Goal: Transaction & Acquisition: Book appointment/travel/reservation

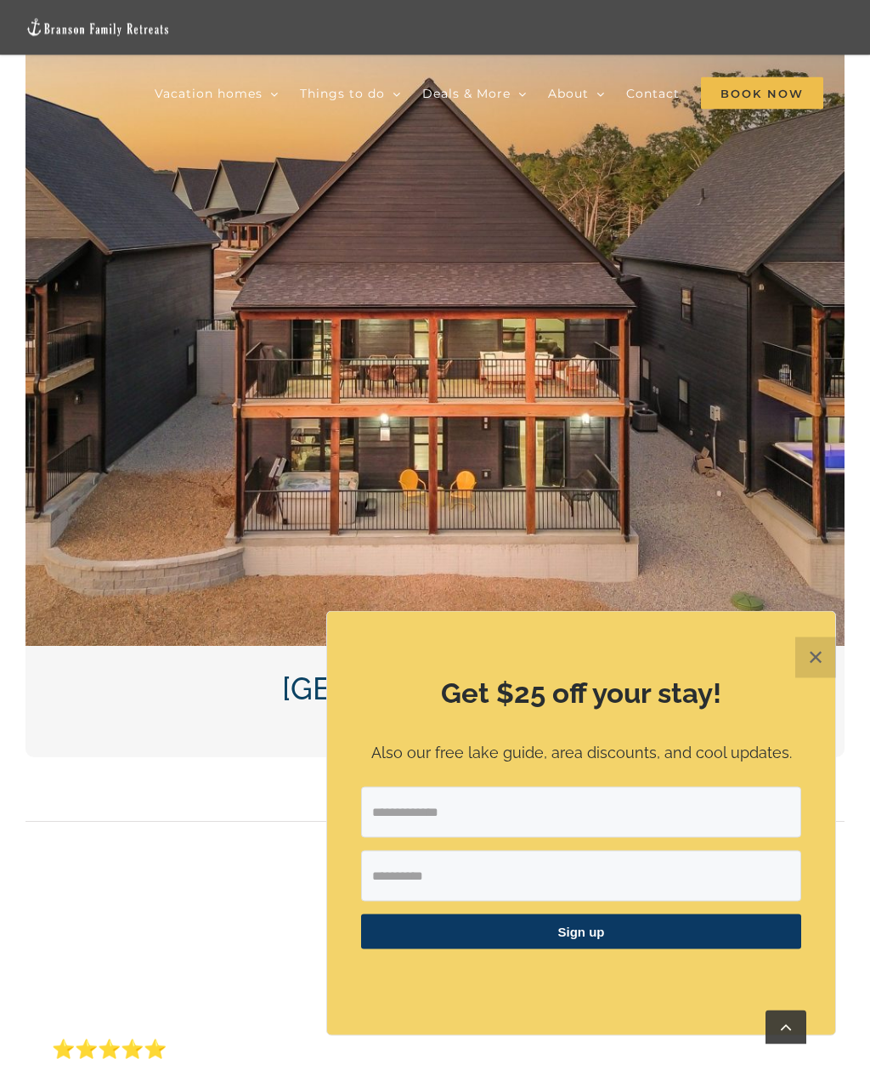
scroll to position [2760, 0]
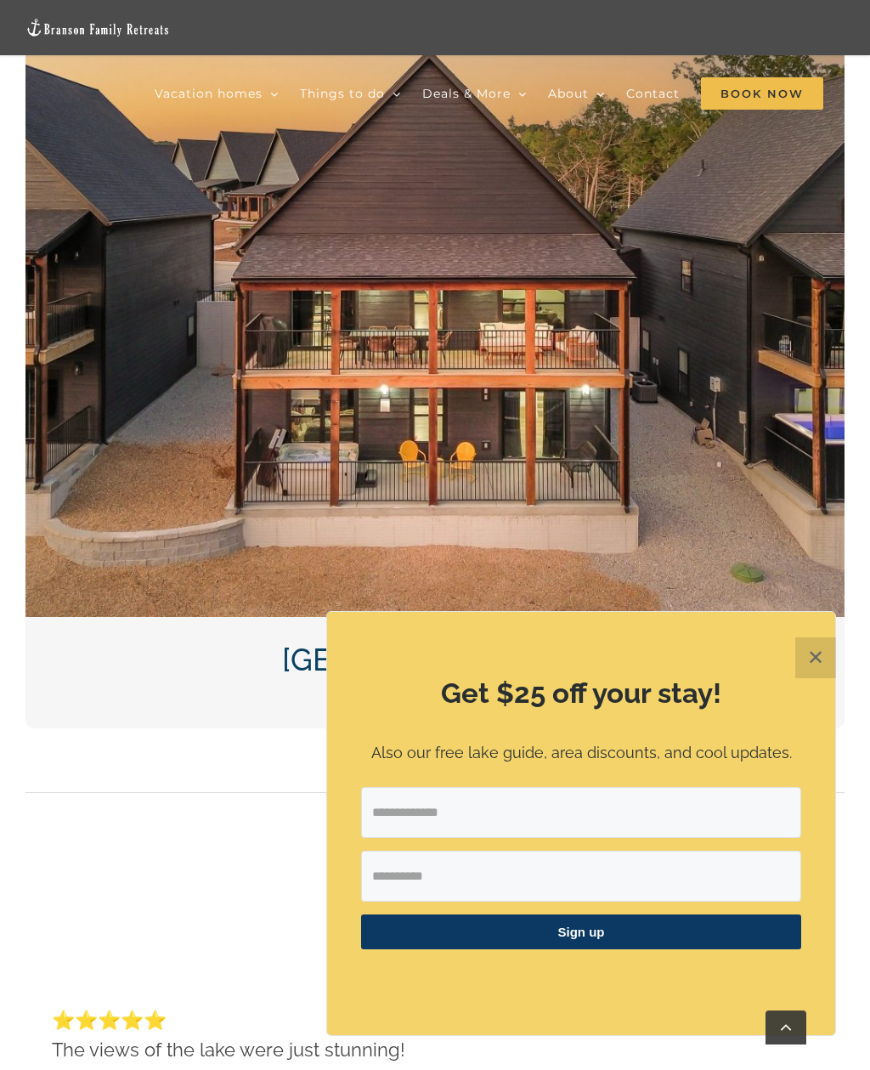
click at [821, 678] on button "✕" at bounding box center [815, 657] width 41 height 41
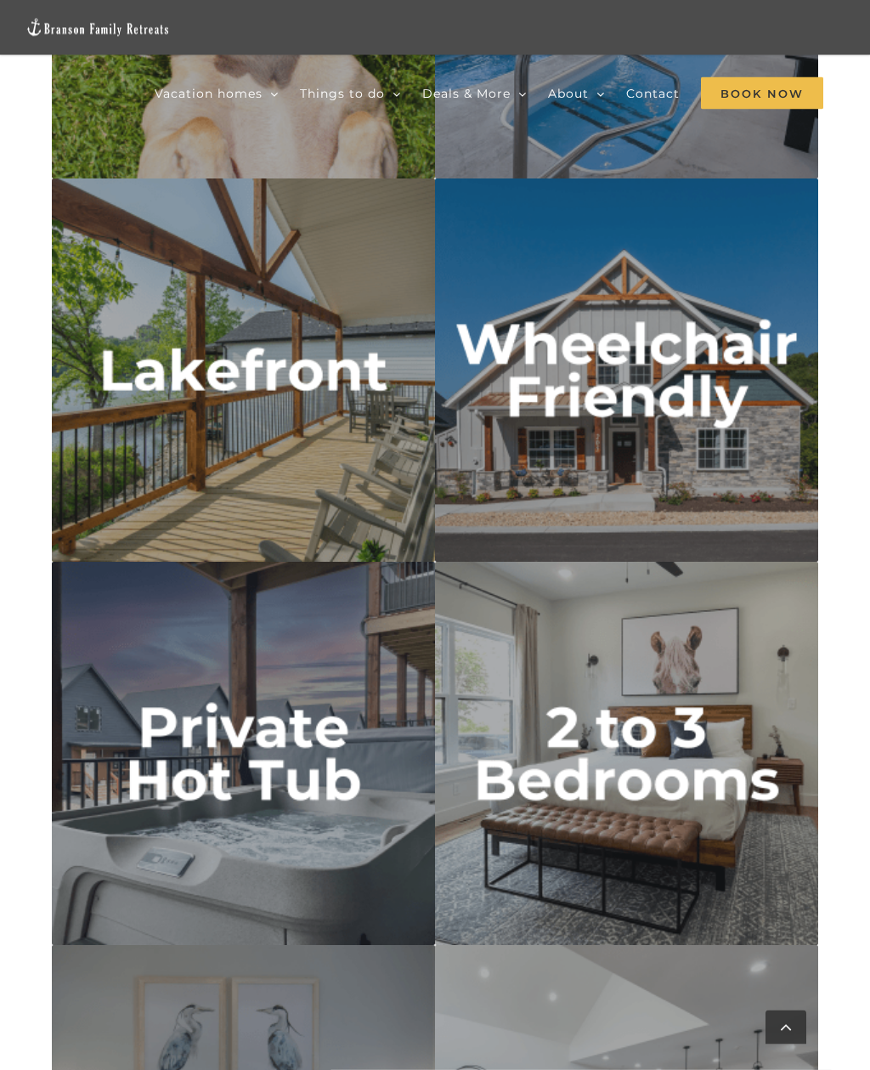
scroll to position [5642, 0]
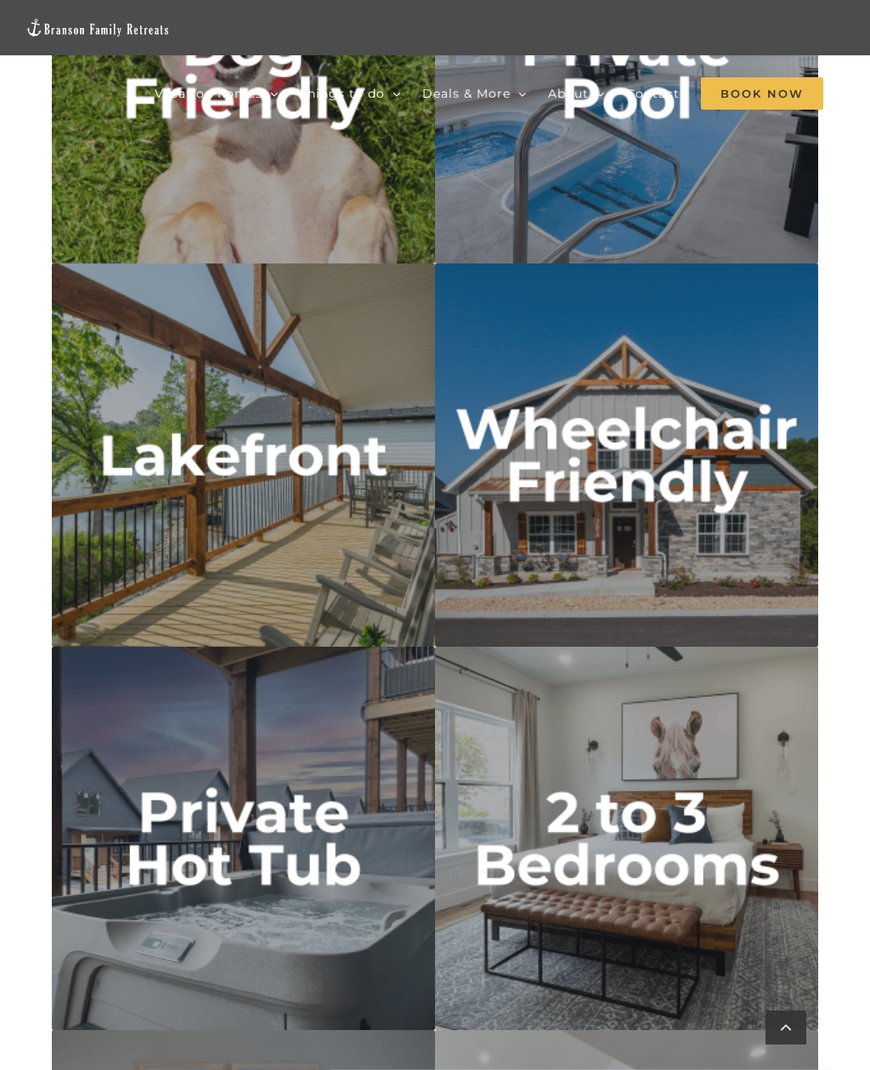
click at [158, 485] on img "lakefront" at bounding box center [243, 454] width 383 height 383
click at [139, 444] on img "lakefront" at bounding box center [243, 454] width 383 height 383
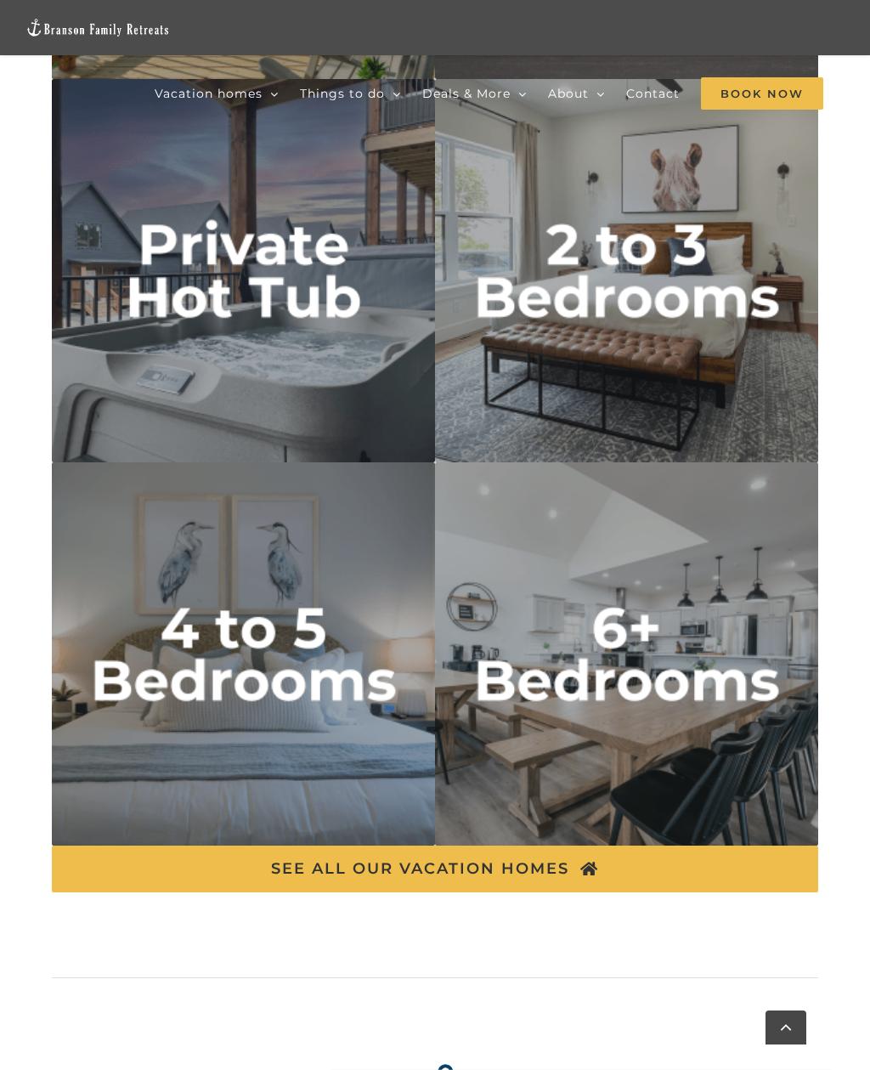
scroll to position [6278, 0]
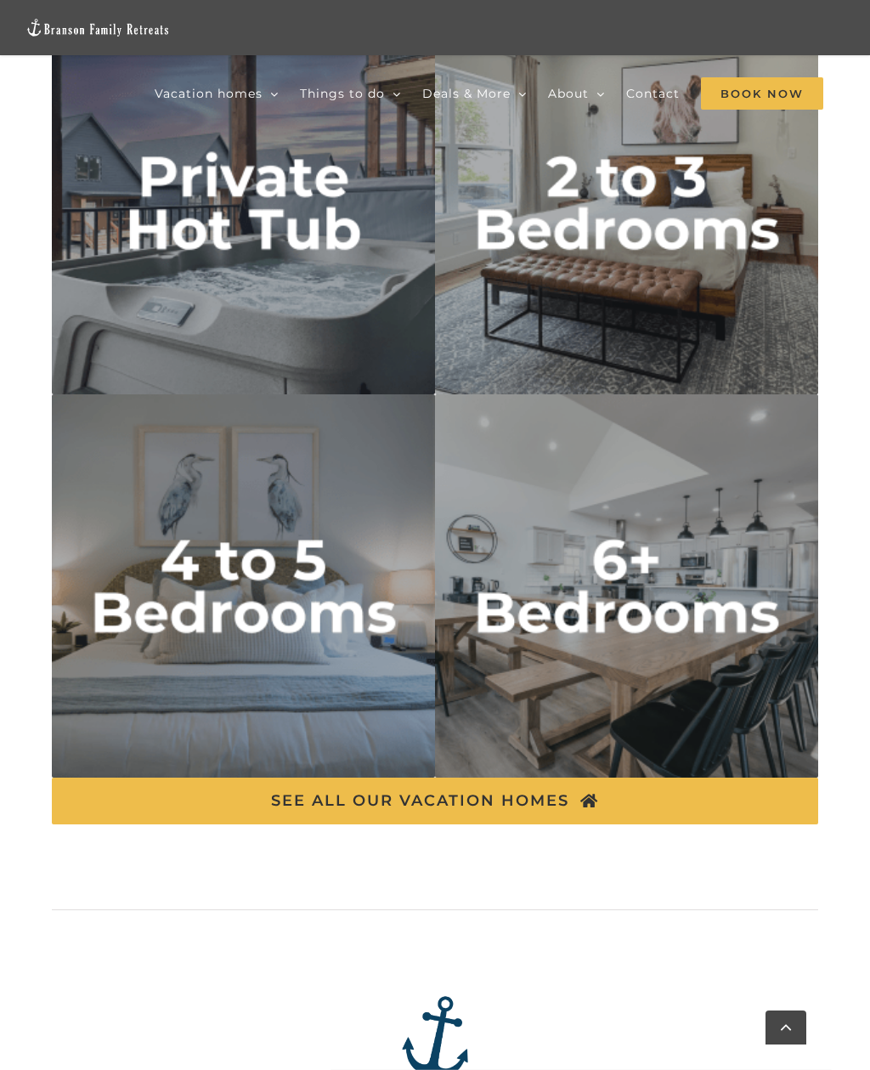
click at [737, 622] on img "6 plus bedrooms" at bounding box center [626, 585] width 383 height 383
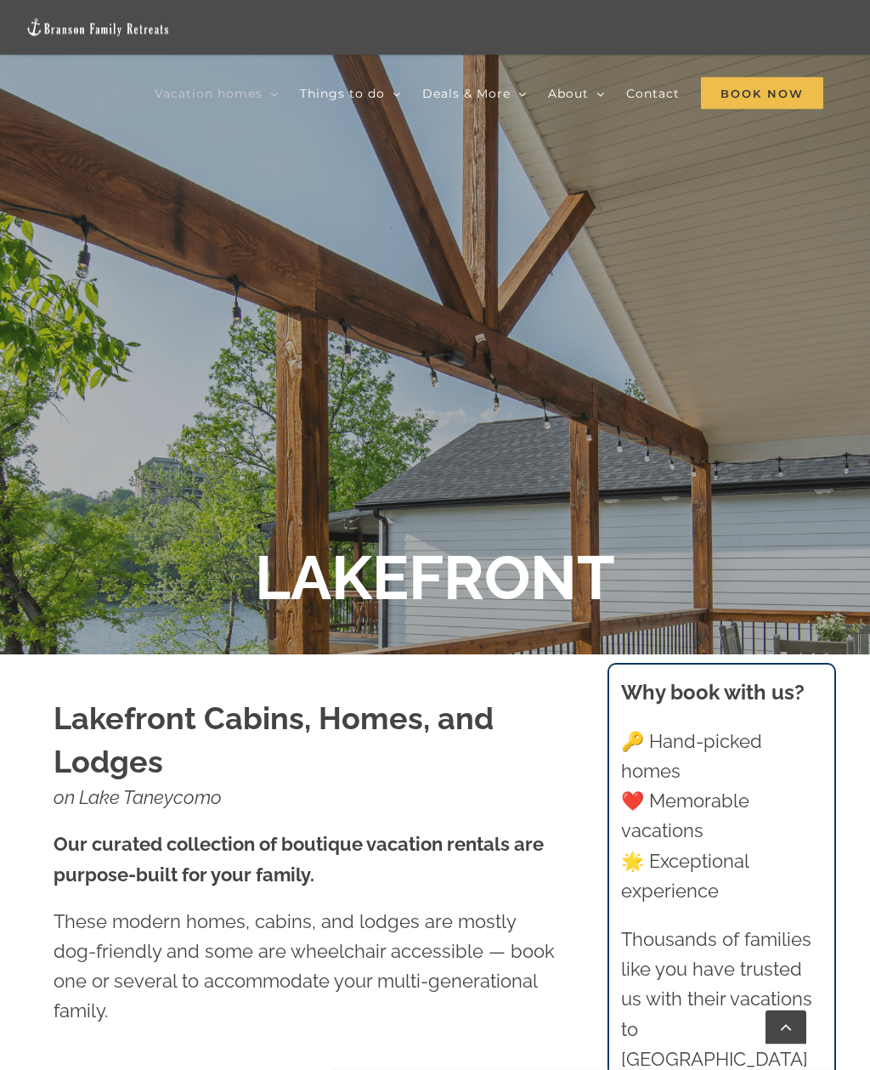
scroll to position [303, 0]
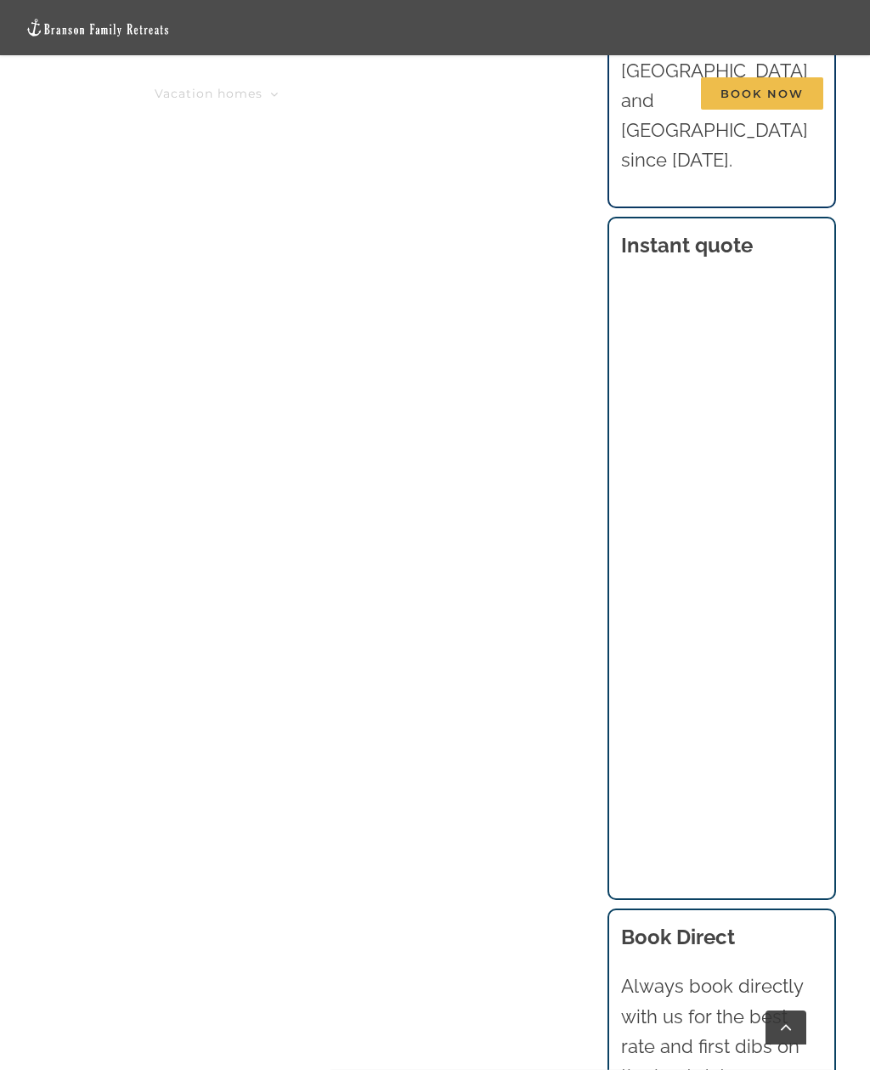
scroll to position [1456, 0]
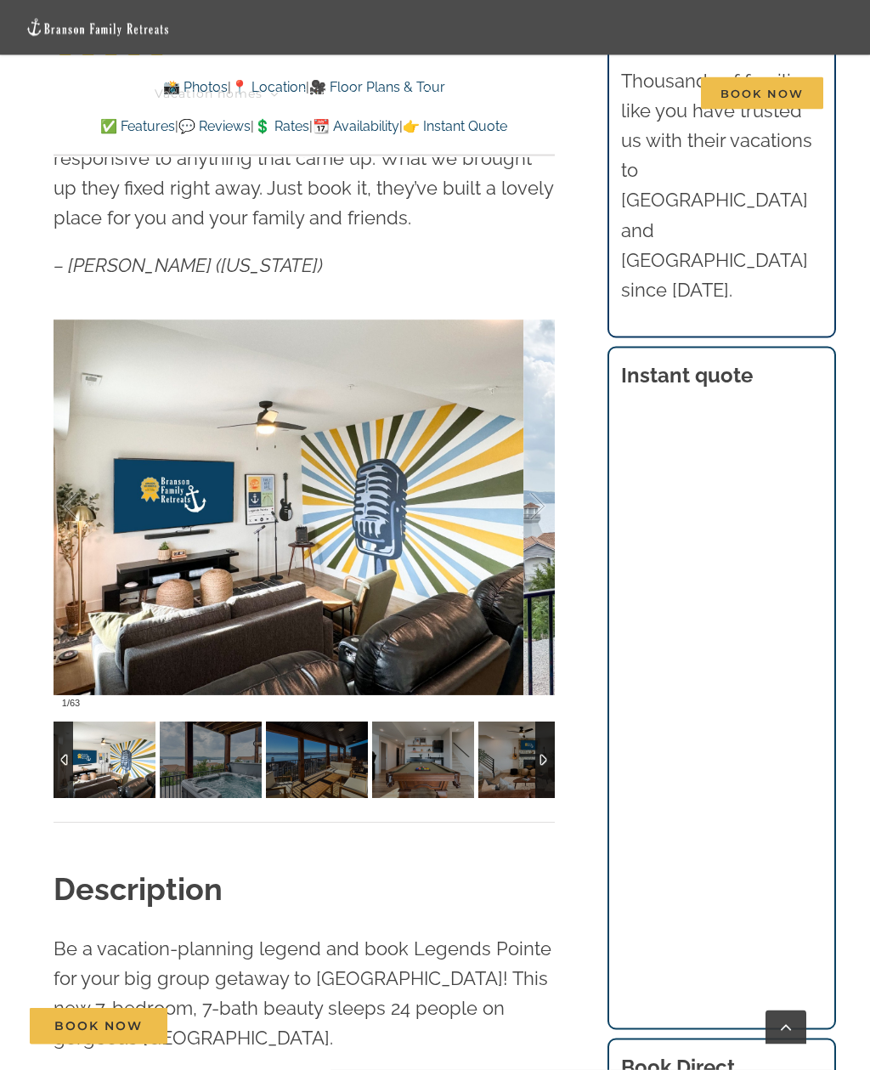
scroll to position [1350, 0]
click at [537, 512] on div at bounding box center [520, 506] width 53 height 105
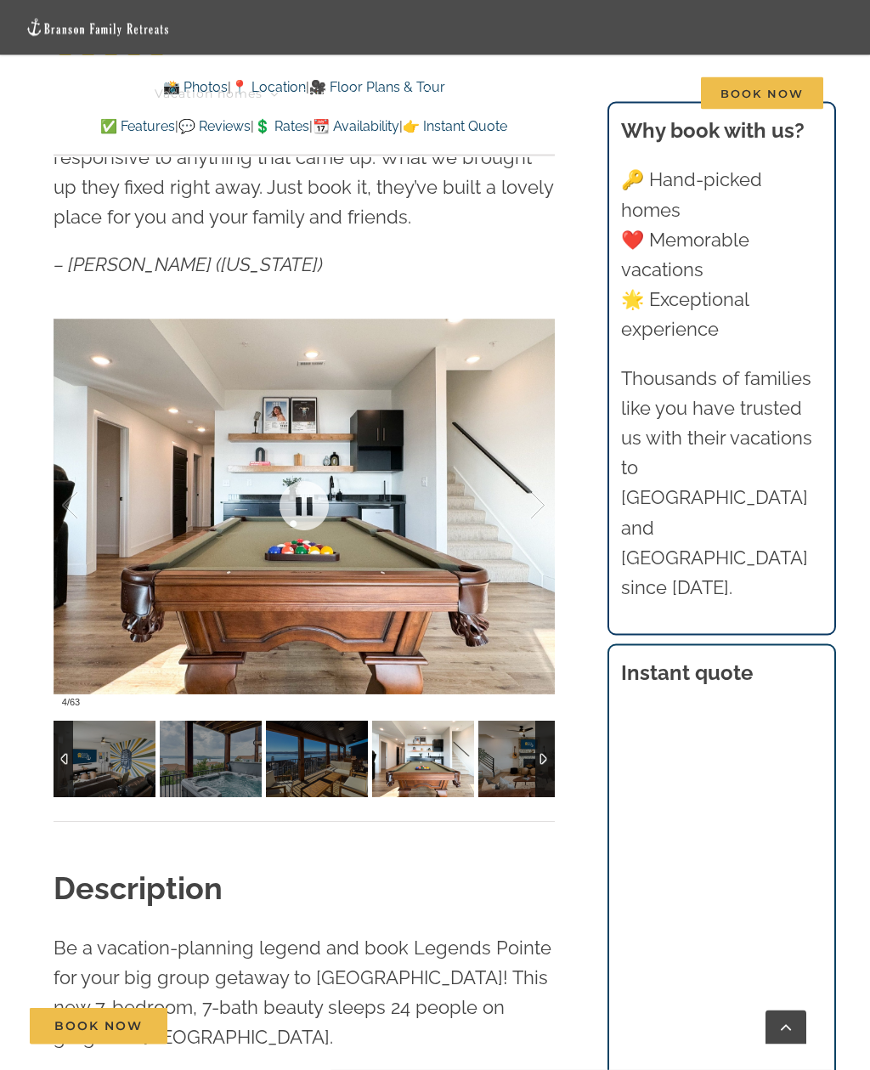
scroll to position [1350, 0]
click at [552, 508] on div at bounding box center [304, 507] width 501 height 420
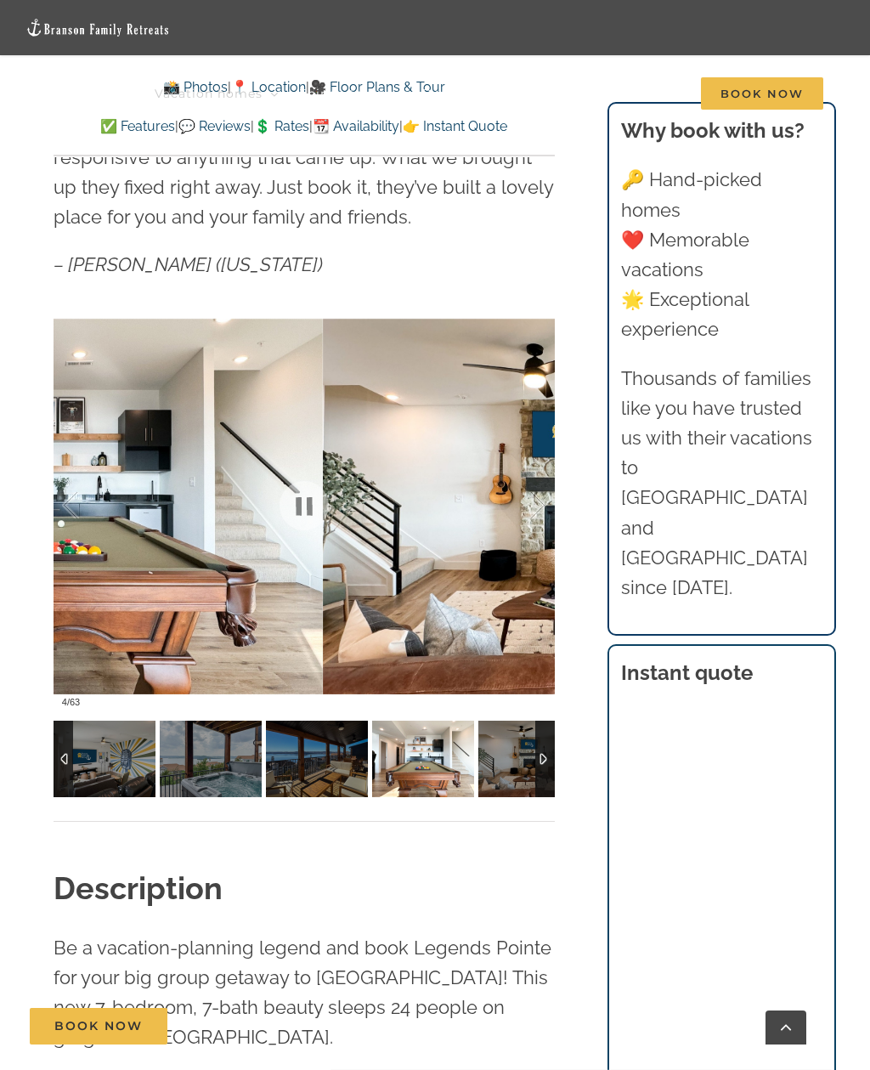
click at [536, 498] on div at bounding box center [520, 505] width 53 height 105
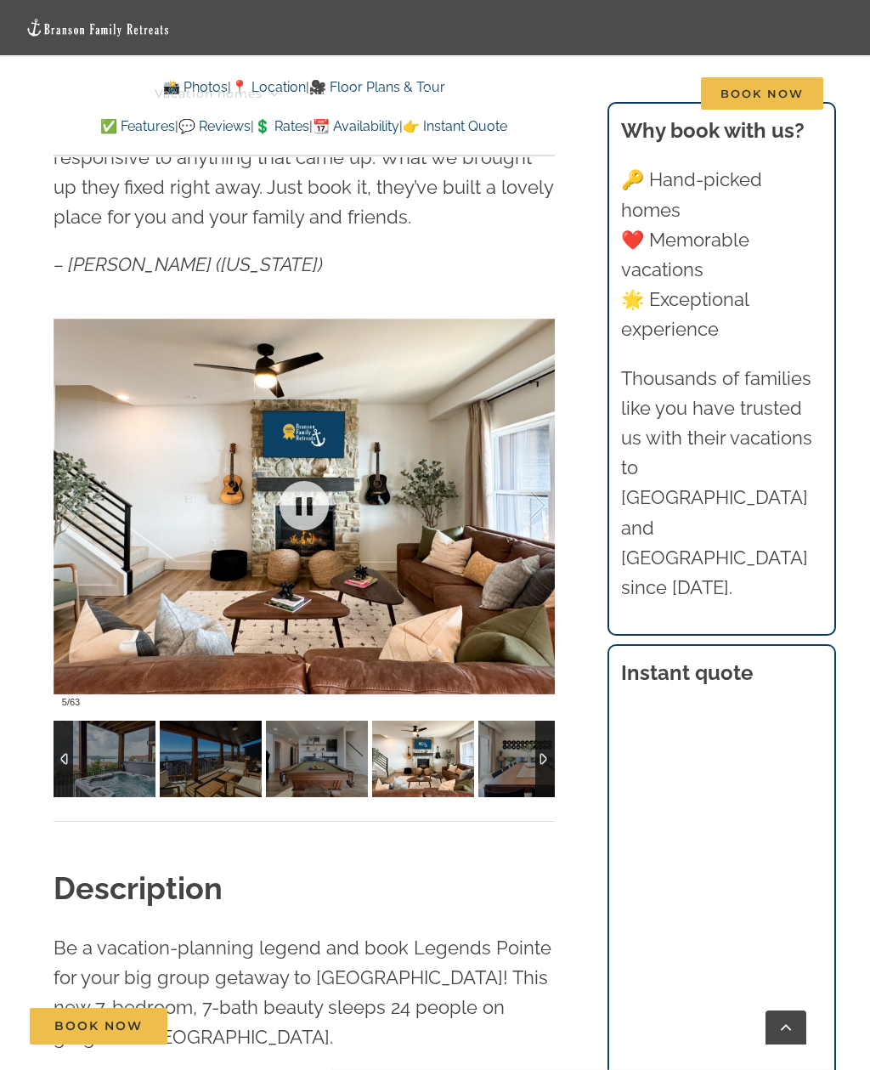
click at [473, 619] on div at bounding box center [304, 507] width 501 height 420
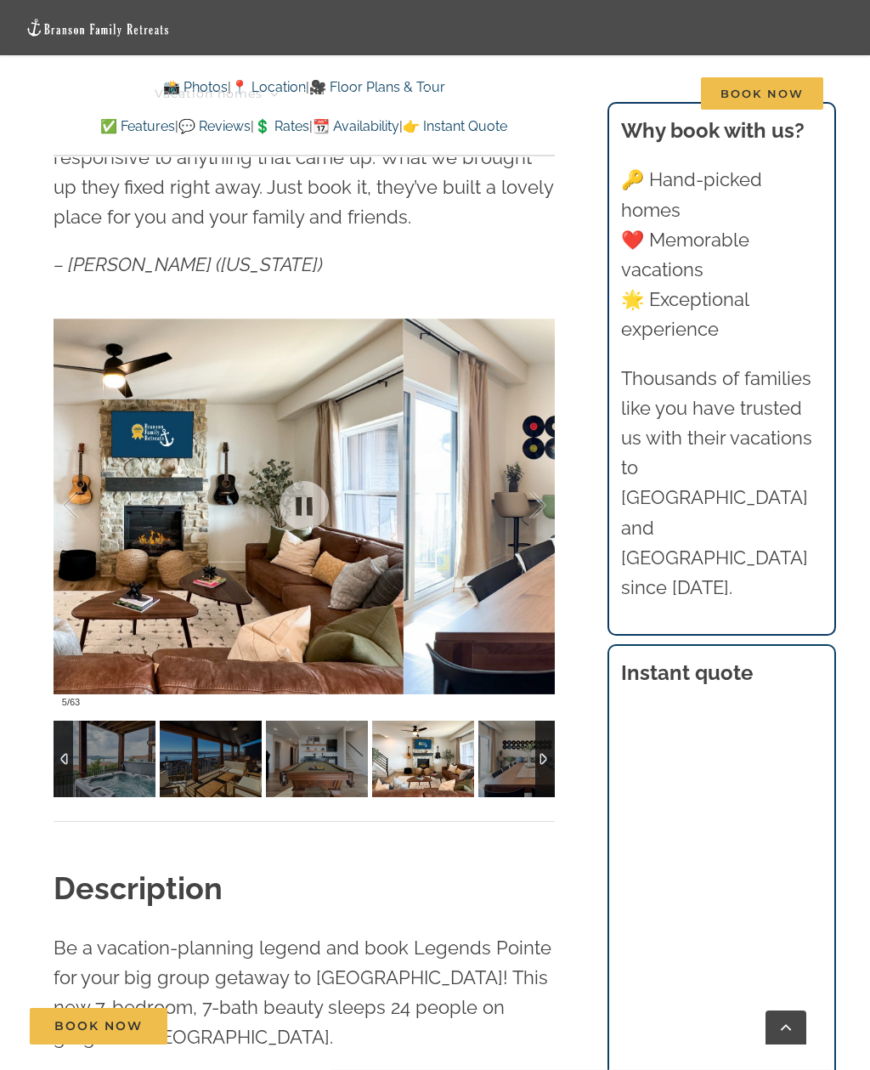
click at [542, 515] on div at bounding box center [520, 505] width 53 height 105
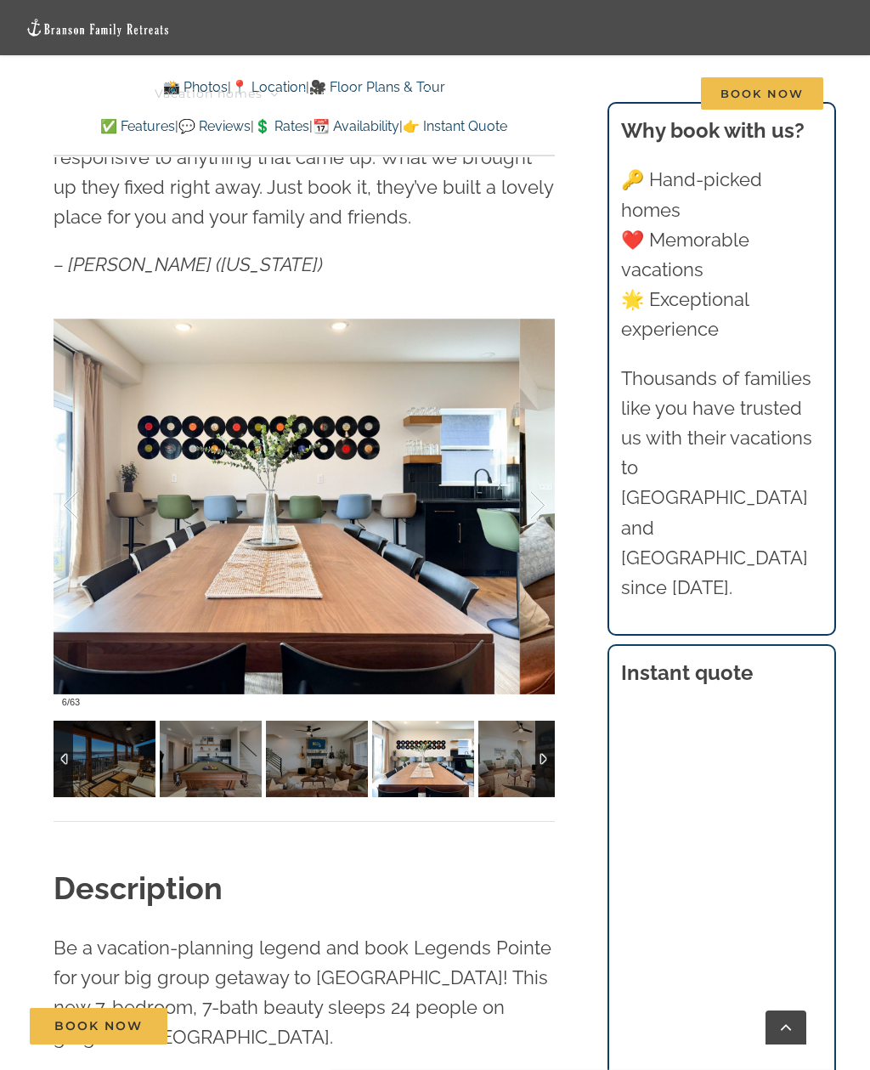
click at [537, 514] on div at bounding box center [520, 505] width 53 height 105
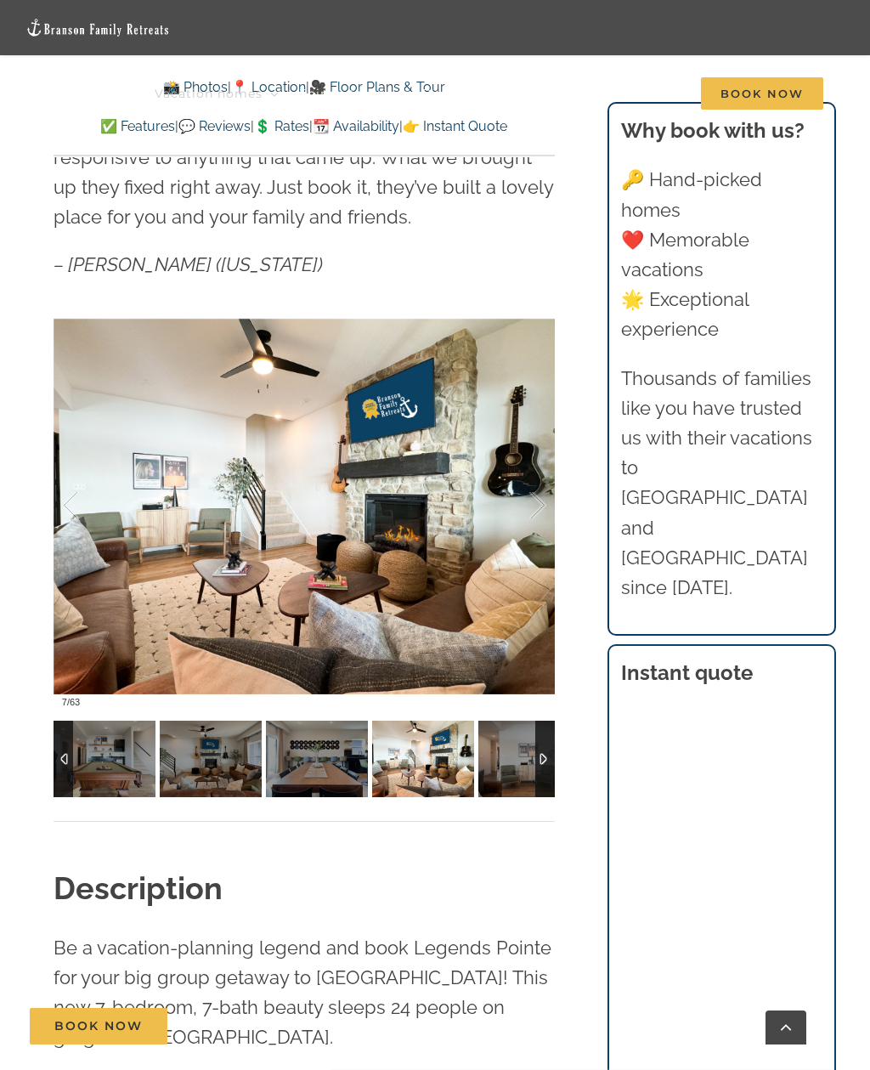
click at [76, 504] on div at bounding box center [88, 505] width 53 height 105
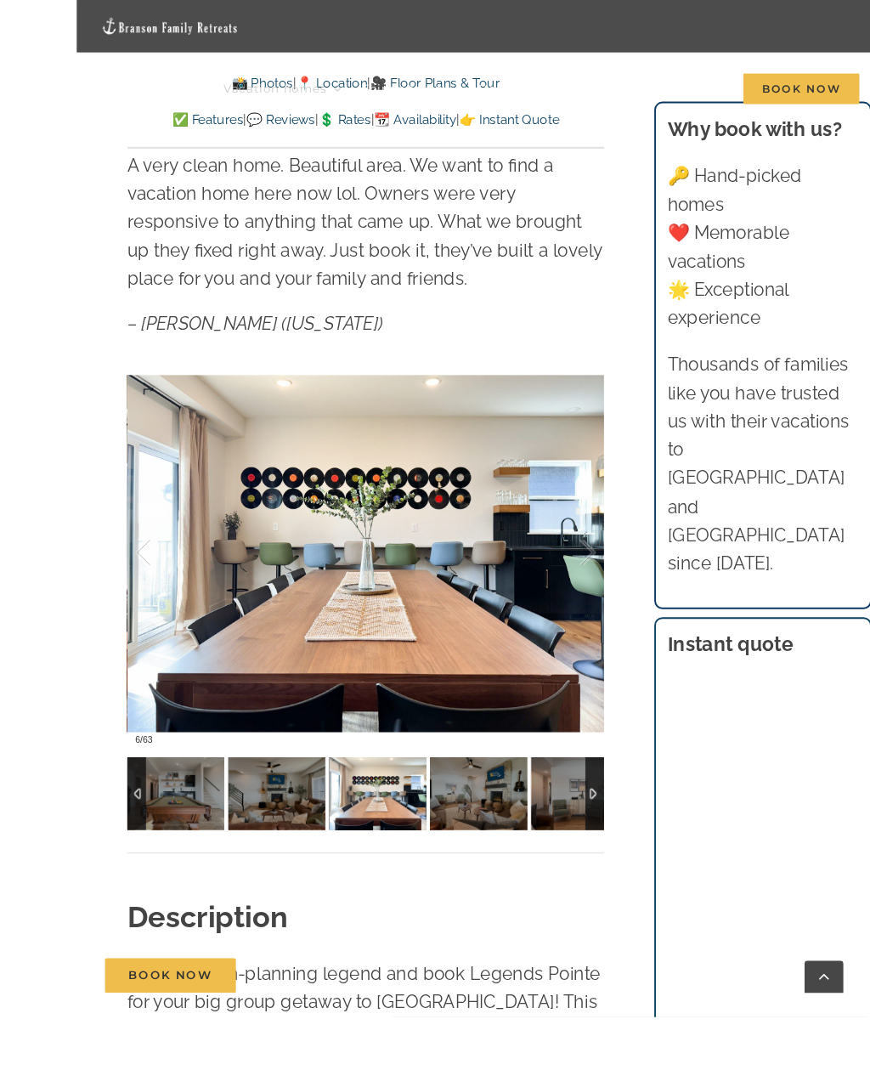
scroll to position [1307, 0]
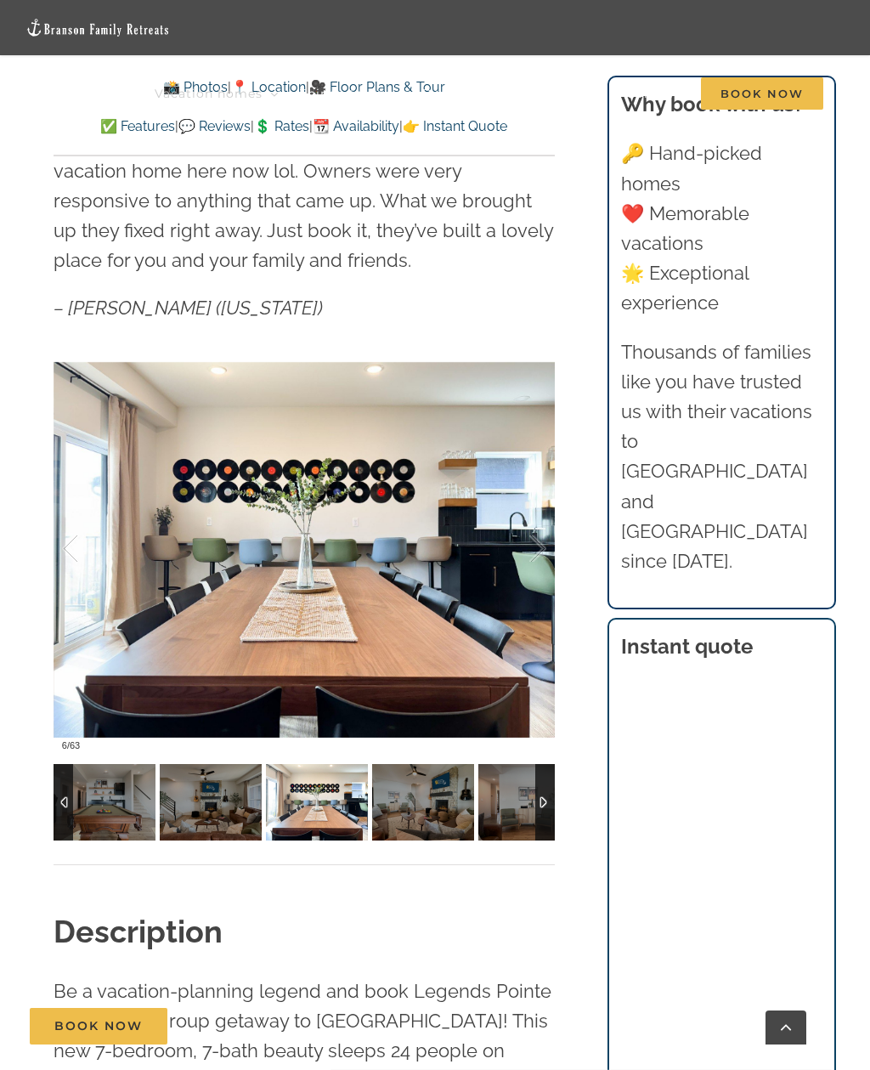
click at [542, 554] on div at bounding box center [520, 548] width 53 height 105
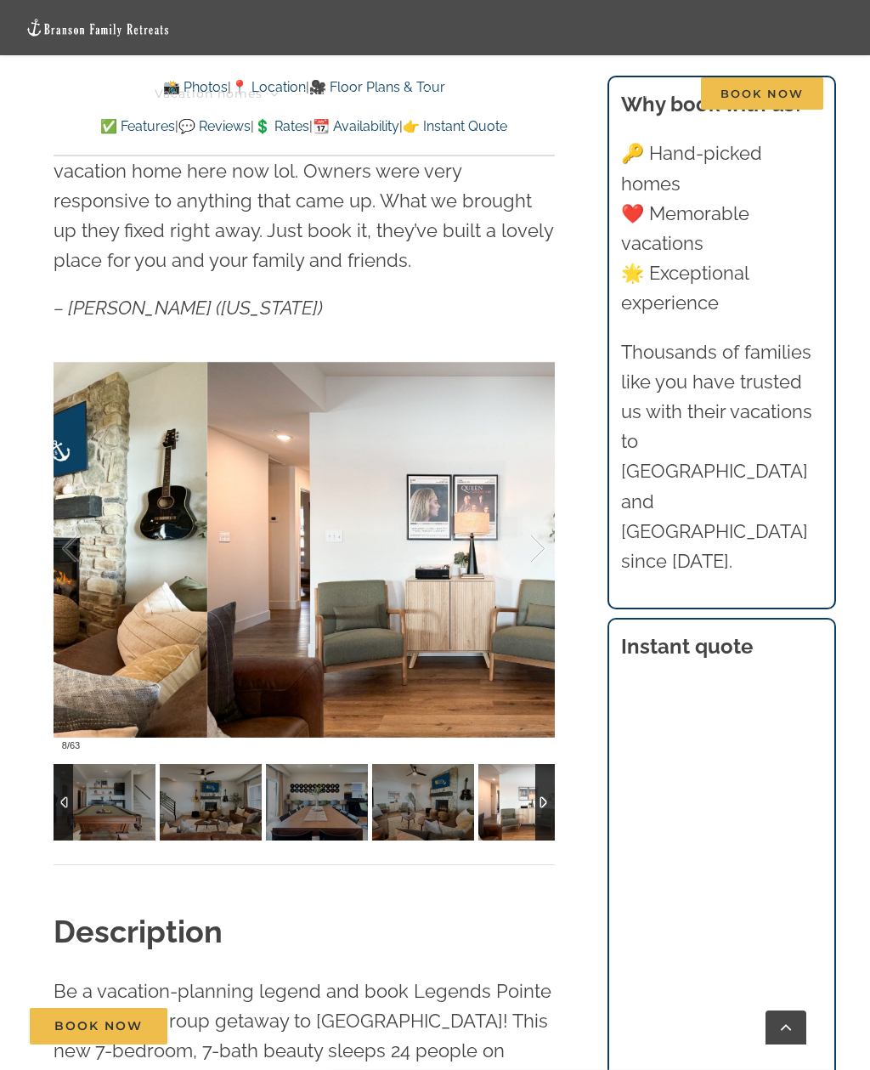
click at [532, 598] on div at bounding box center [520, 548] width 53 height 105
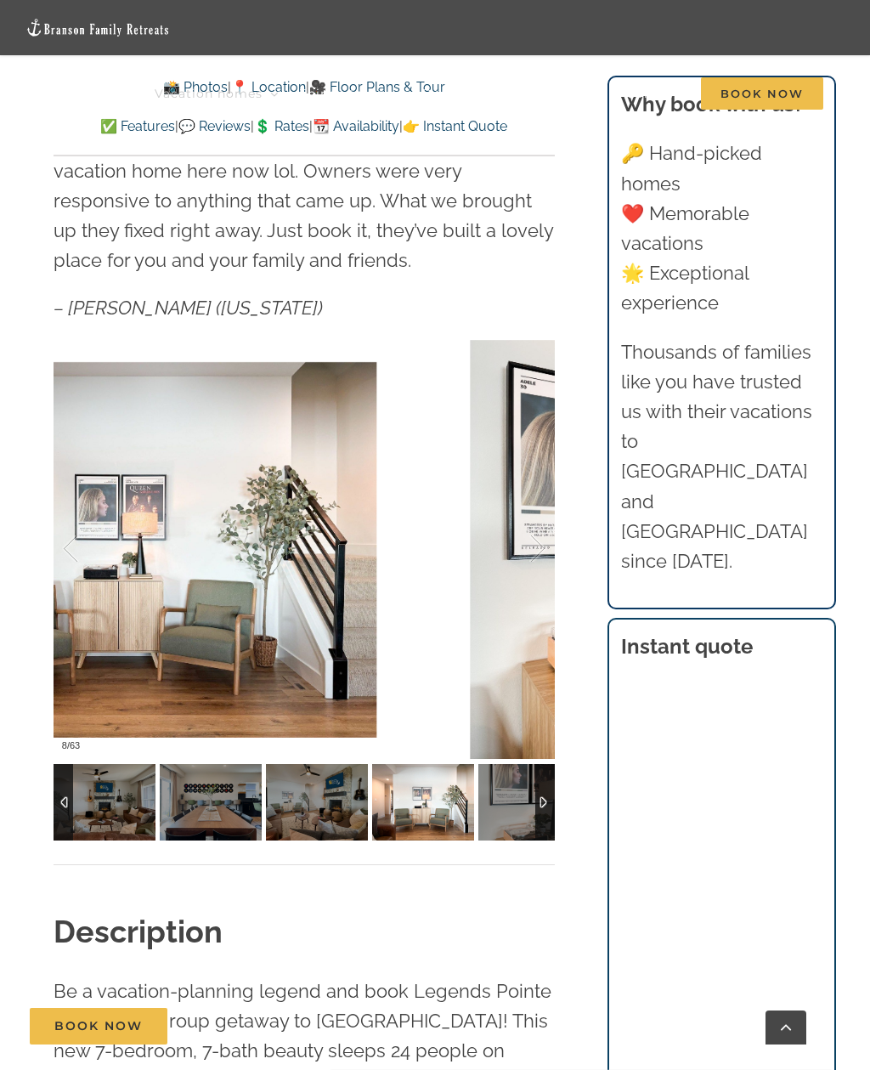
click at [507, 570] on div at bounding box center [520, 548] width 53 height 105
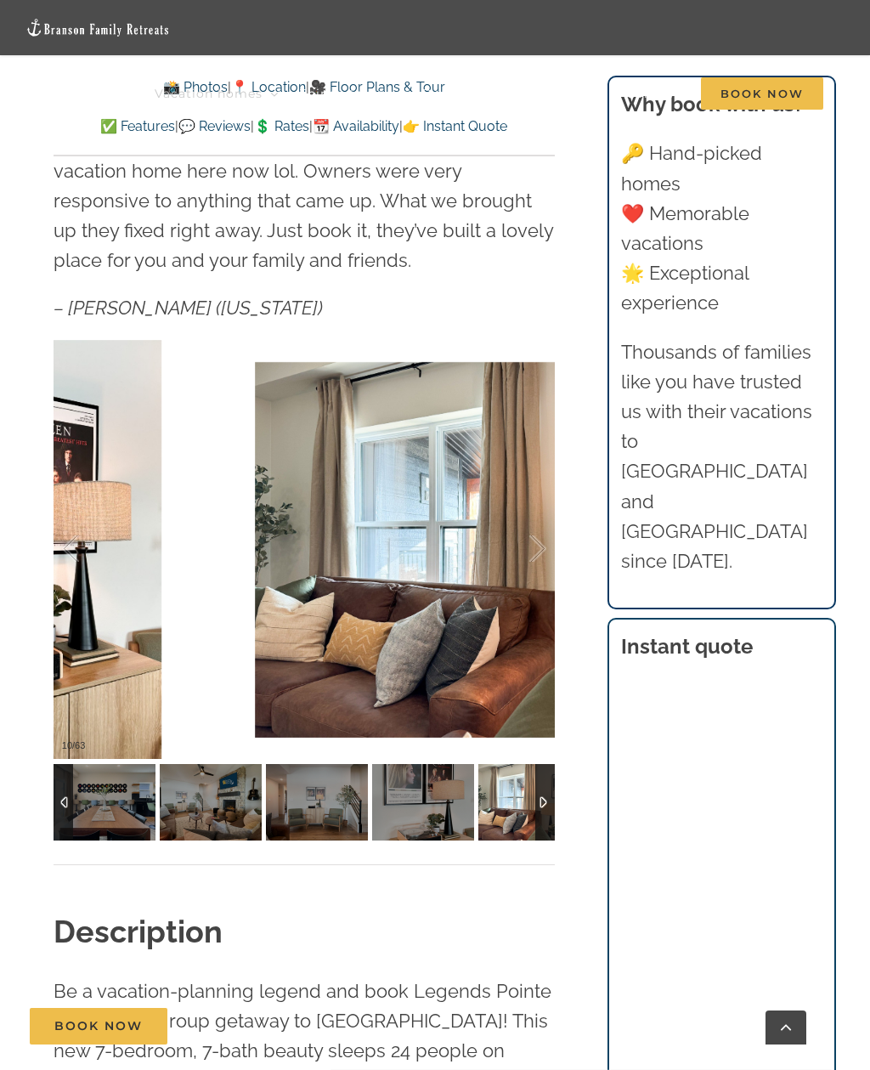
click at [530, 552] on div at bounding box center [520, 548] width 53 height 105
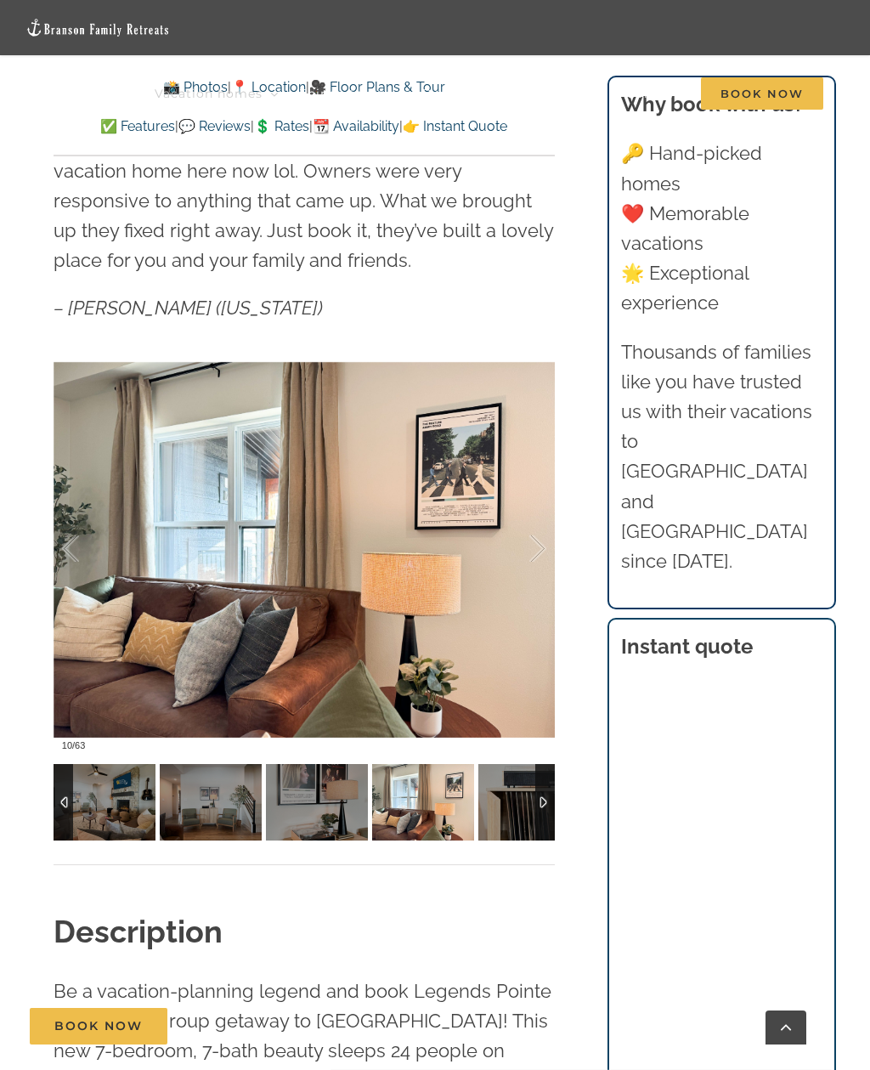
click at [518, 569] on div at bounding box center [520, 548] width 53 height 105
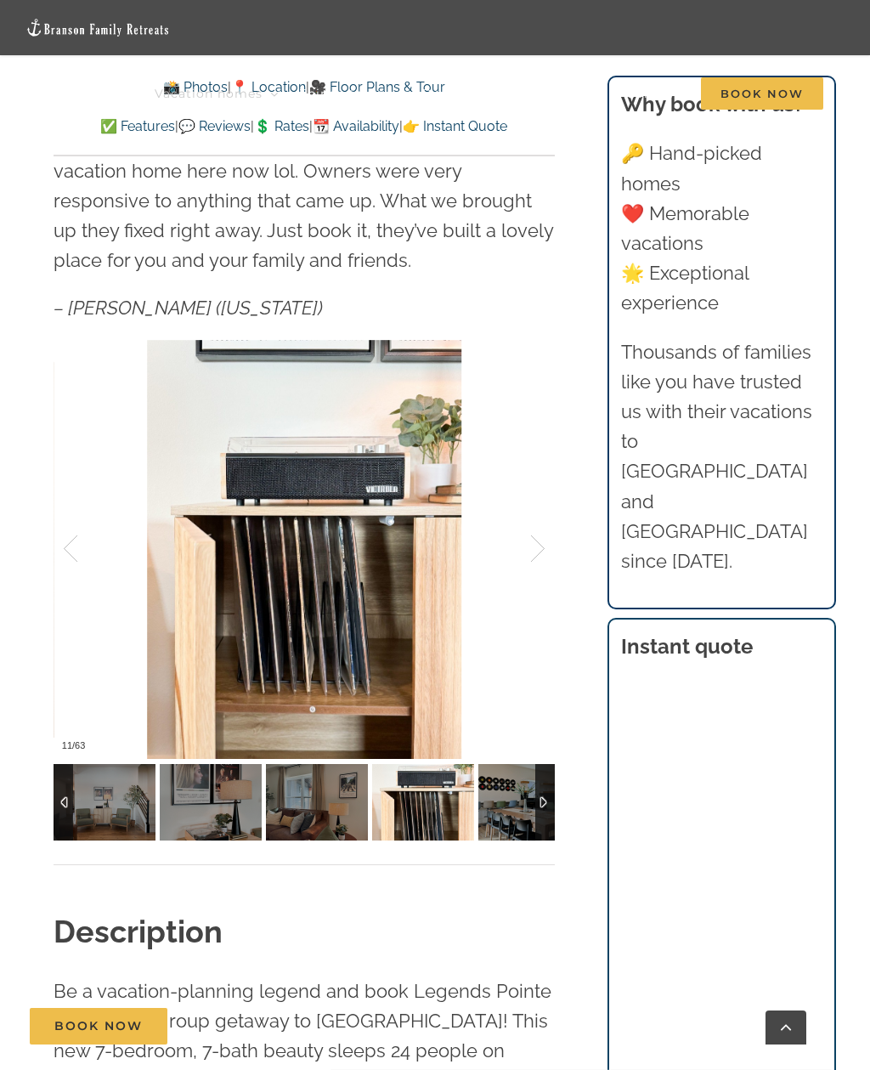
click at [512, 556] on div at bounding box center [520, 548] width 53 height 105
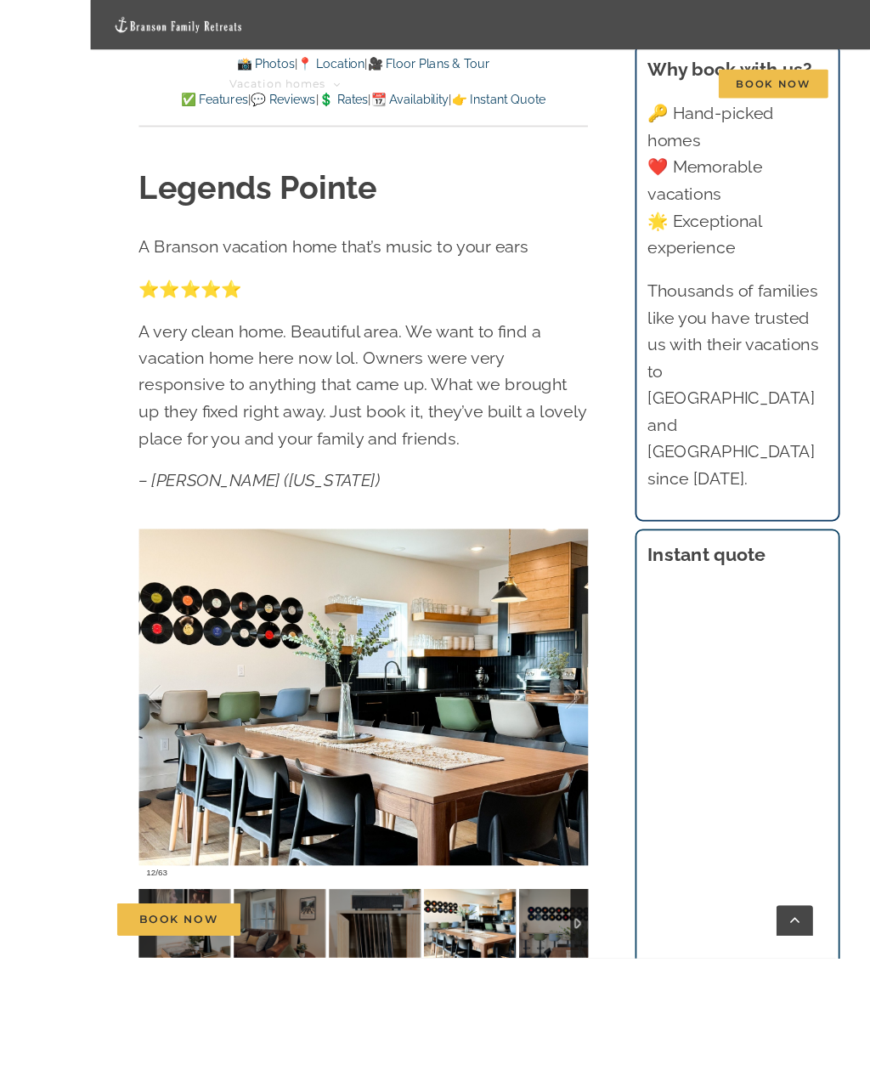
scroll to position [1227, 0]
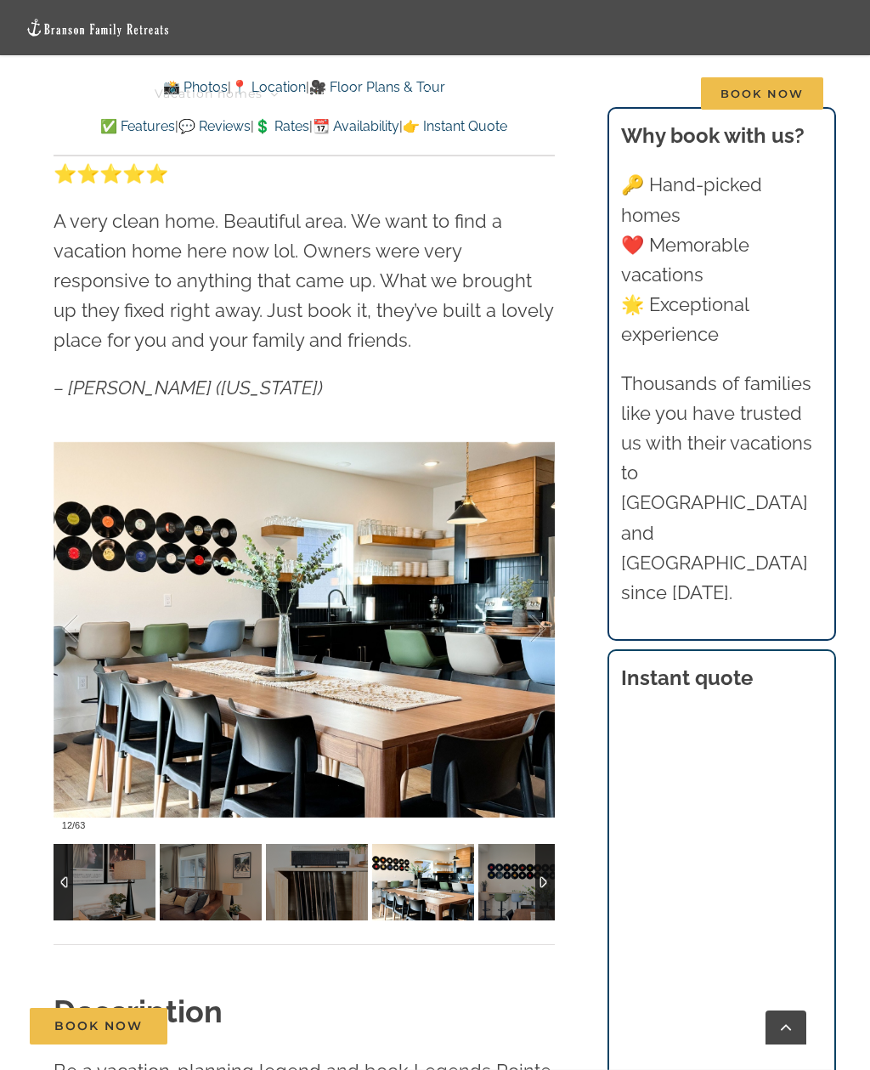
click at [535, 615] on div at bounding box center [520, 628] width 53 height 105
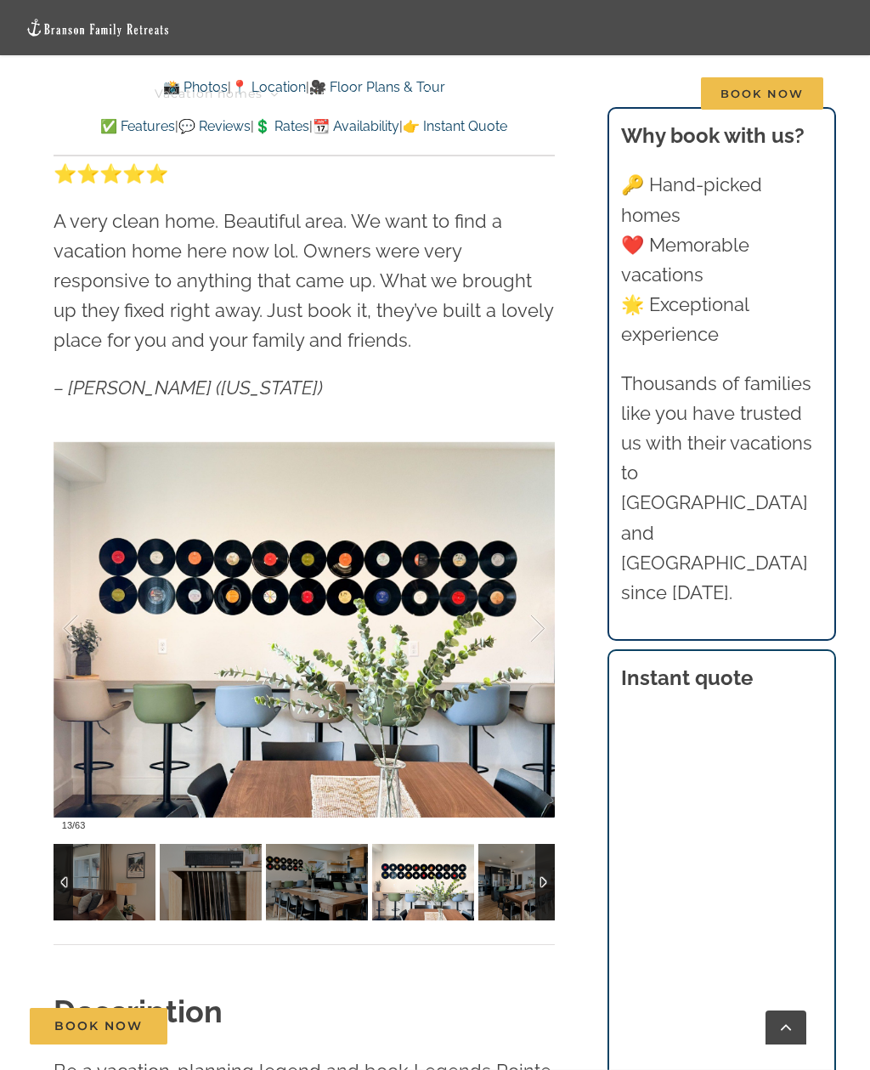
click at [520, 641] on div at bounding box center [520, 628] width 53 height 105
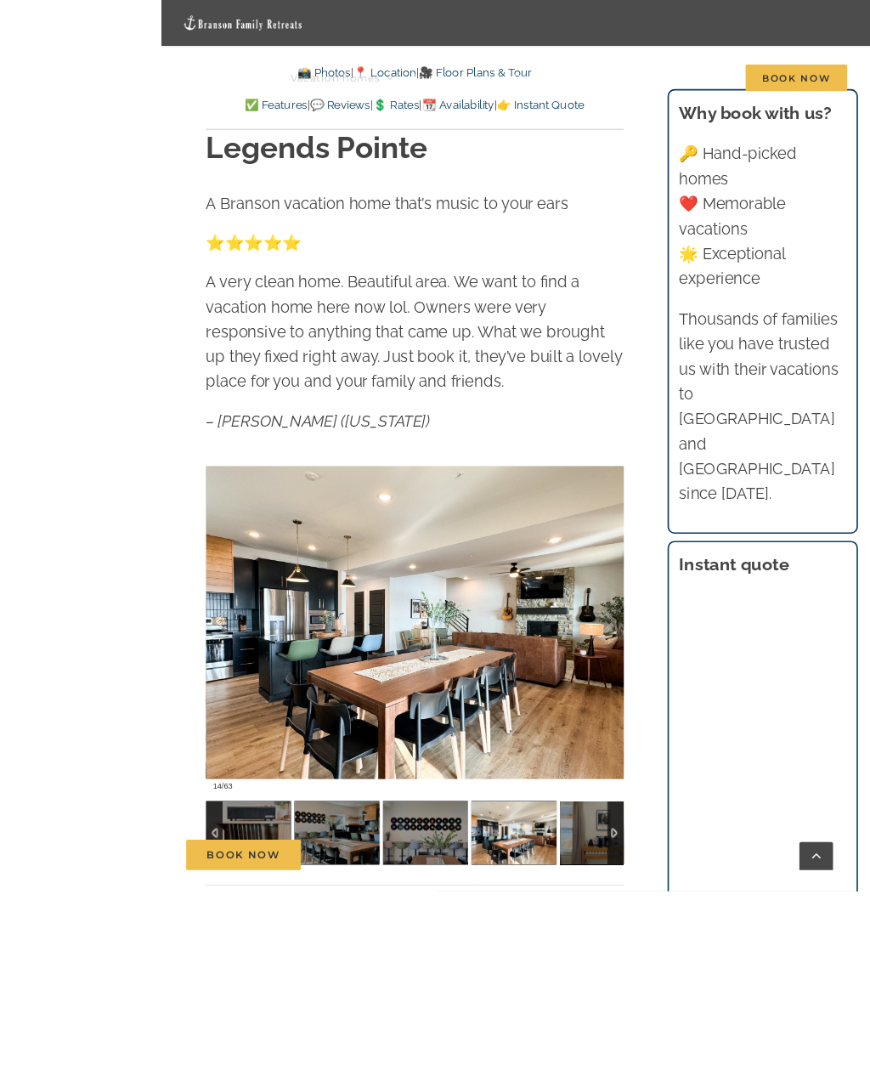
scroll to position [1239, 0]
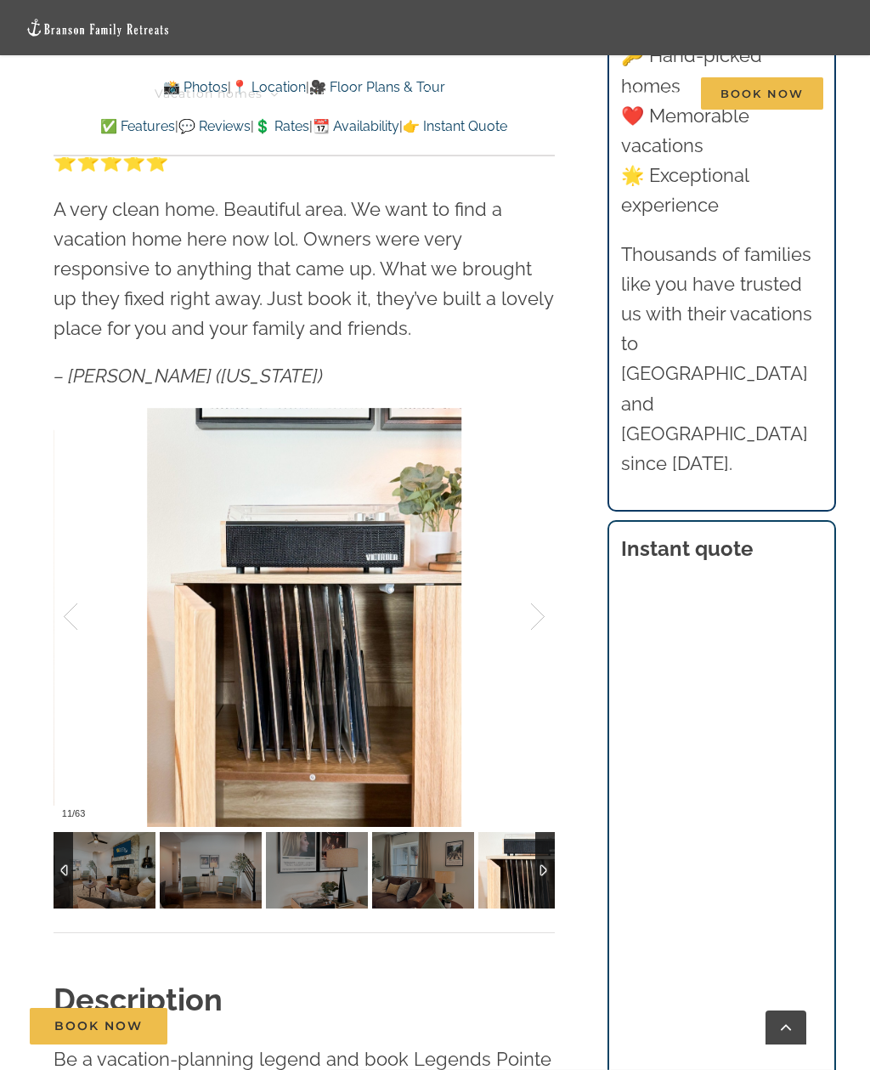
click at [79, 621] on div at bounding box center [88, 616] width 53 height 105
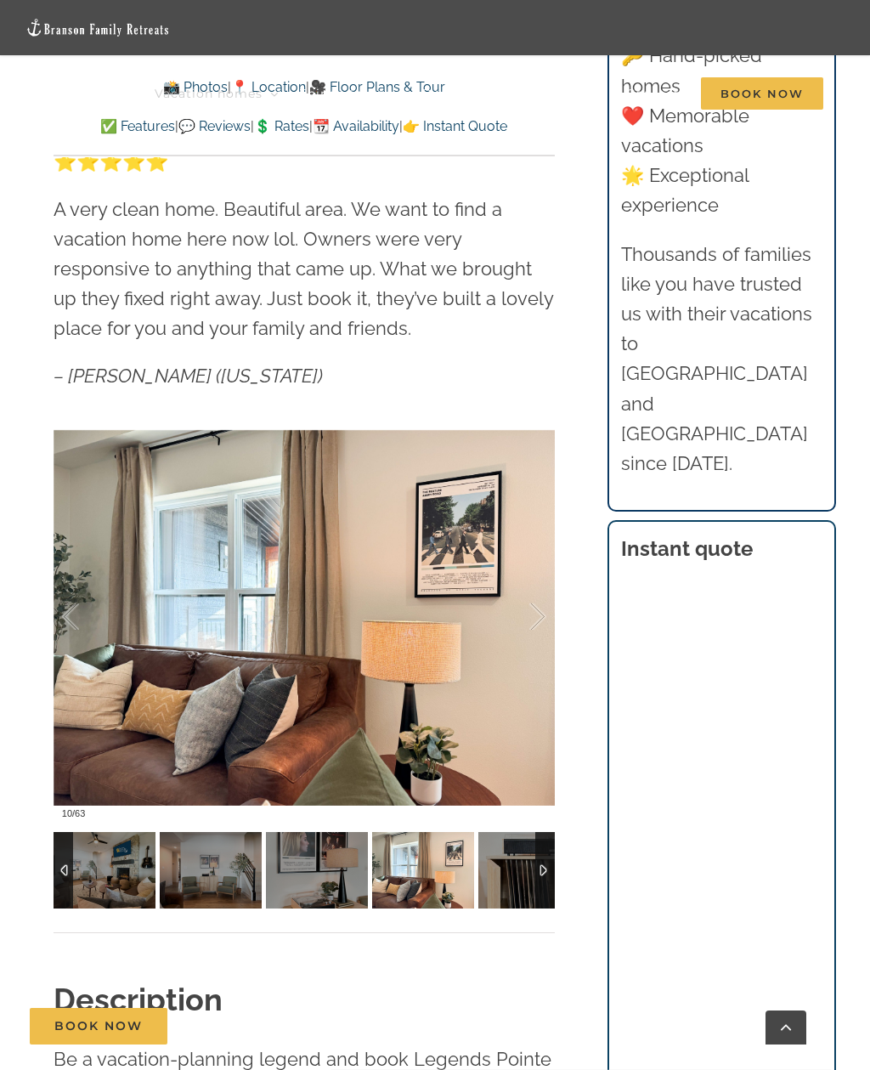
click at [62, 628] on div at bounding box center [88, 616] width 53 height 105
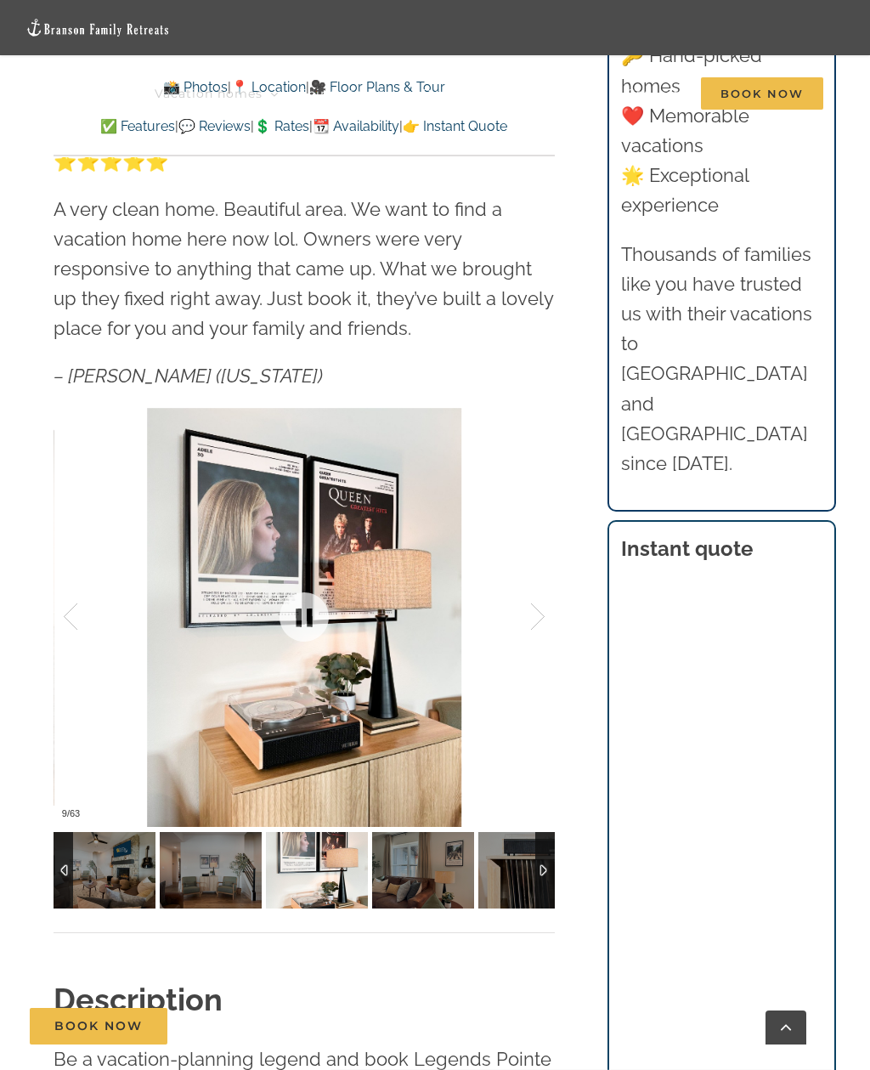
click at [60, 617] on div at bounding box center [304, 618] width 501 height 420
click at [74, 619] on div at bounding box center [88, 616] width 53 height 105
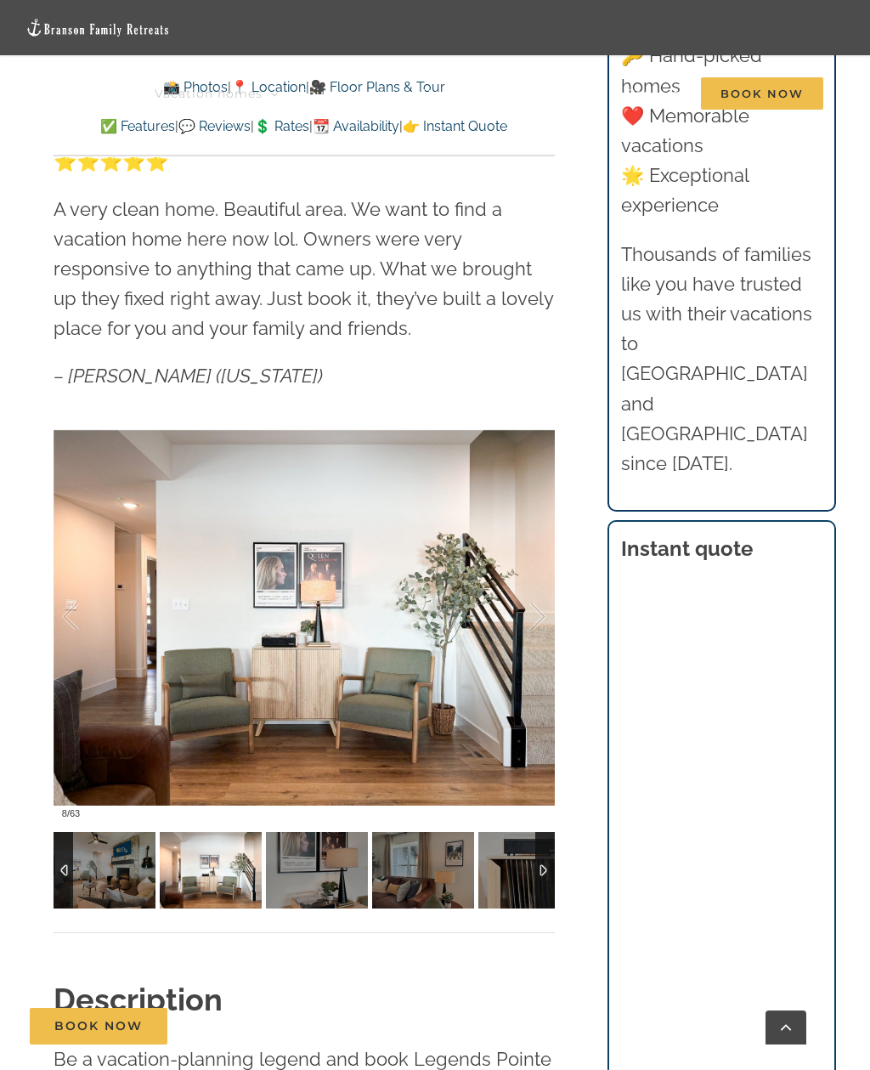
click at [49, 614] on div "Legends Pointe A Branson vacation home that’s music to your ears ⭐️⭐️⭐️⭐️⭐️ A v…" at bounding box center [304, 479] width 558 height 997
click at [96, 622] on div at bounding box center [88, 616] width 53 height 105
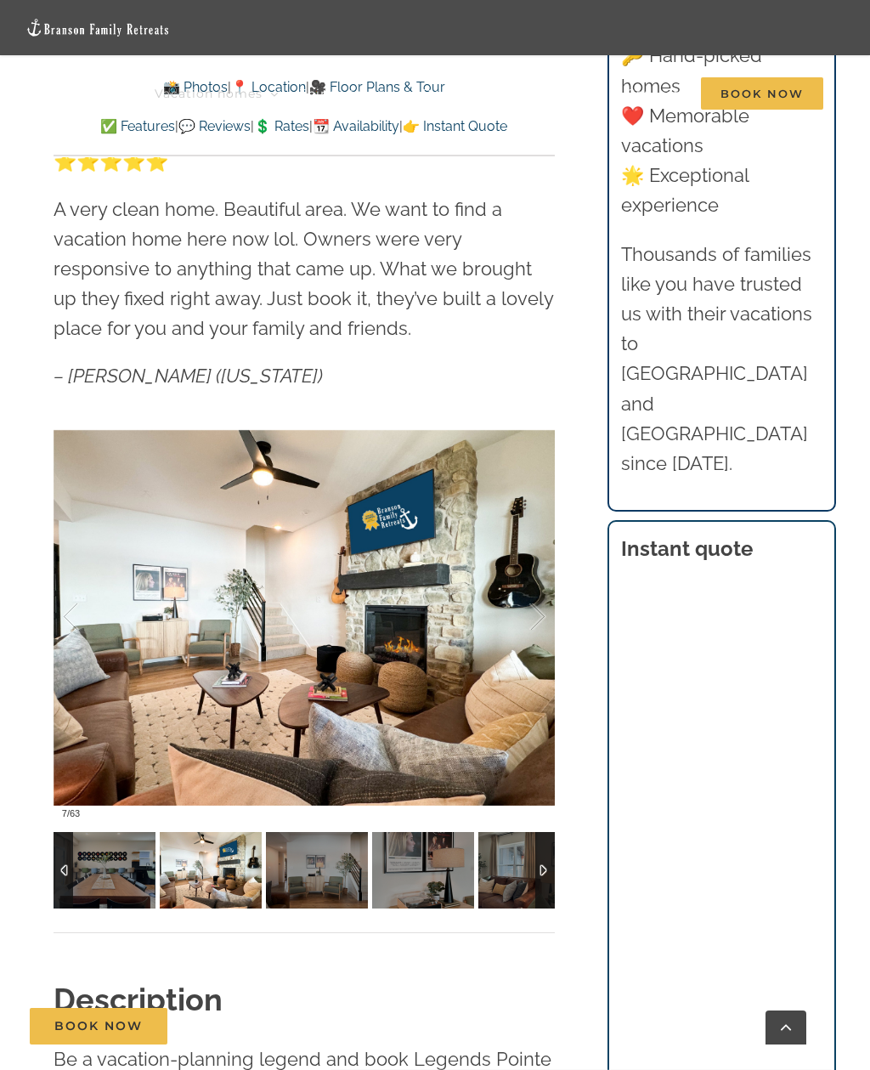
click at [100, 647] on div at bounding box center [88, 616] width 53 height 105
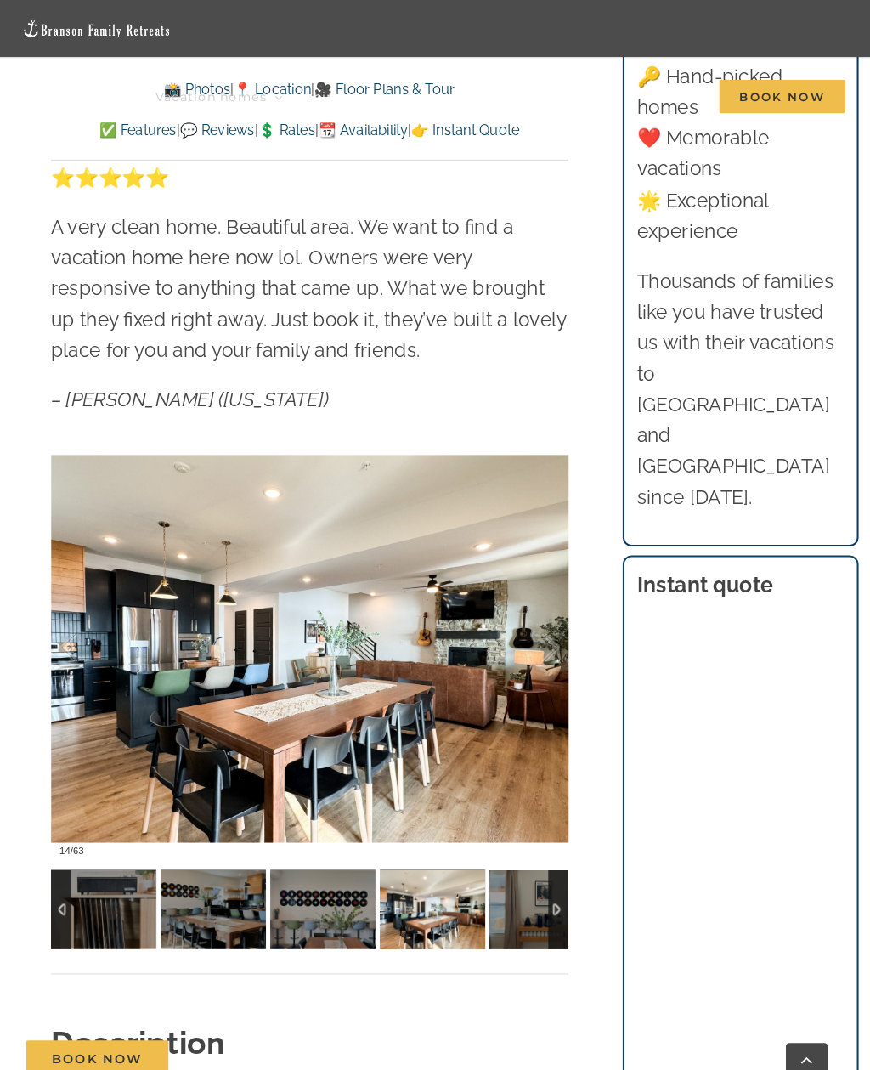
scroll to position [1232, 0]
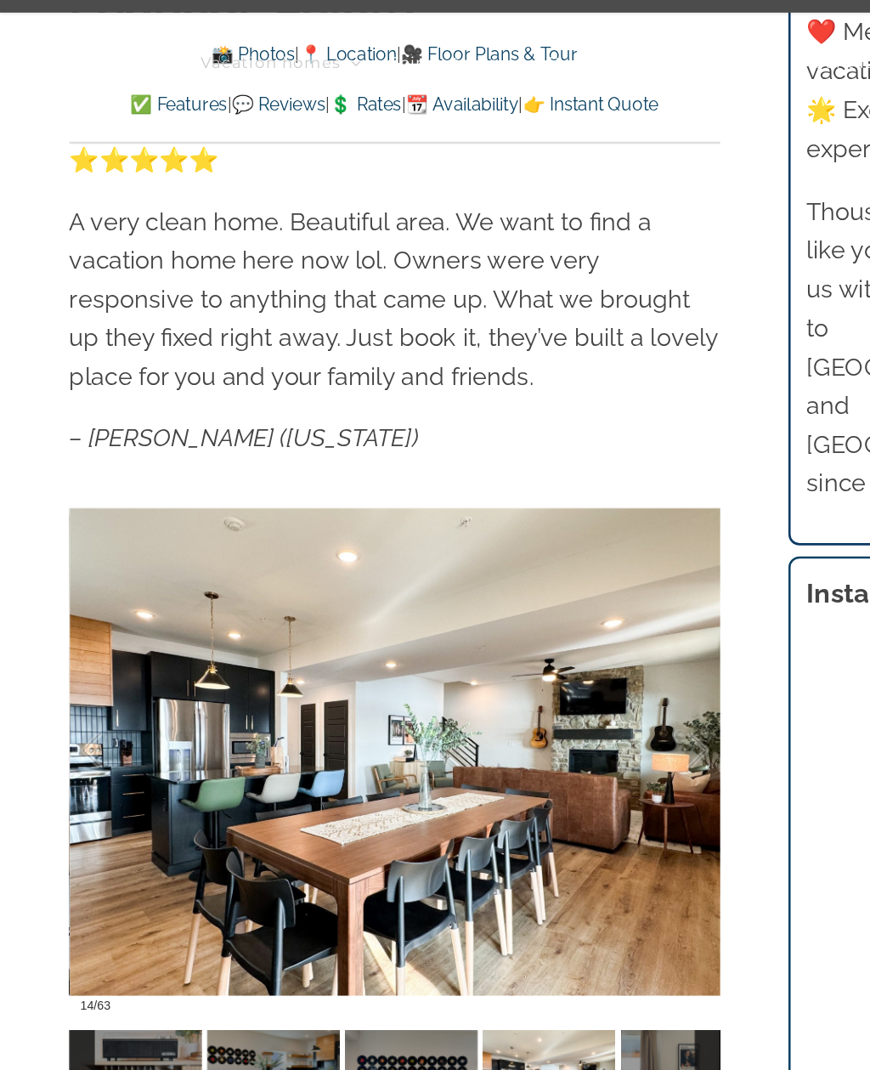
click at [537, 589] on div at bounding box center [520, 623] width 53 height 105
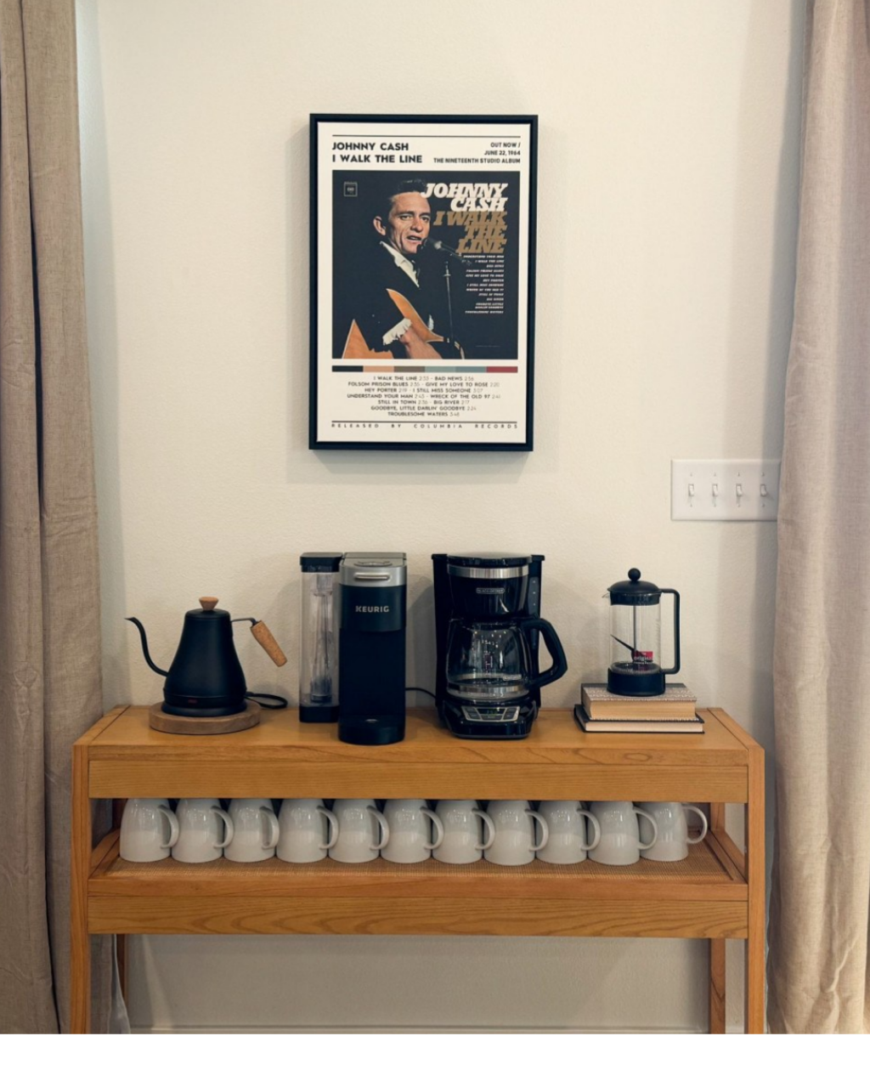
scroll to position [1261, 0]
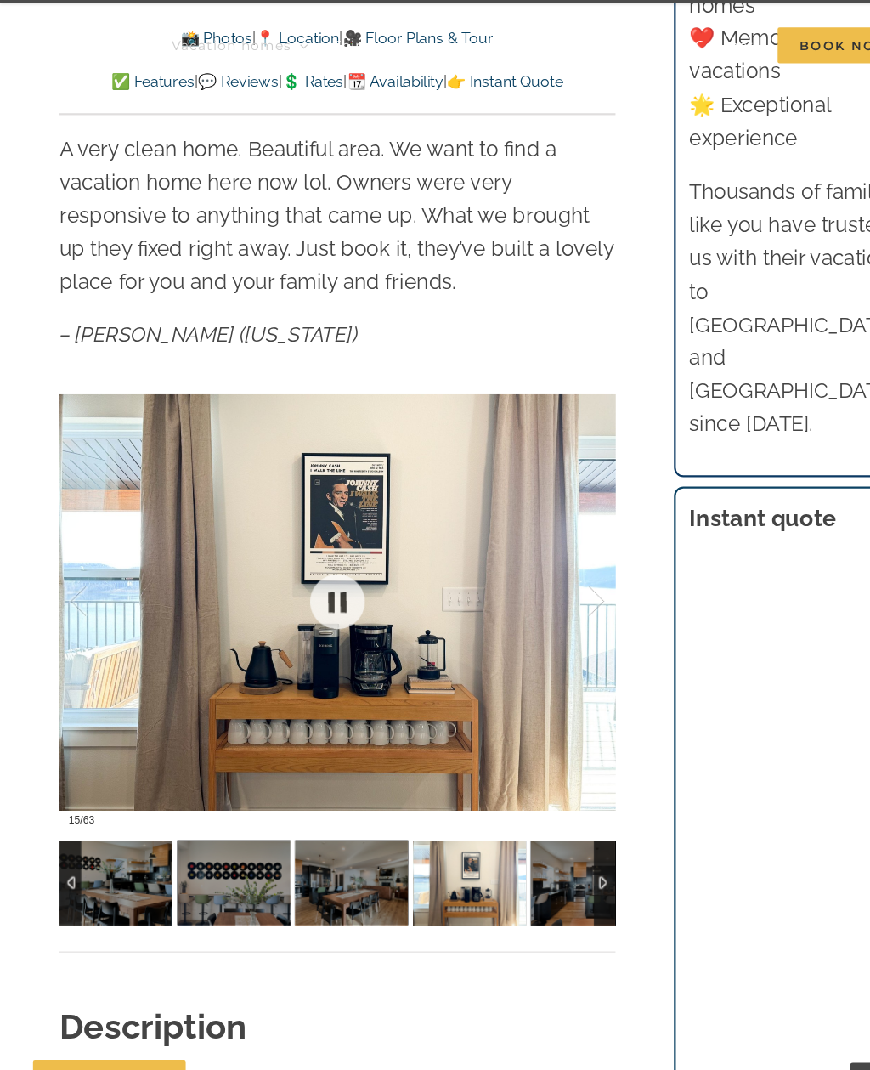
click at [552, 541] on div at bounding box center [304, 596] width 501 height 420
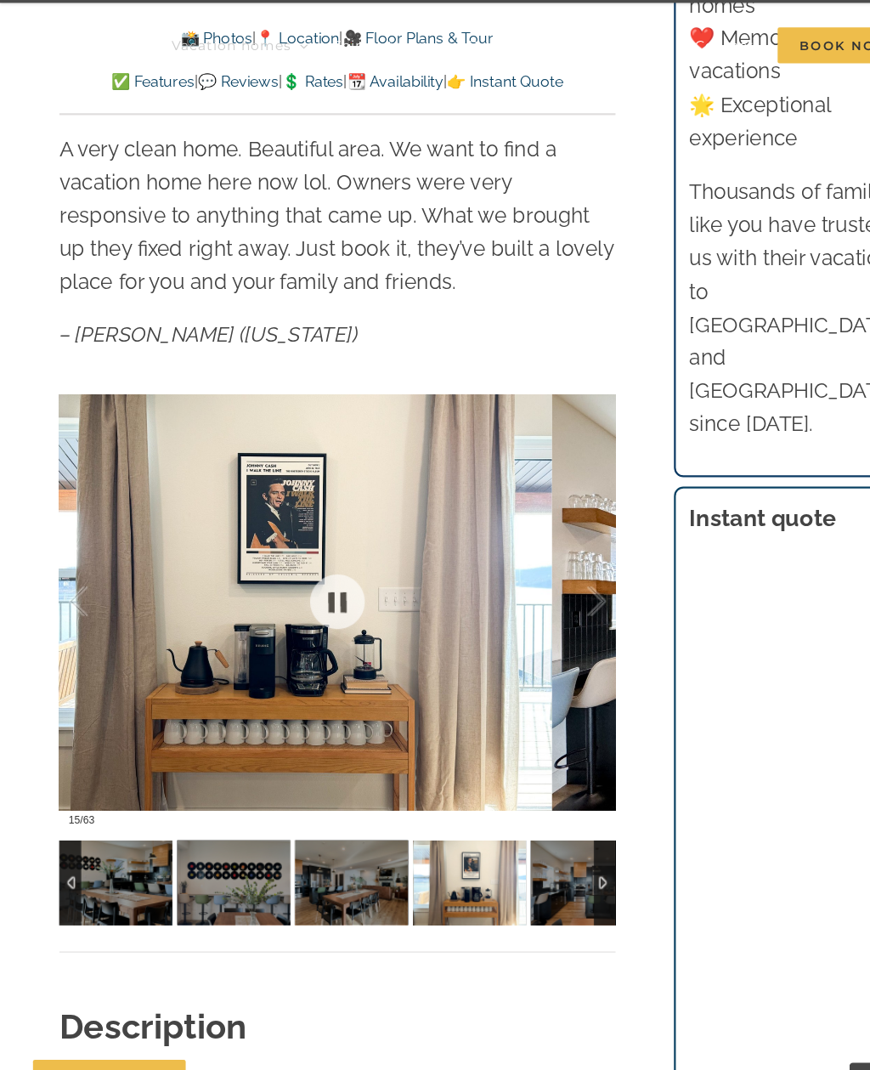
click at [540, 542] on div at bounding box center [520, 594] width 53 height 105
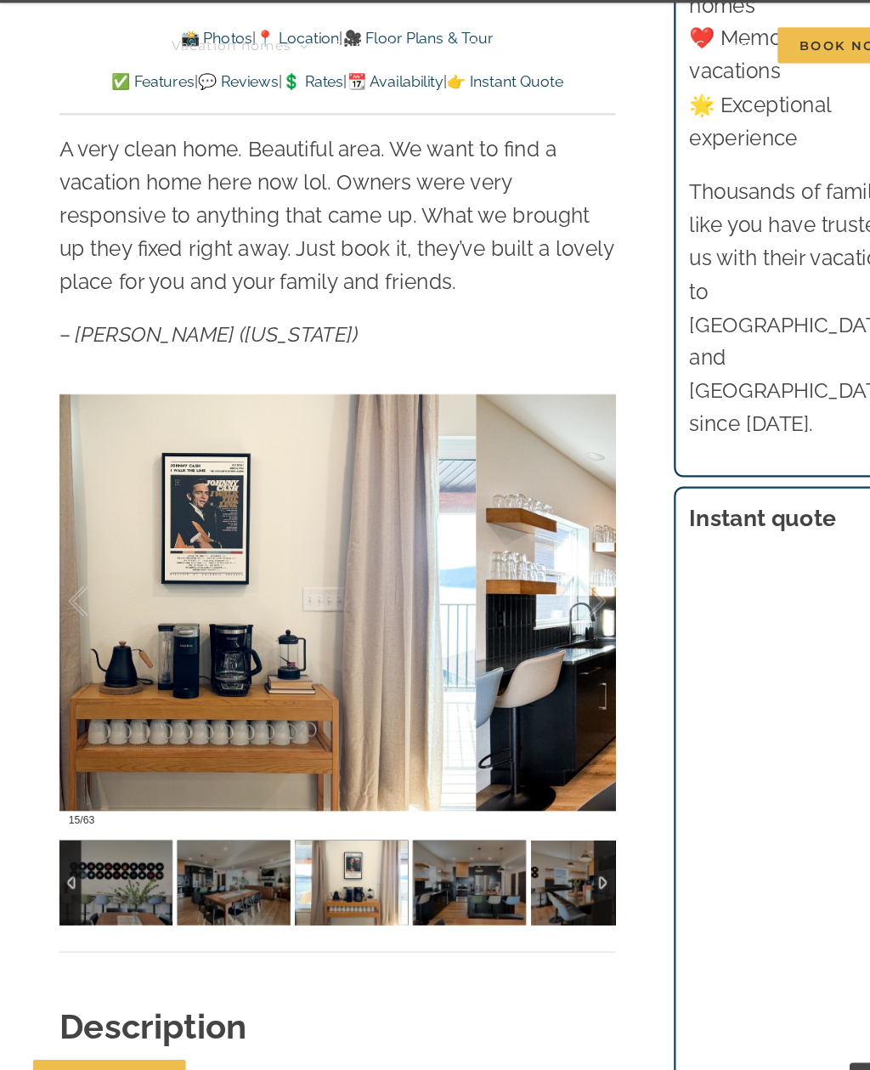
click at [72, 545] on div at bounding box center [88, 594] width 53 height 105
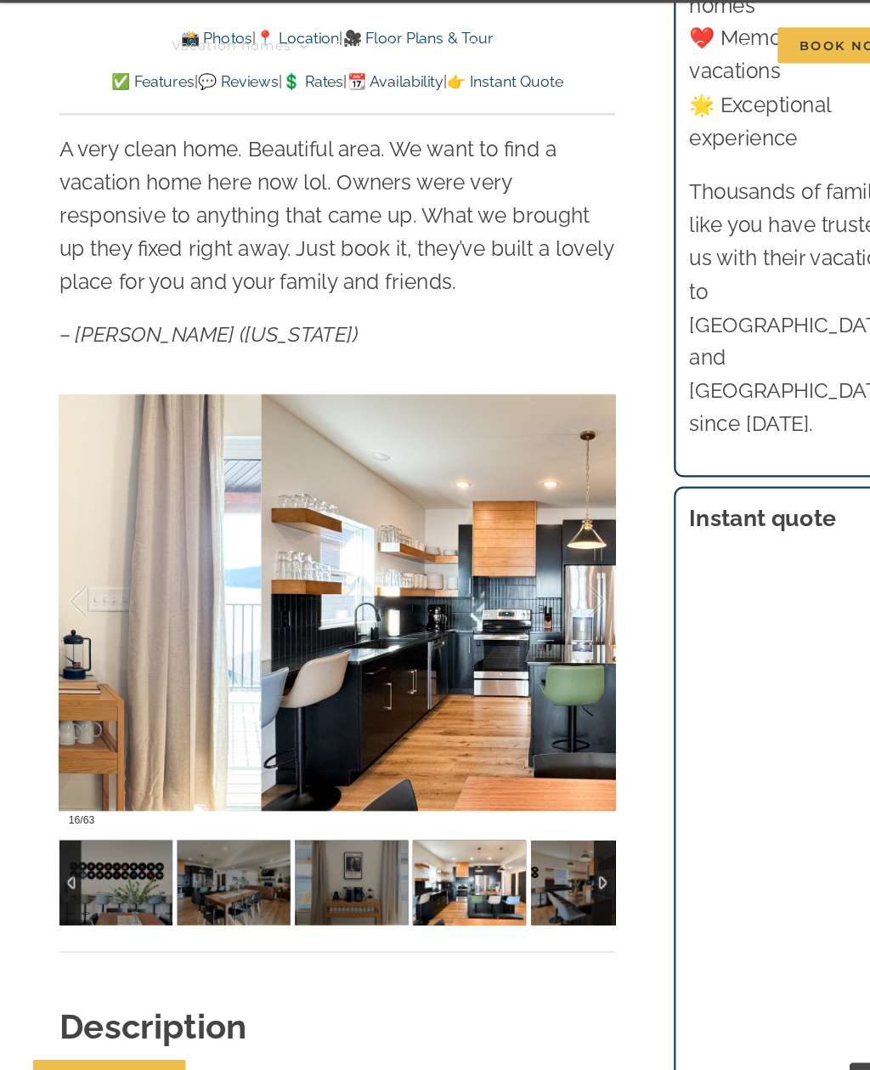
click at [536, 544] on div at bounding box center [520, 594] width 53 height 105
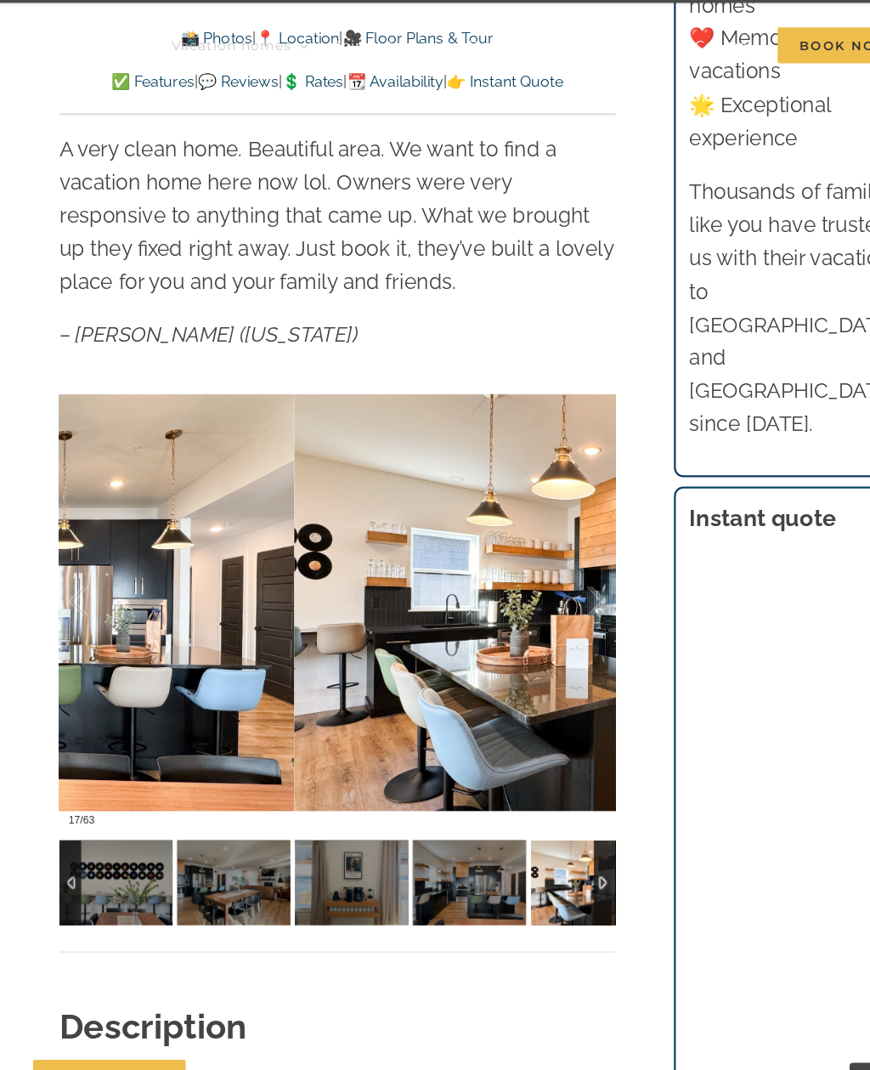
click at [534, 552] on div at bounding box center [520, 594] width 53 height 105
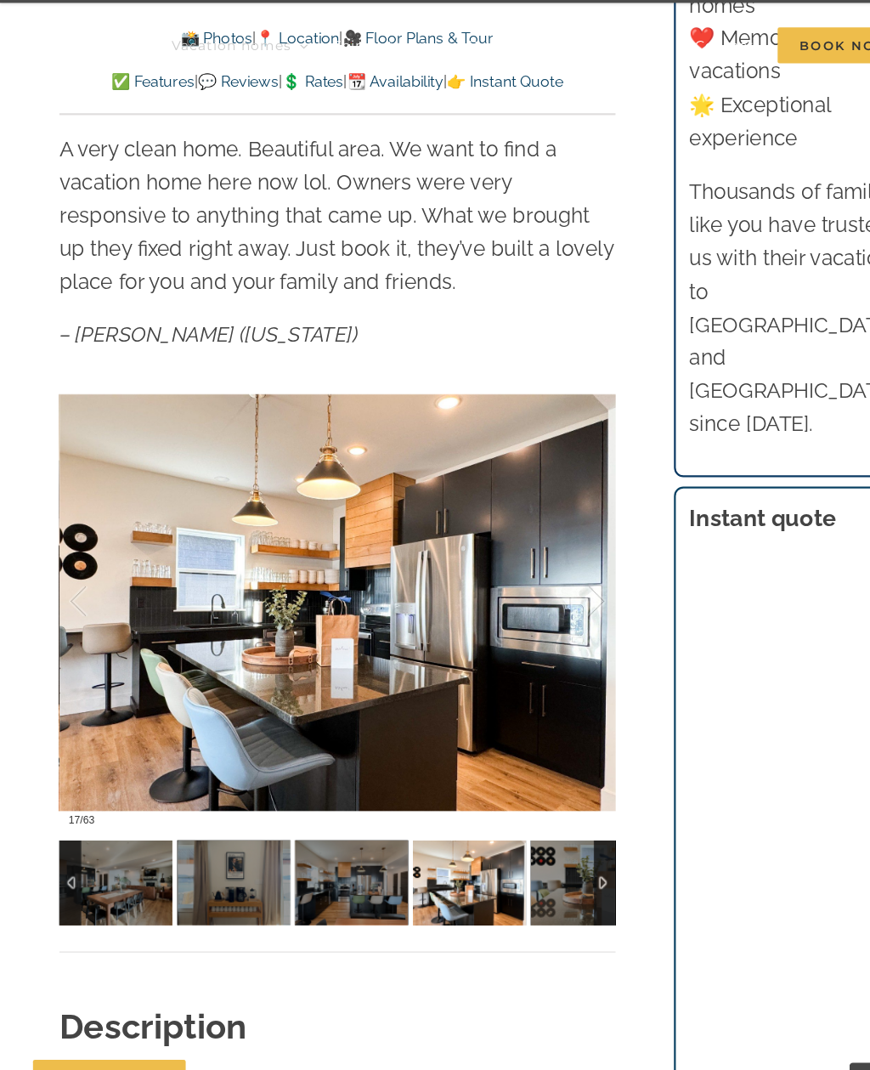
click at [532, 542] on div at bounding box center [520, 594] width 53 height 105
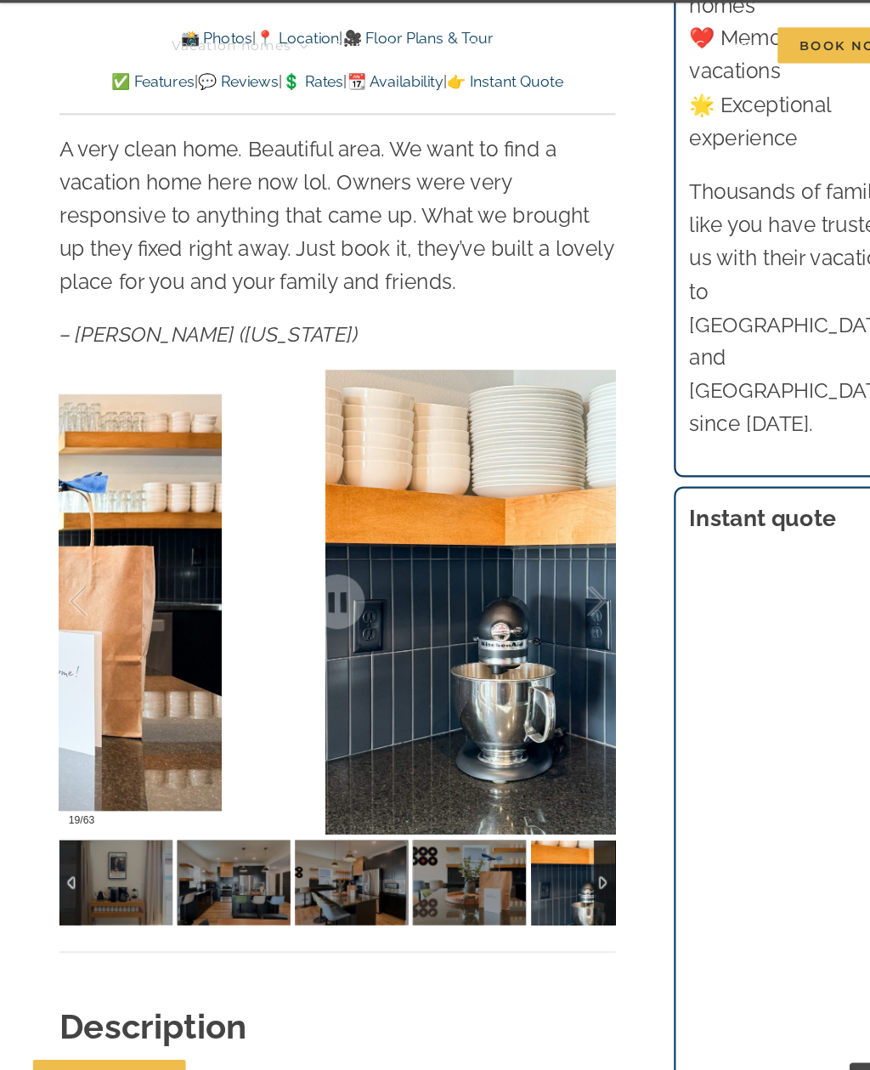
click at [541, 544] on div at bounding box center [520, 594] width 53 height 105
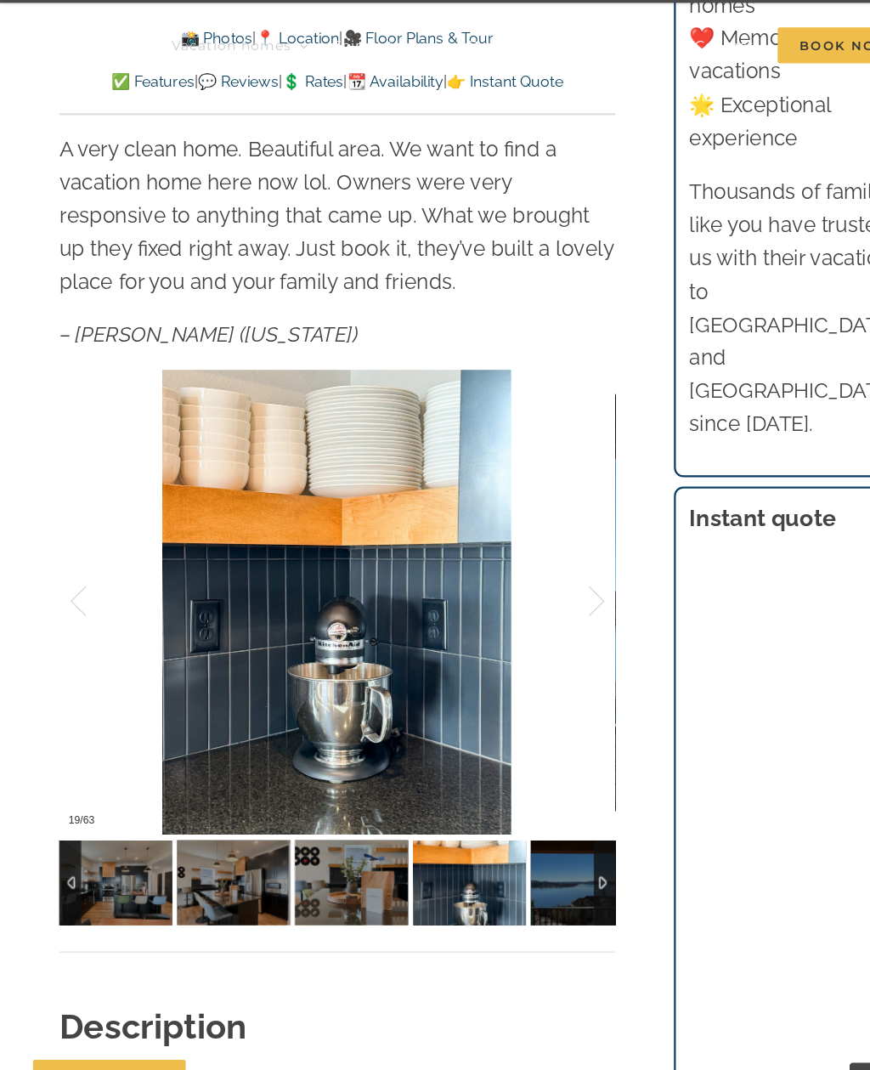
click at [542, 544] on div at bounding box center [520, 594] width 53 height 105
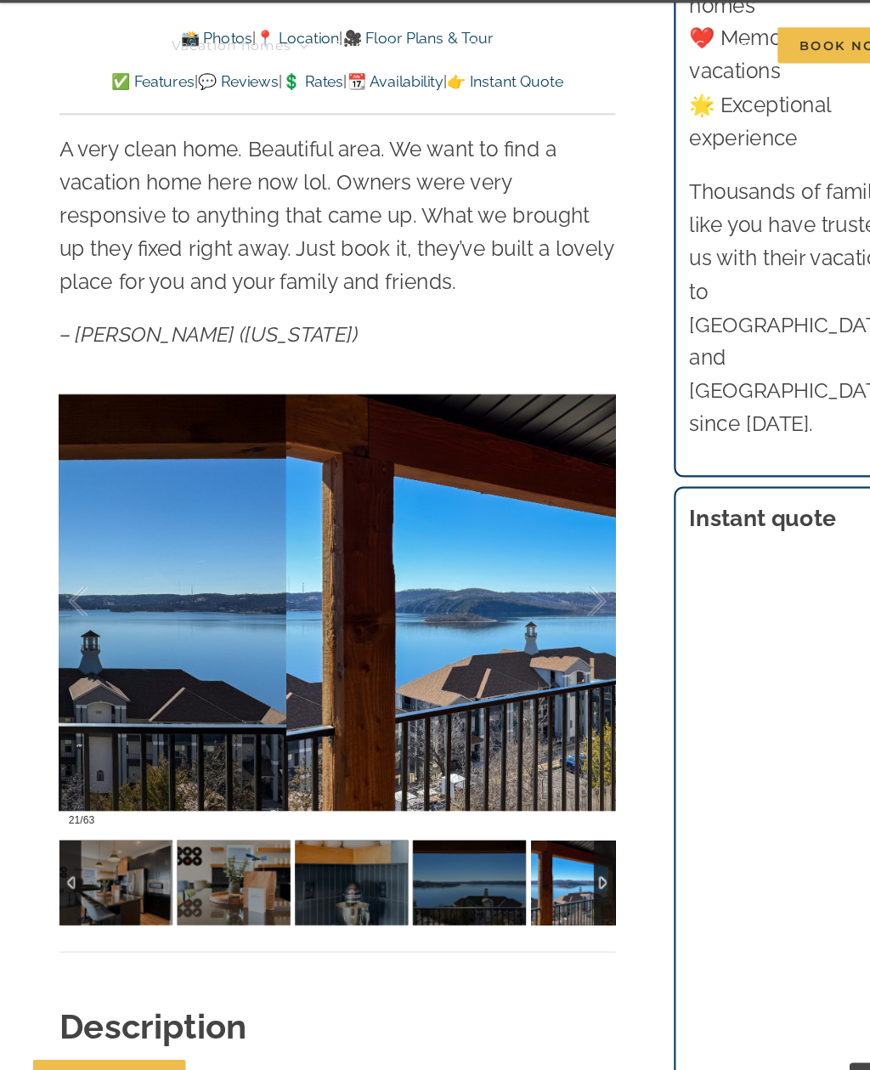
click at [541, 555] on div at bounding box center [520, 594] width 53 height 105
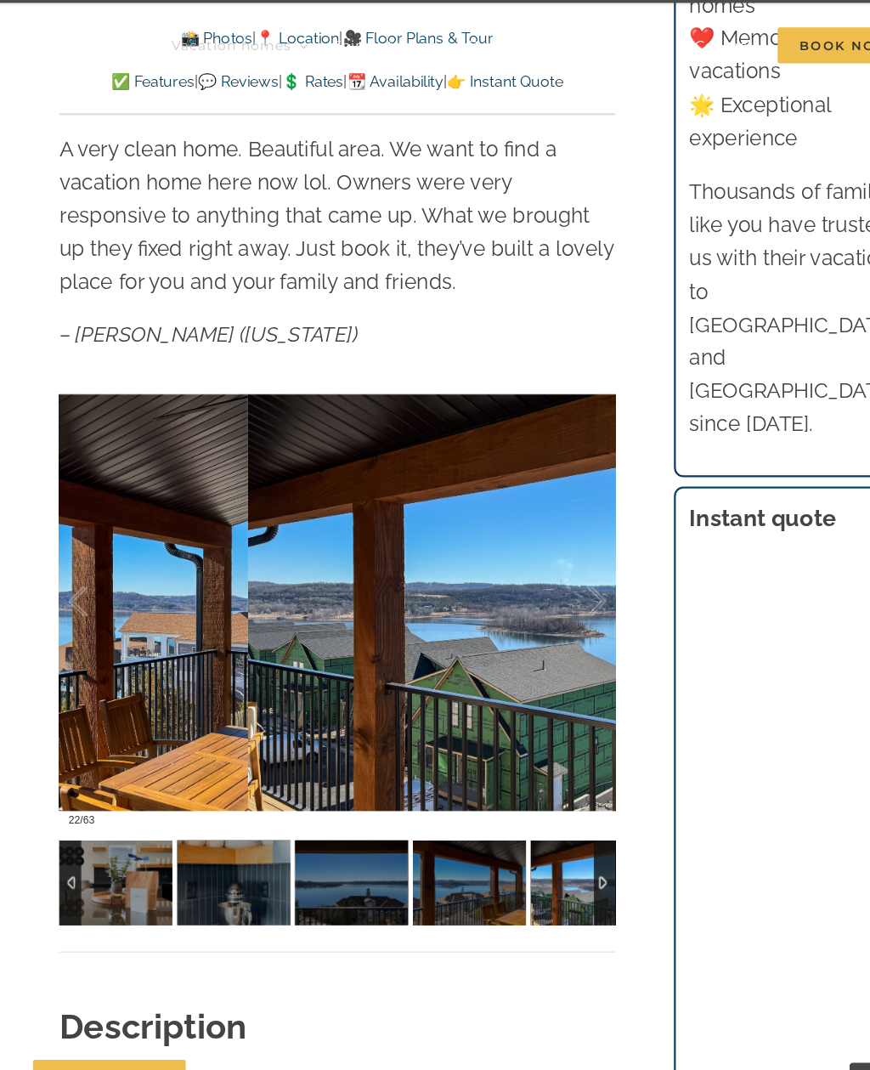
click at [539, 545] on div at bounding box center [520, 594] width 53 height 105
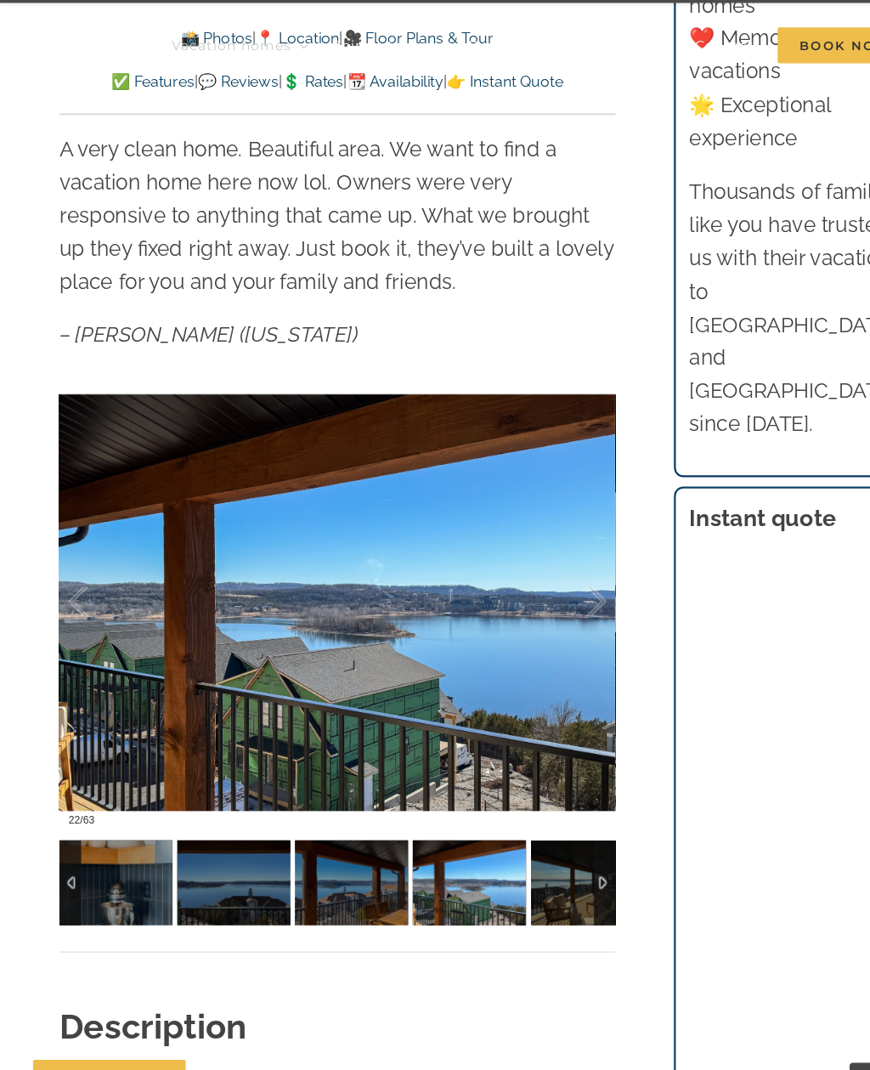
click at [536, 542] on div at bounding box center [520, 594] width 53 height 105
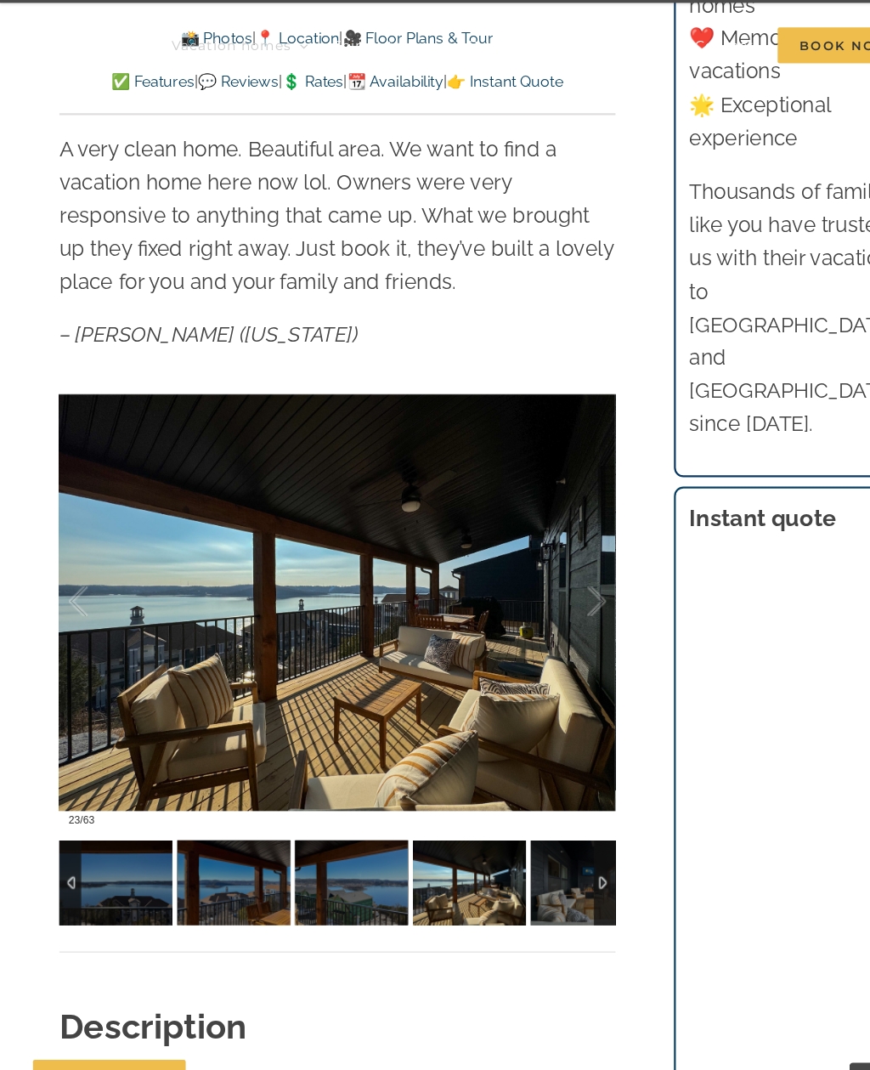
click at [532, 546] on div at bounding box center [520, 594] width 53 height 105
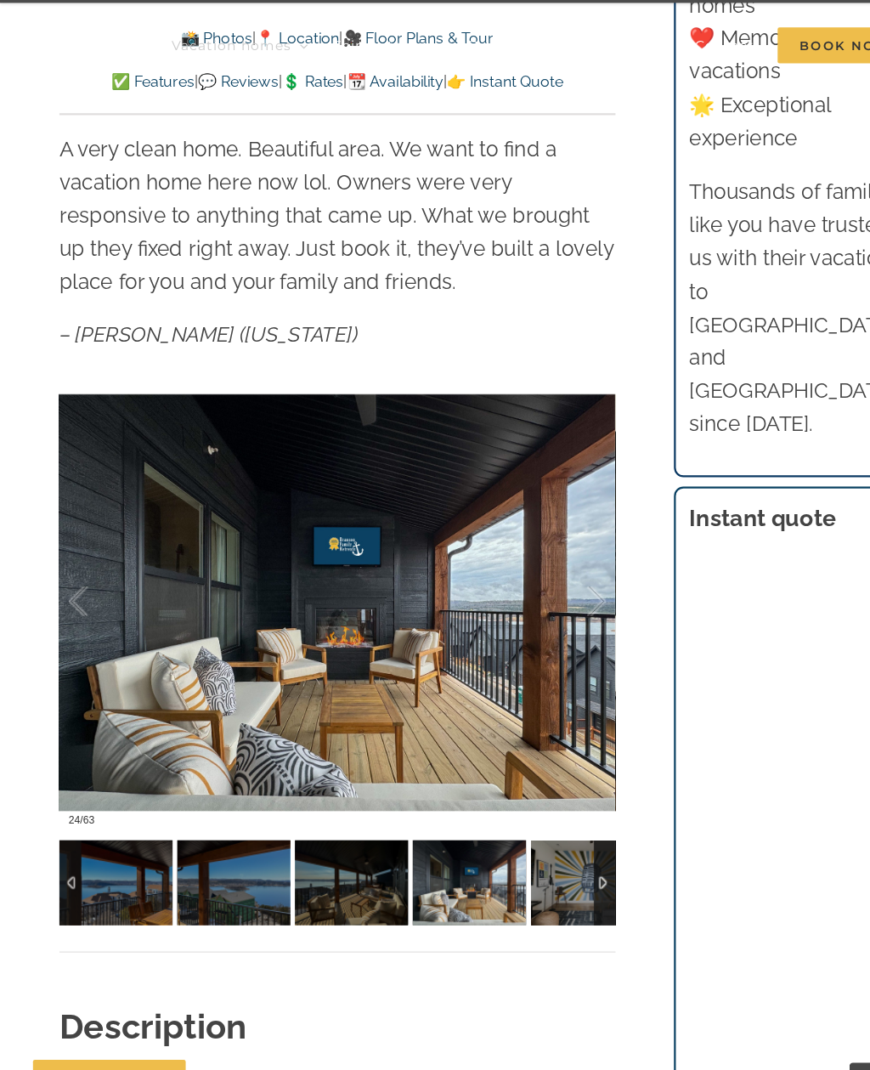
click at [534, 551] on div at bounding box center [520, 594] width 53 height 105
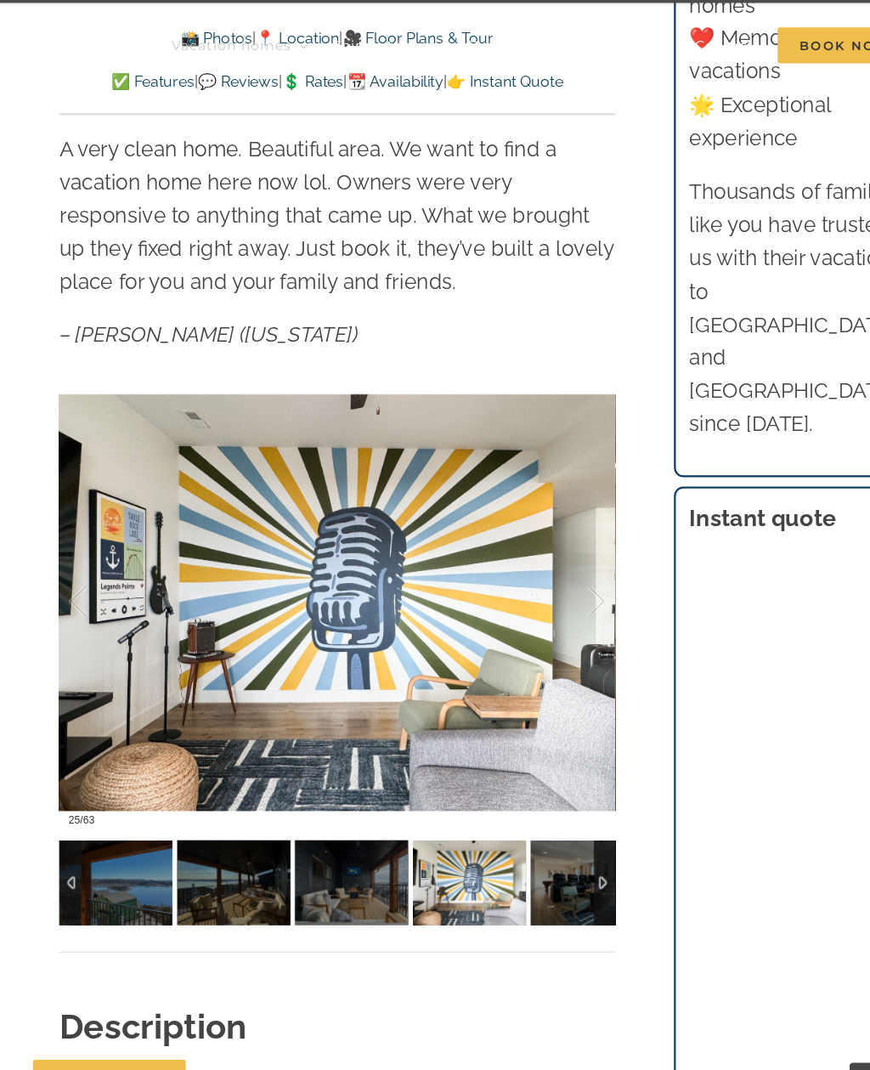
click at [528, 556] on div at bounding box center [520, 594] width 53 height 105
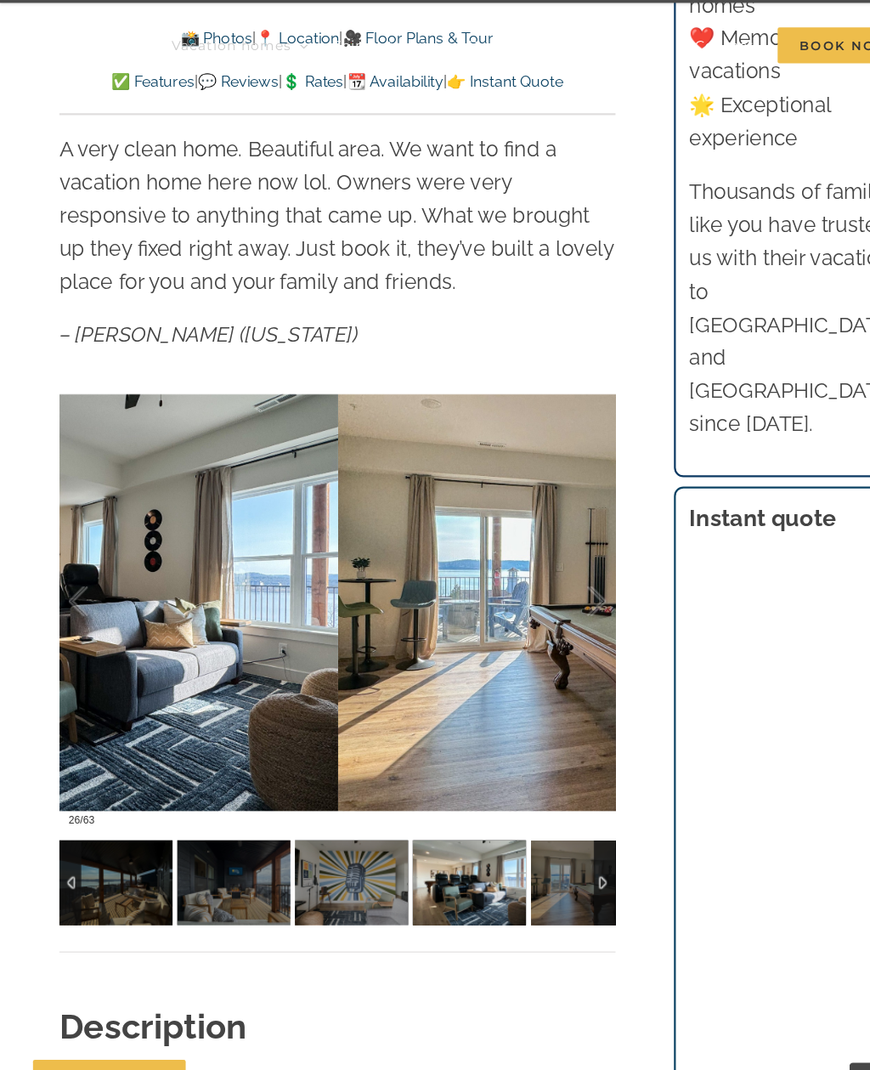
click at [534, 542] on div at bounding box center [520, 594] width 53 height 105
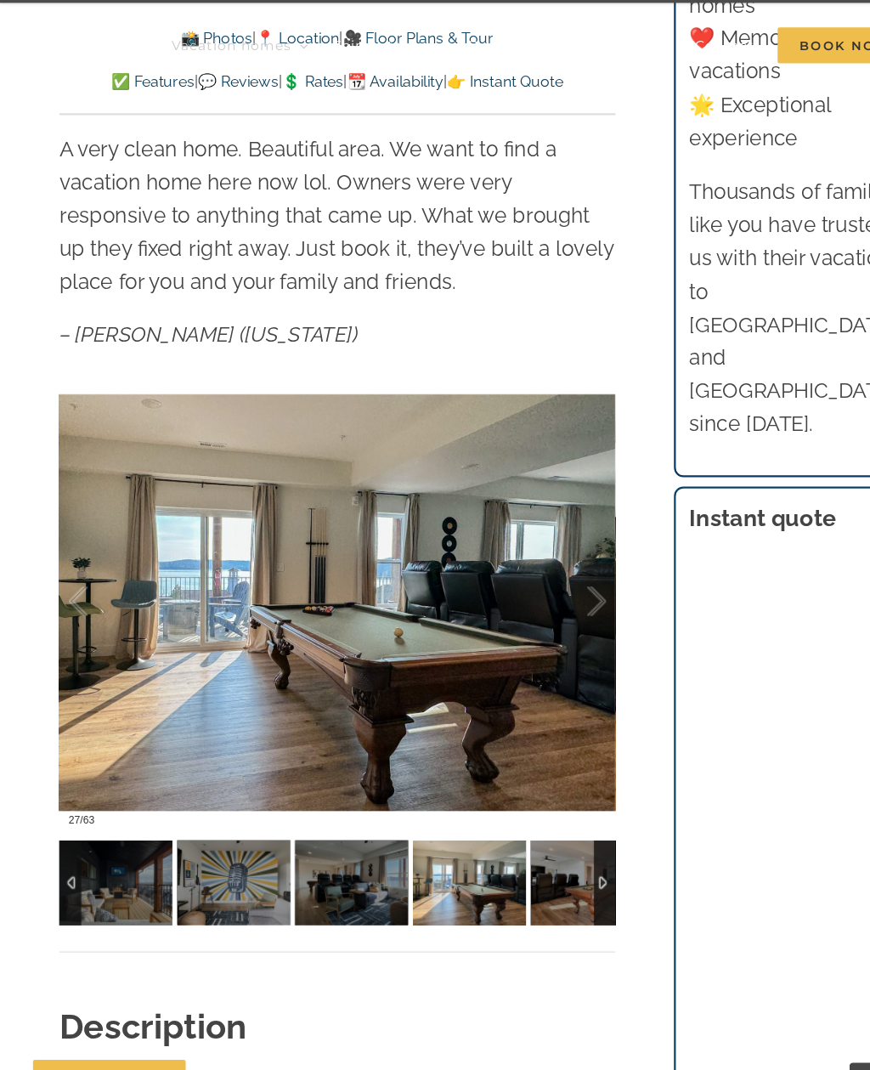
click at [71, 542] on div at bounding box center [88, 594] width 53 height 105
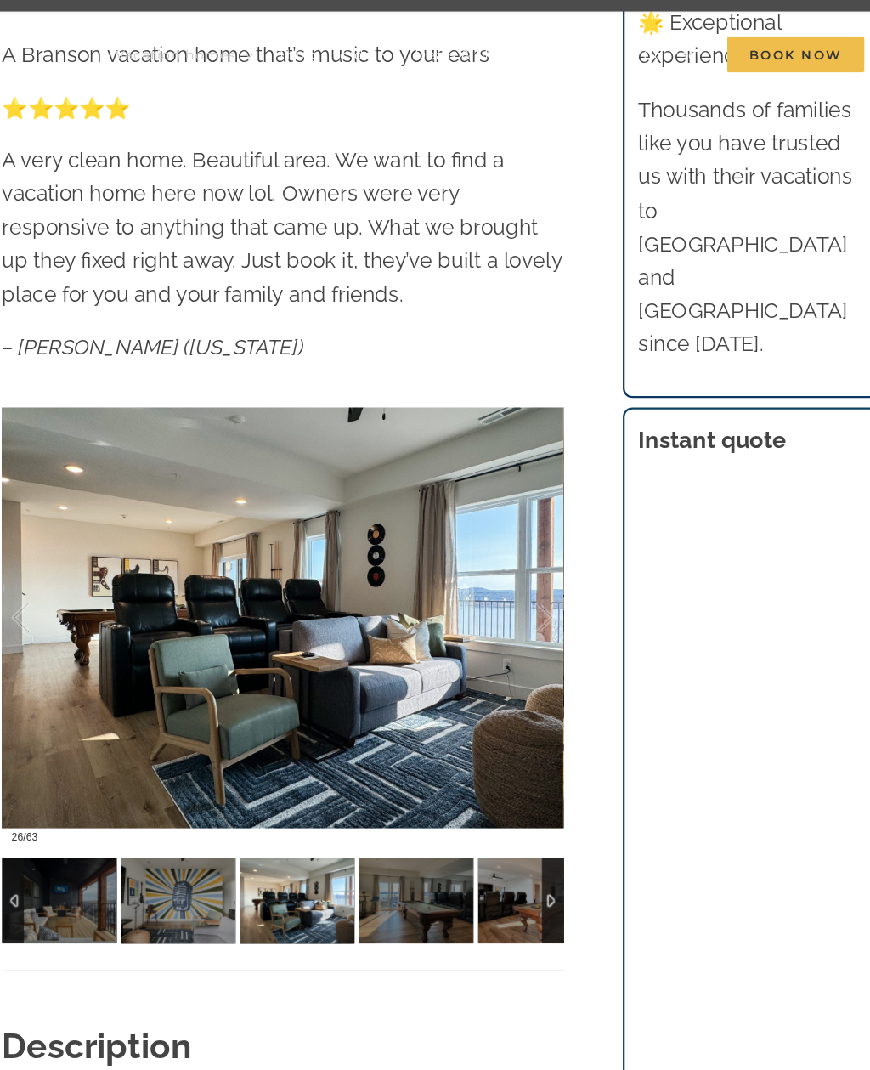
scroll to position [1235, 0]
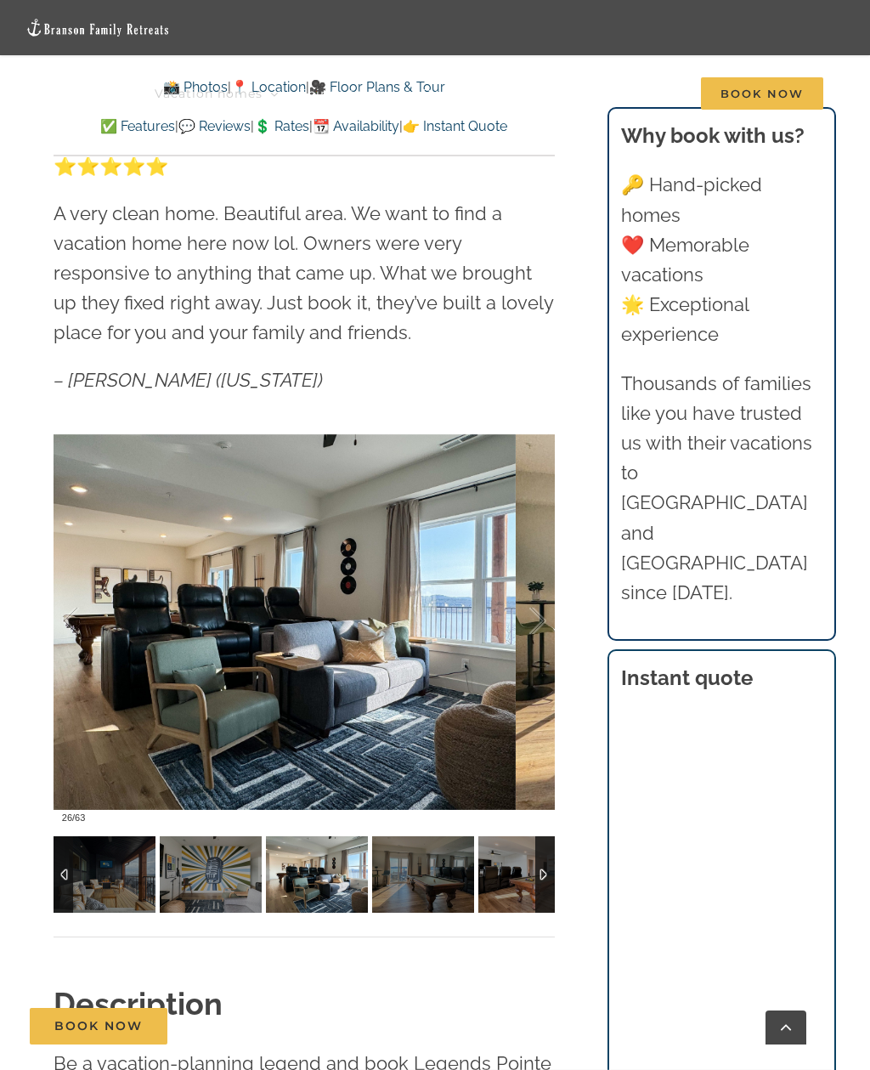
click at [529, 620] on div at bounding box center [520, 621] width 53 height 105
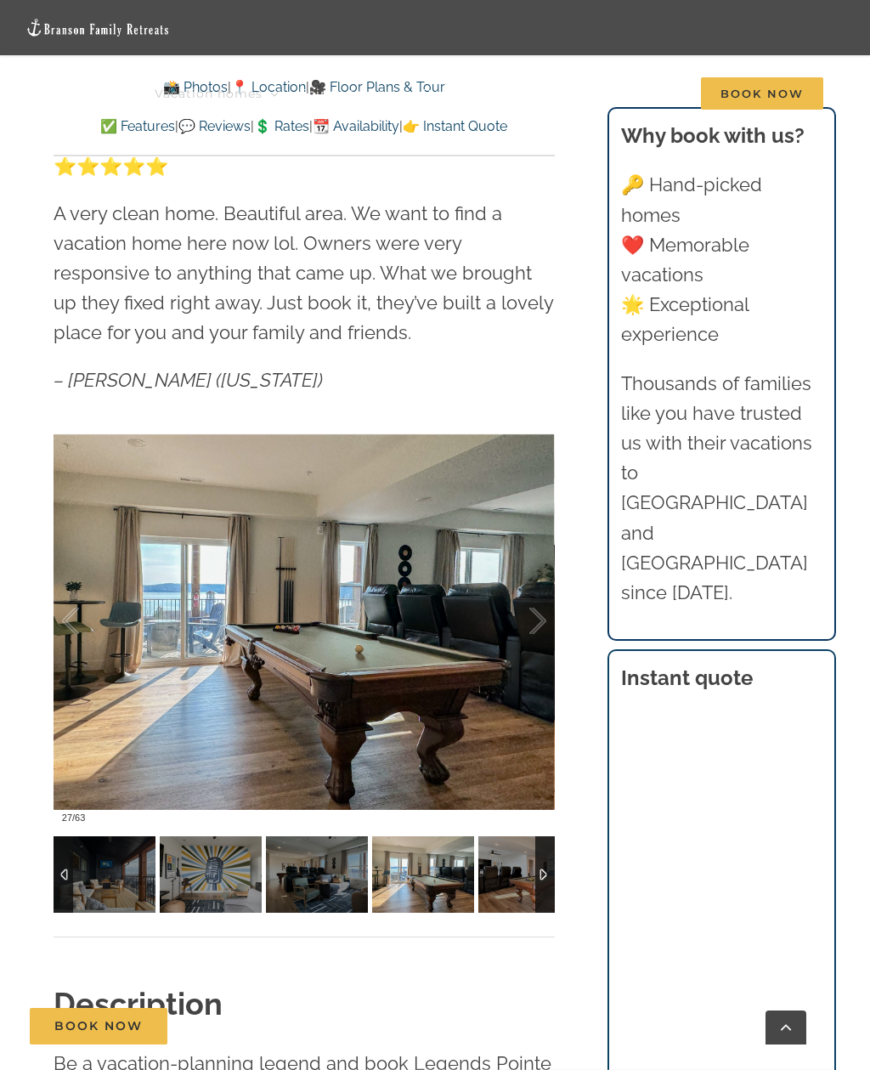
click at [545, 635] on div at bounding box center [520, 621] width 53 height 105
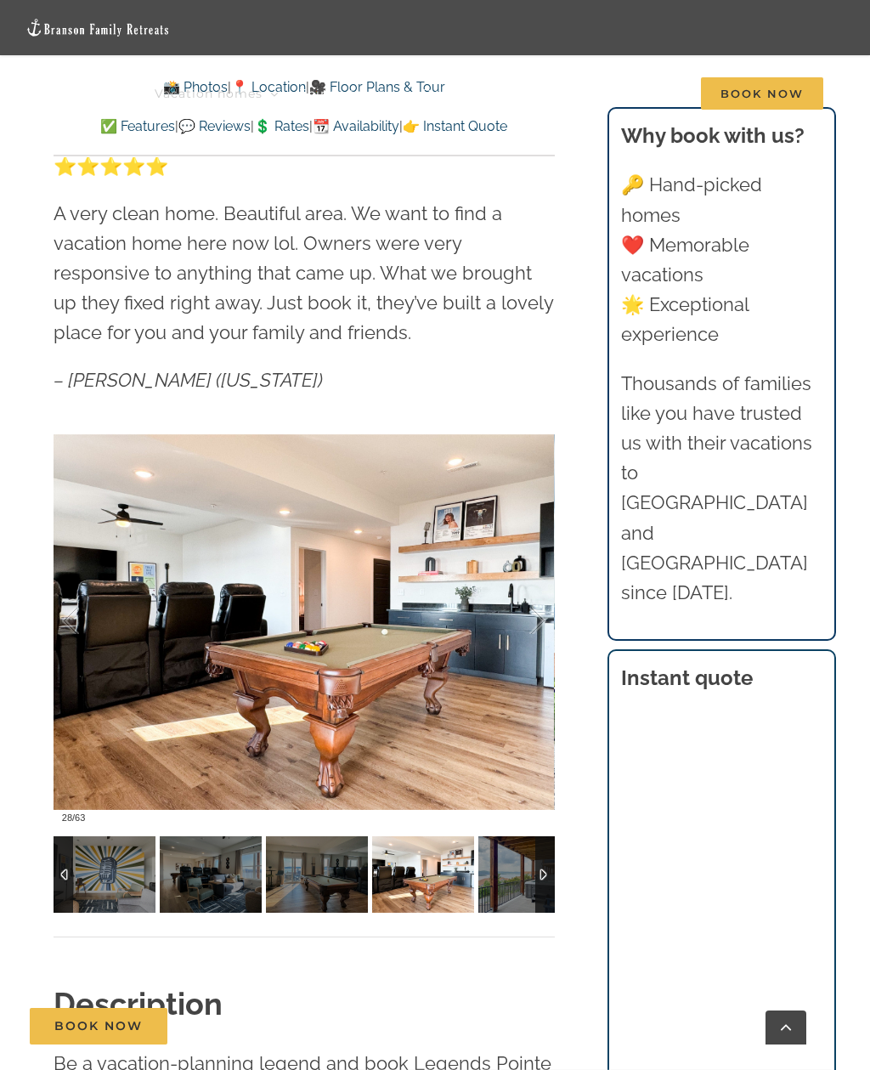
click at [90, 626] on div at bounding box center [88, 621] width 53 height 105
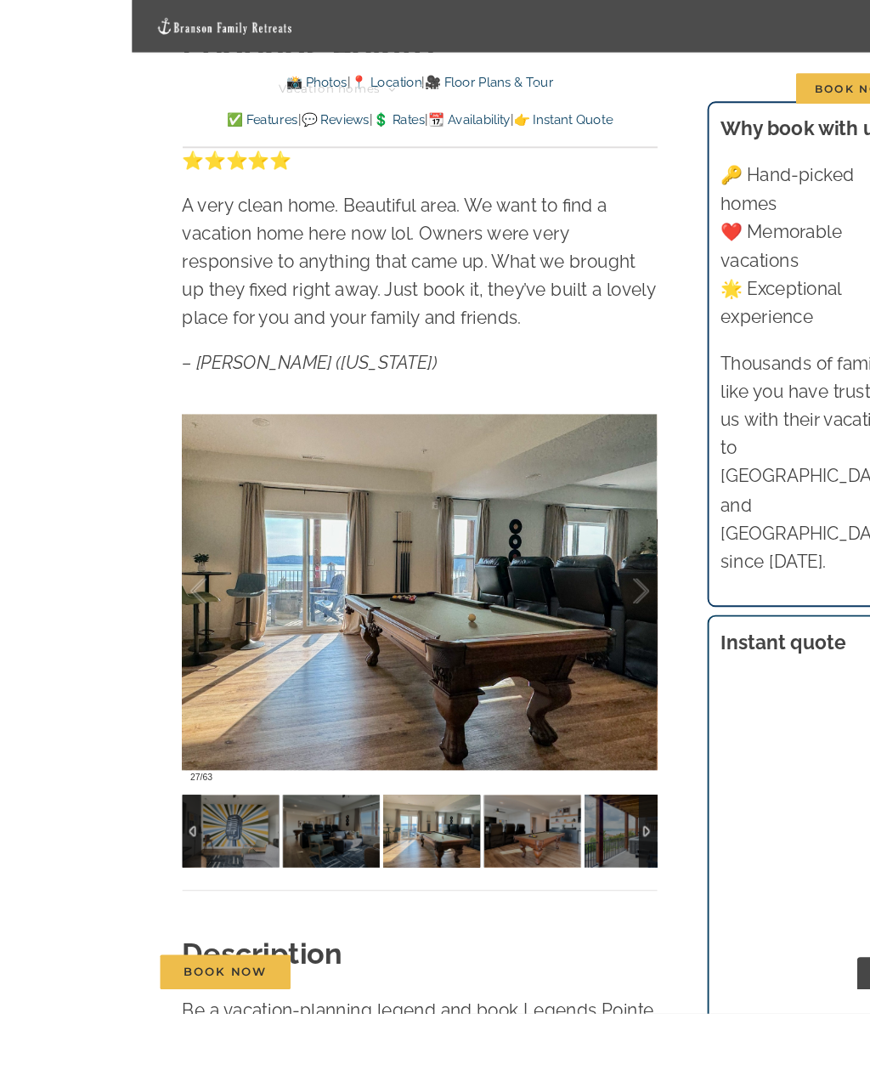
scroll to position [1248, 0]
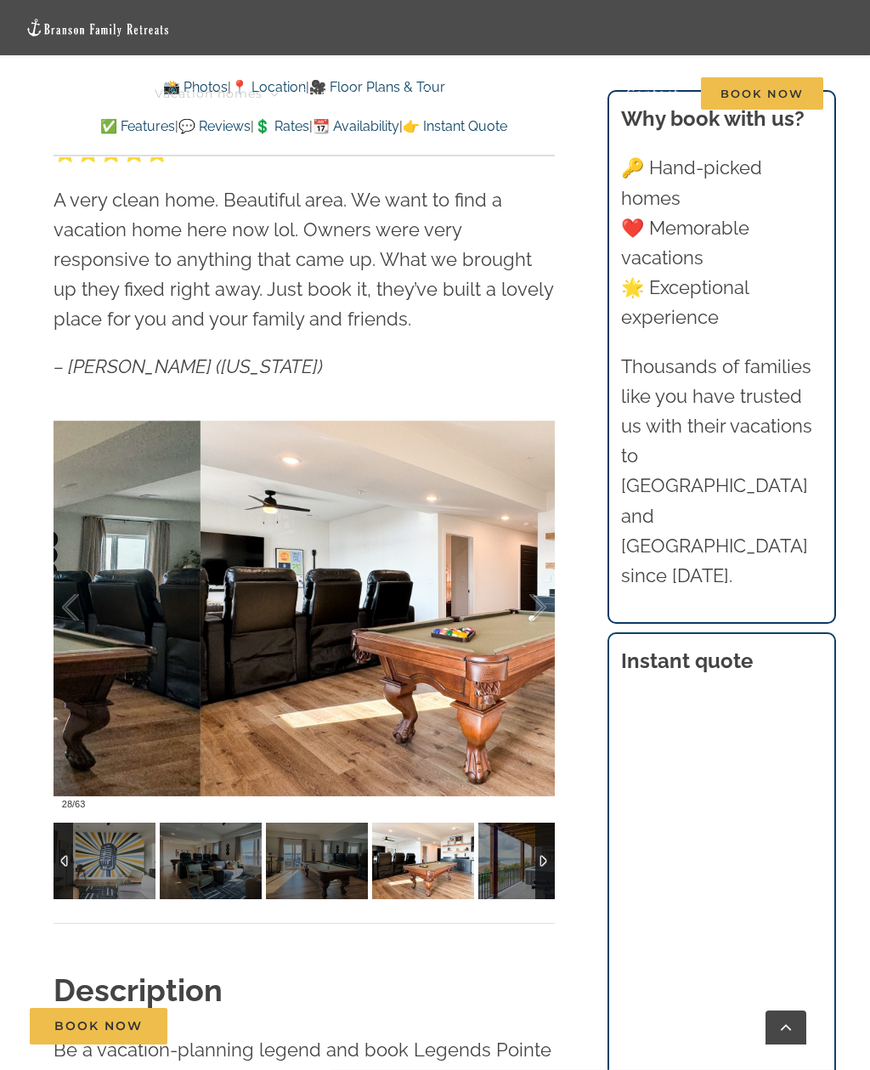
click at [542, 607] on div at bounding box center [520, 607] width 53 height 105
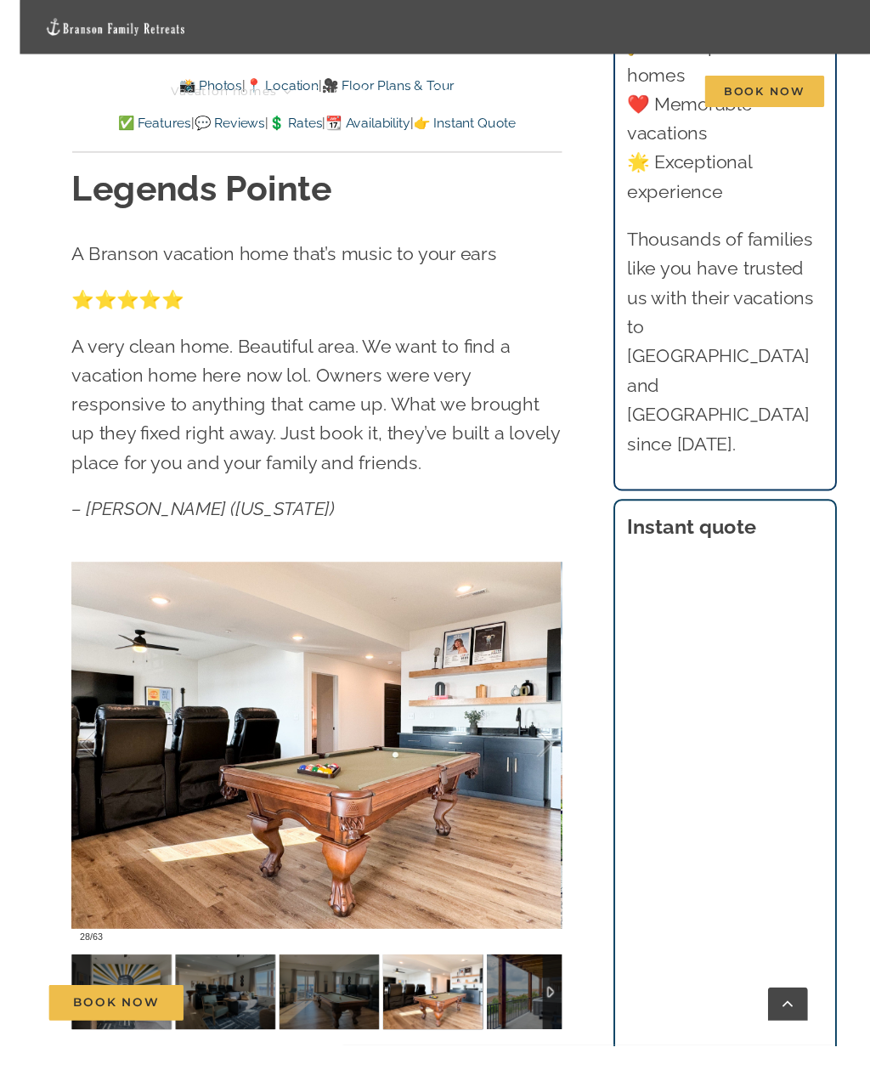
scroll to position [1154, 0]
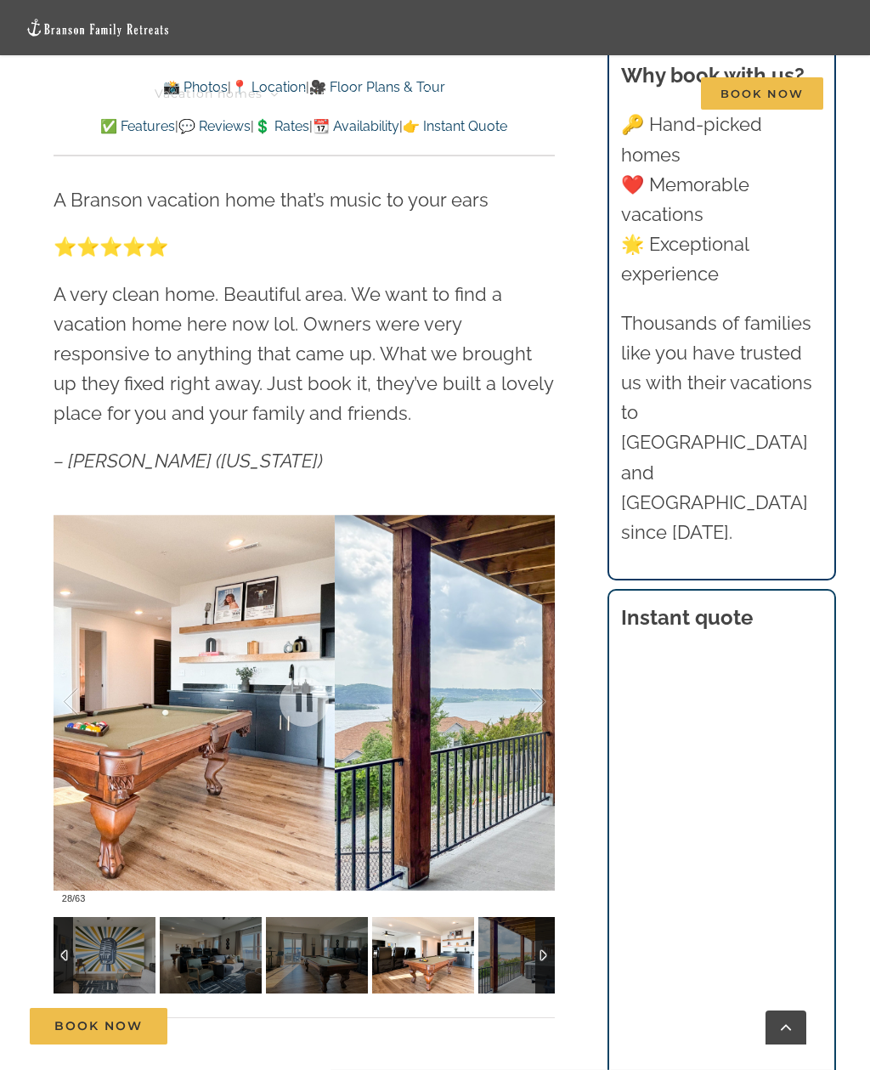
click at [539, 693] on div at bounding box center [520, 701] width 53 height 105
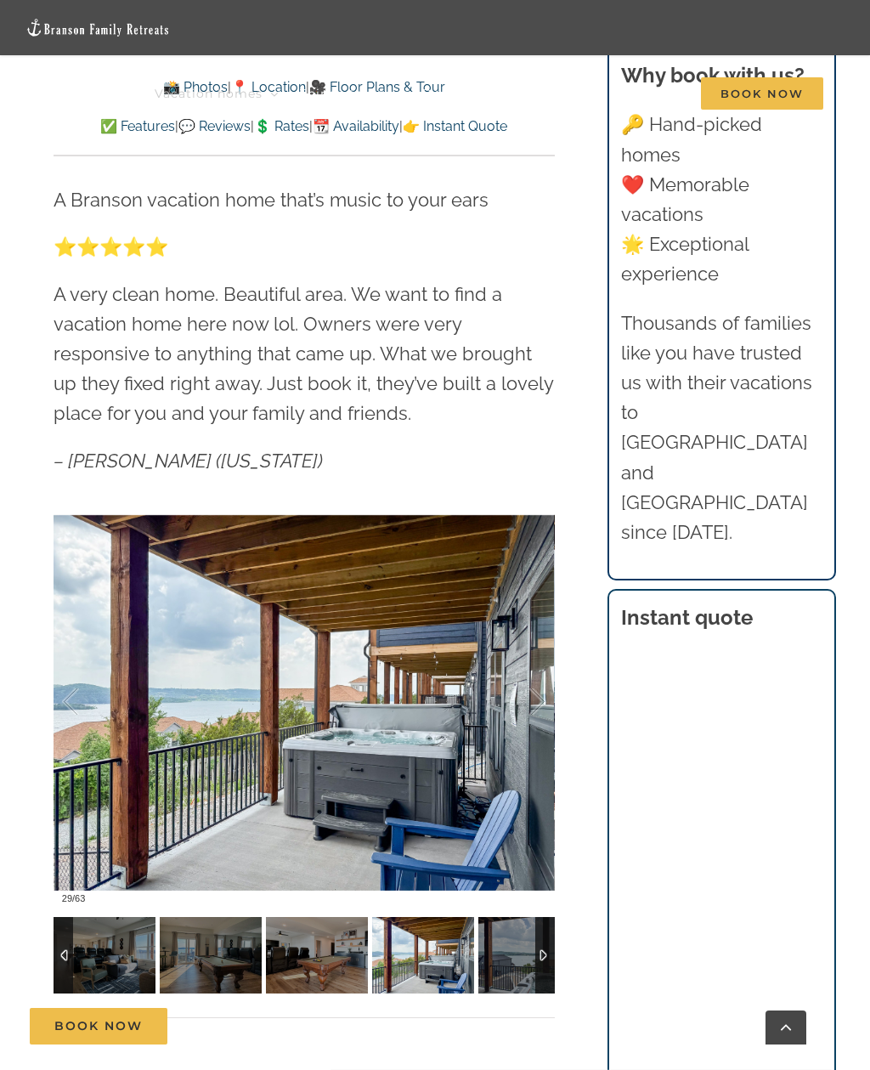
click at [541, 695] on div at bounding box center [520, 701] width 53 height 105
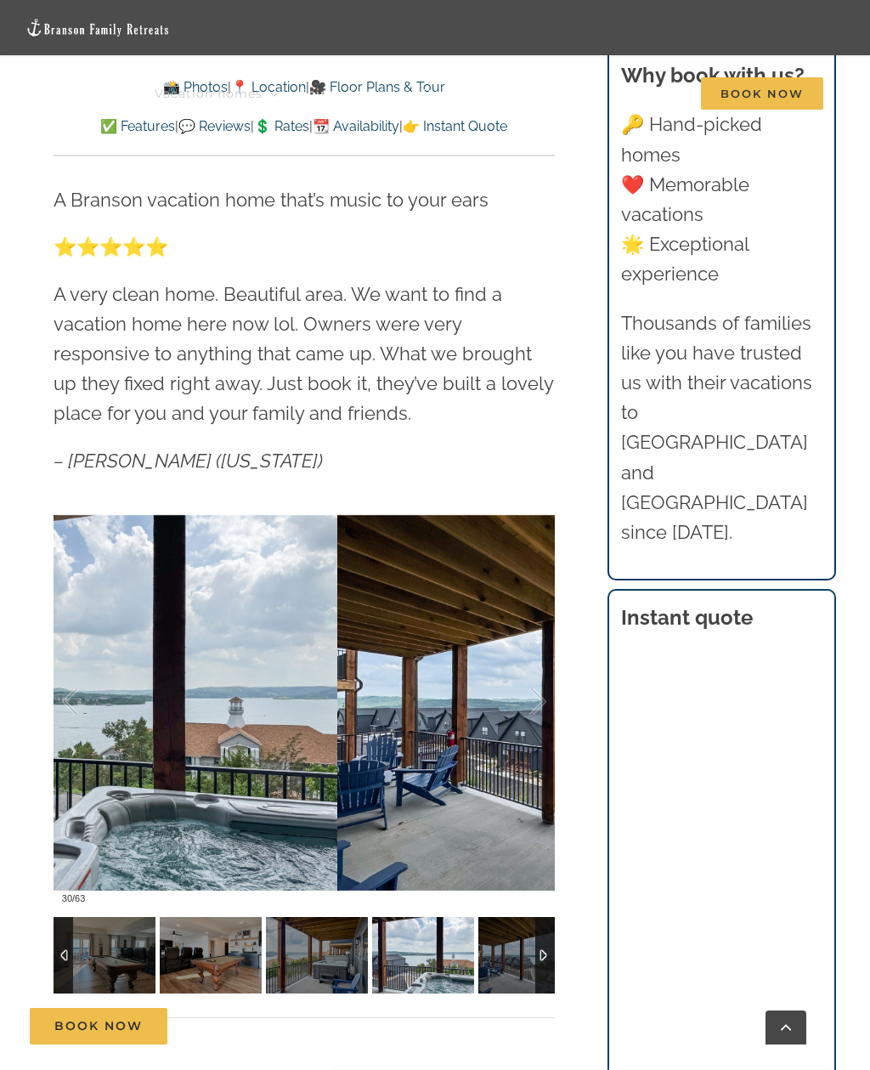
click at [526, 706] on div at bounding box center [520, 701] width 53 height 105
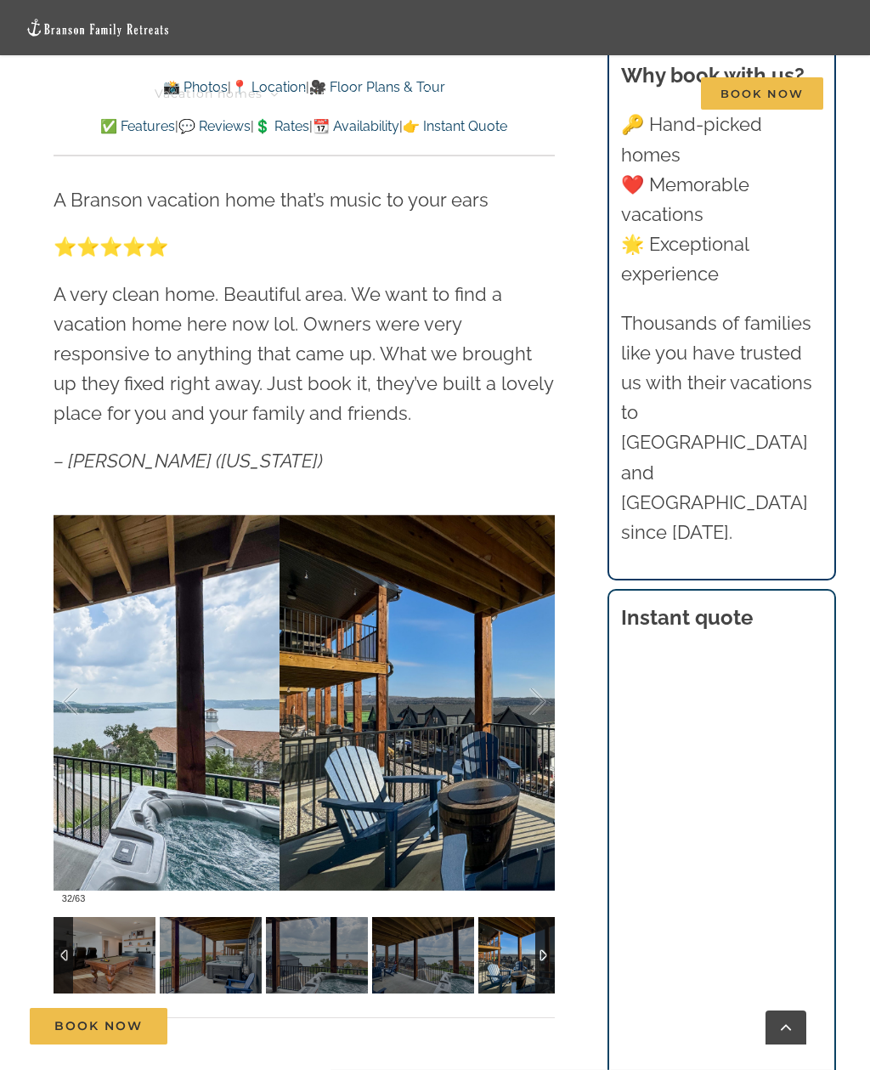
click at [516, 702] on div at bounding box center [520, 701] width 53 height 105
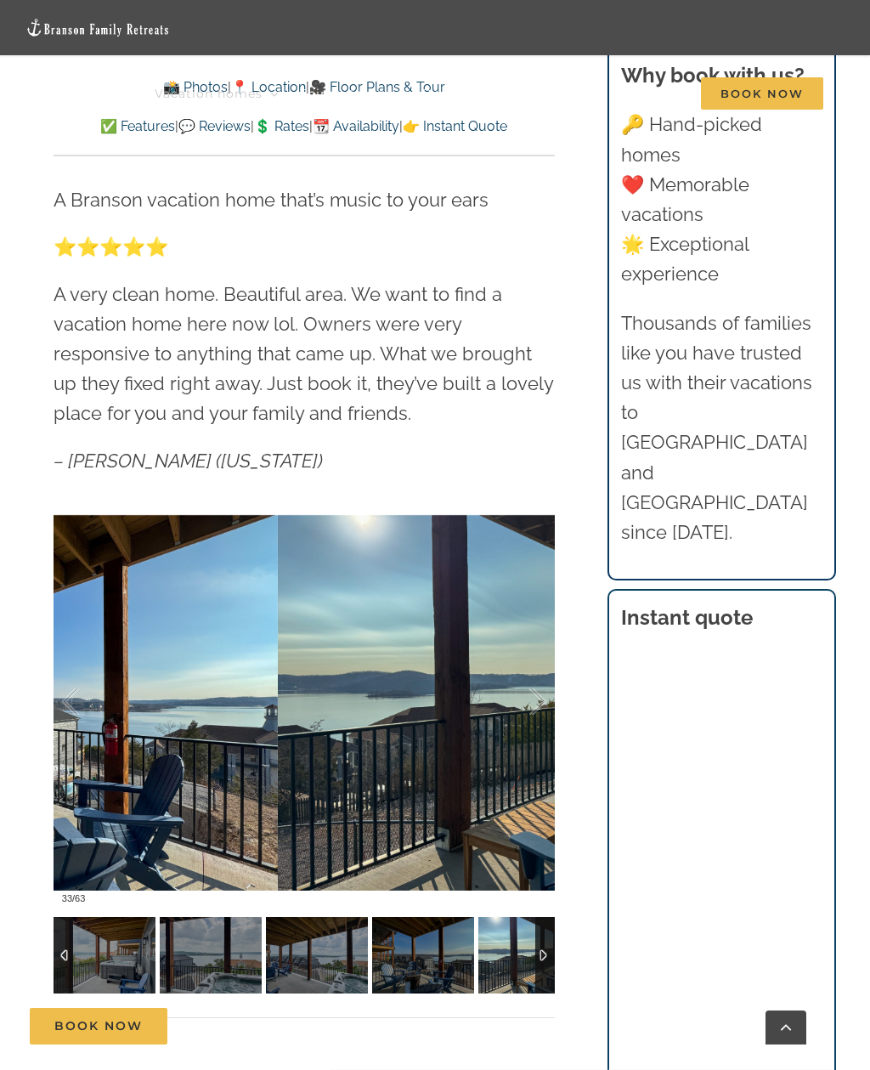
click at [509, 722] on div at bounding box center [520, 701] width 53 height 105
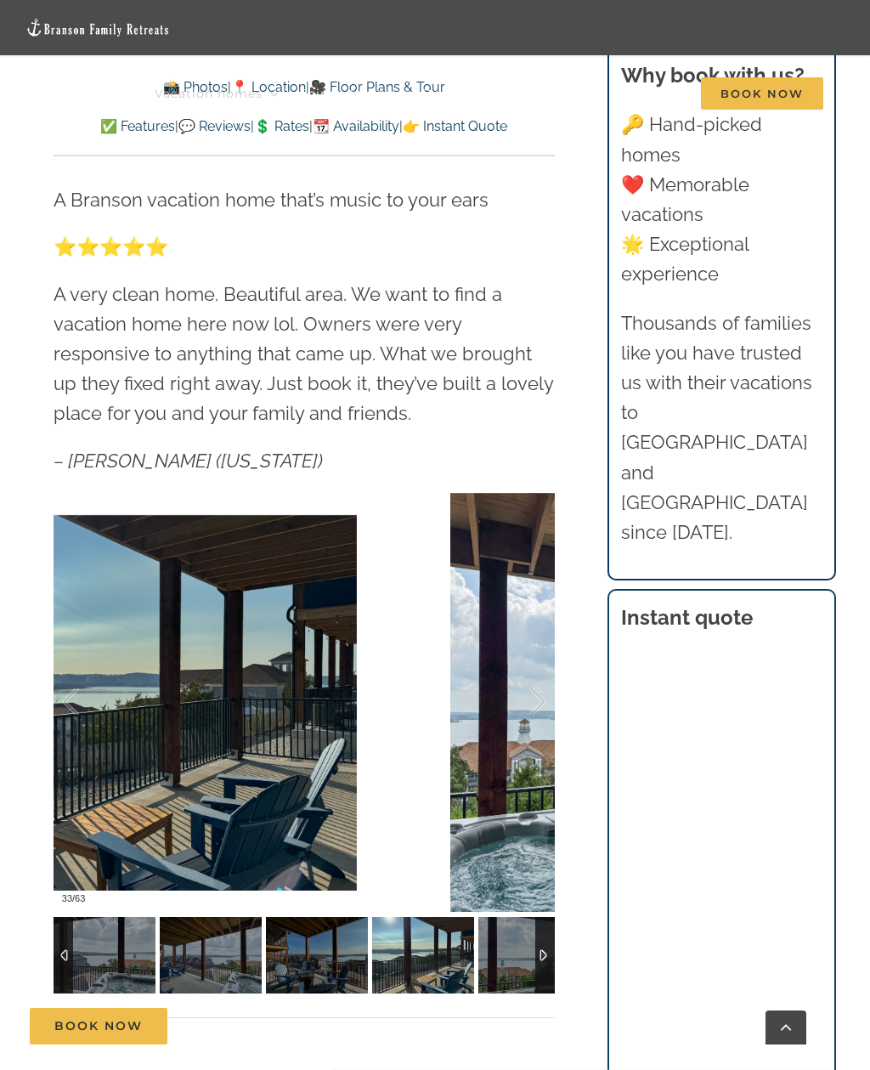
click at [532, 704] on div at bounding box center [520, 701] width 53 height 105
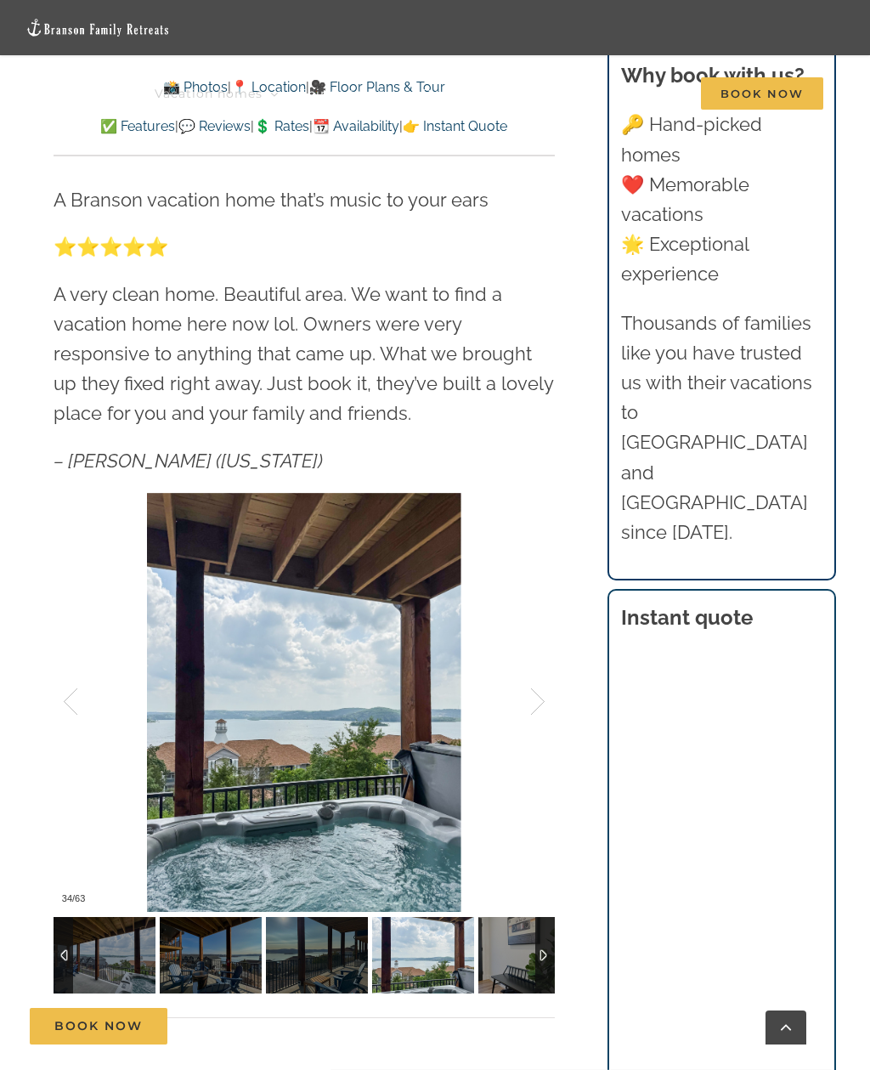
click at [532, 700] on div at bounding box center [520, 701] width 53 height 105
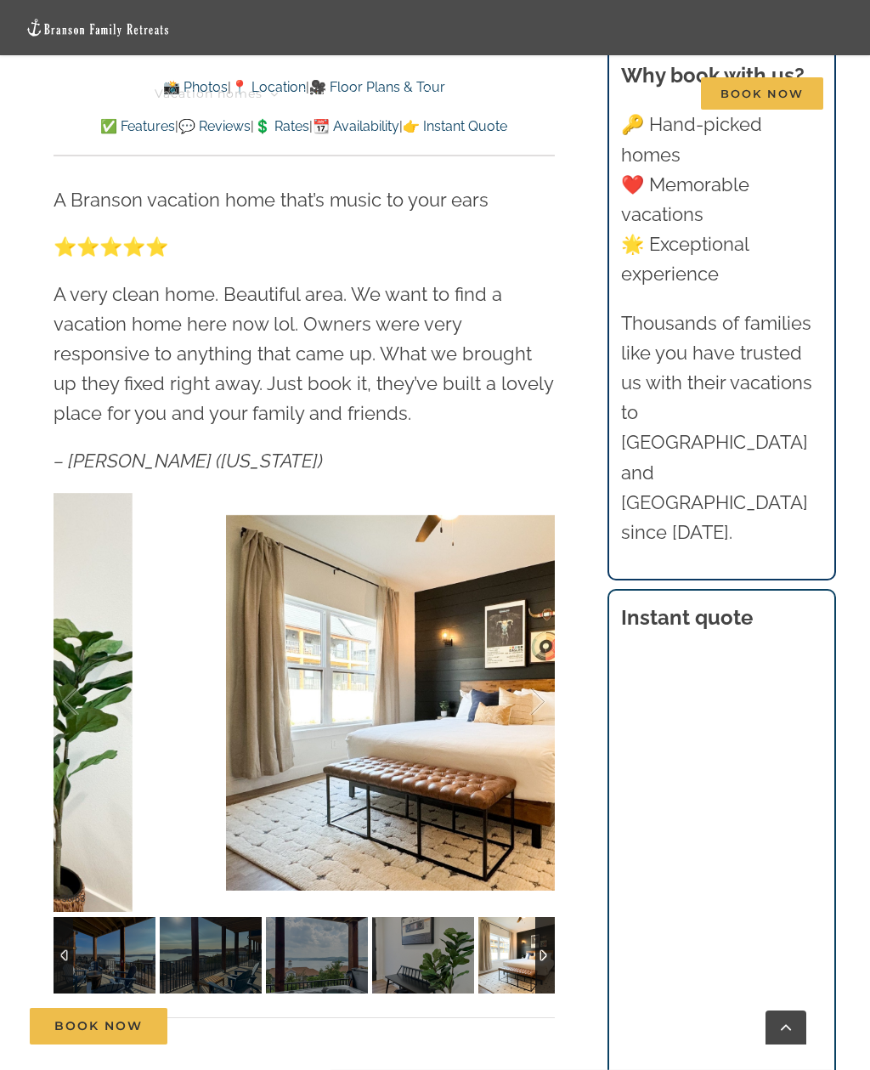
click at [528, 714] on div at bounding box center [520, 701] width 53 height 105
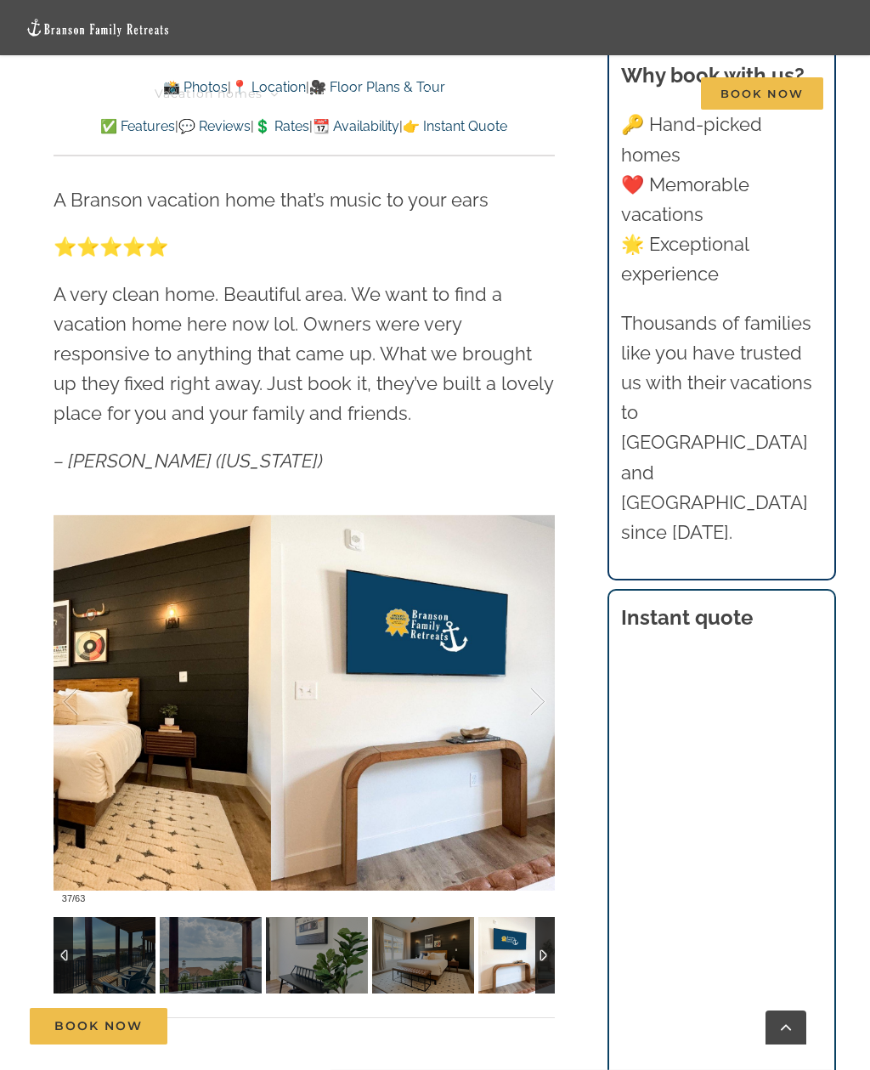
click at [535, 705] on div at bounding box center [520, 701] width 53 height 105
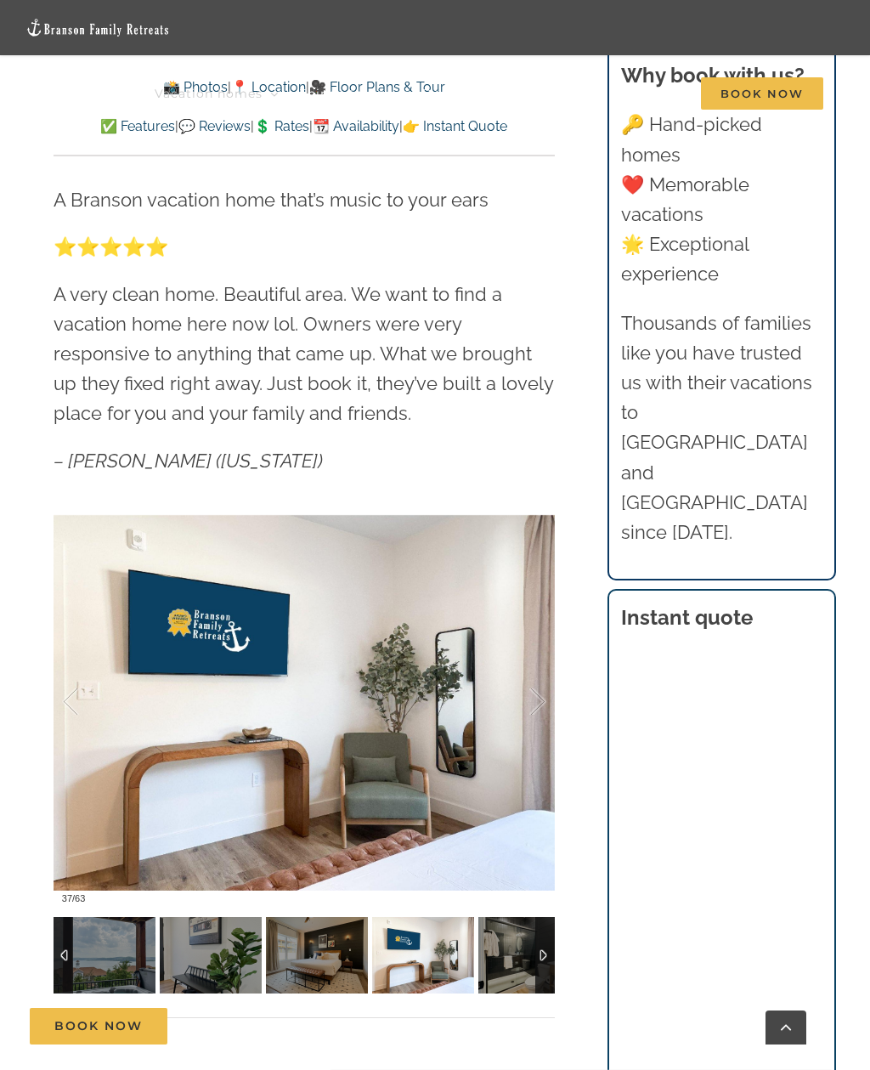
click at [529, 712] on div at bounding box center [520, 701] width 53 height 105
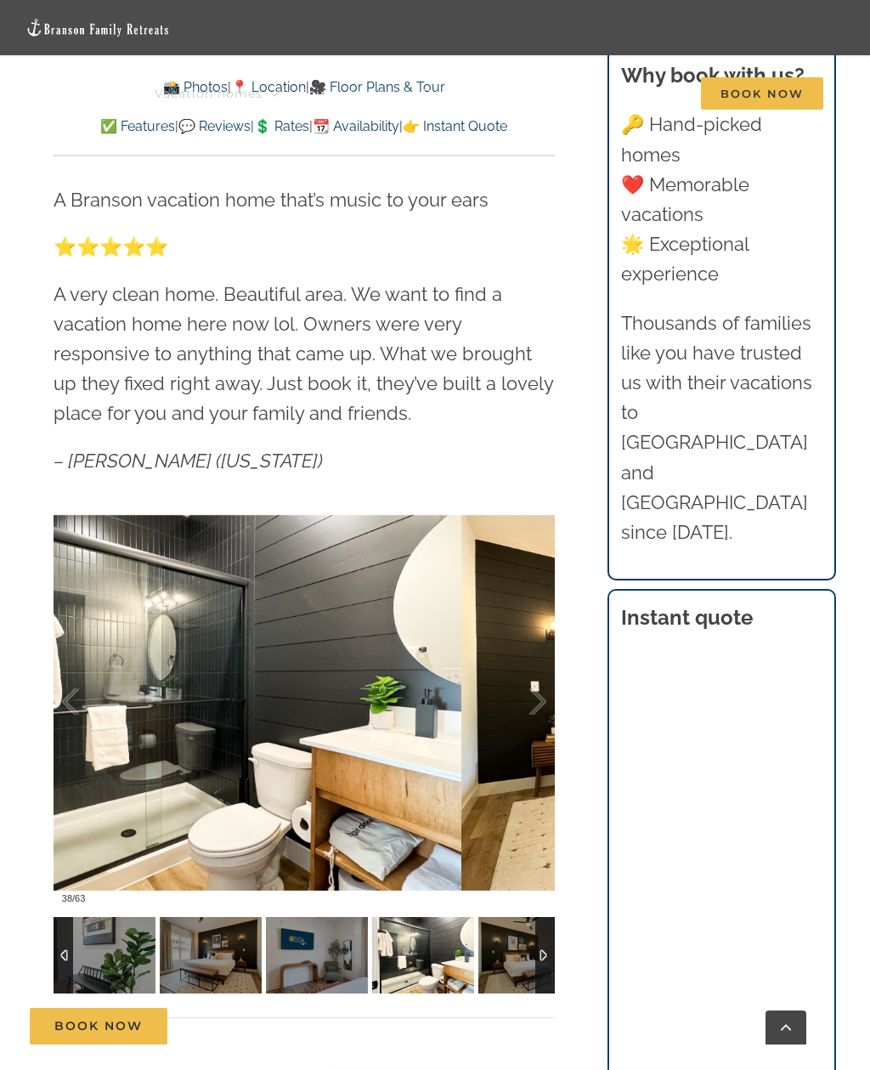
click at [526, 722] on div at bounding box center [520, 701] width 53 height 105
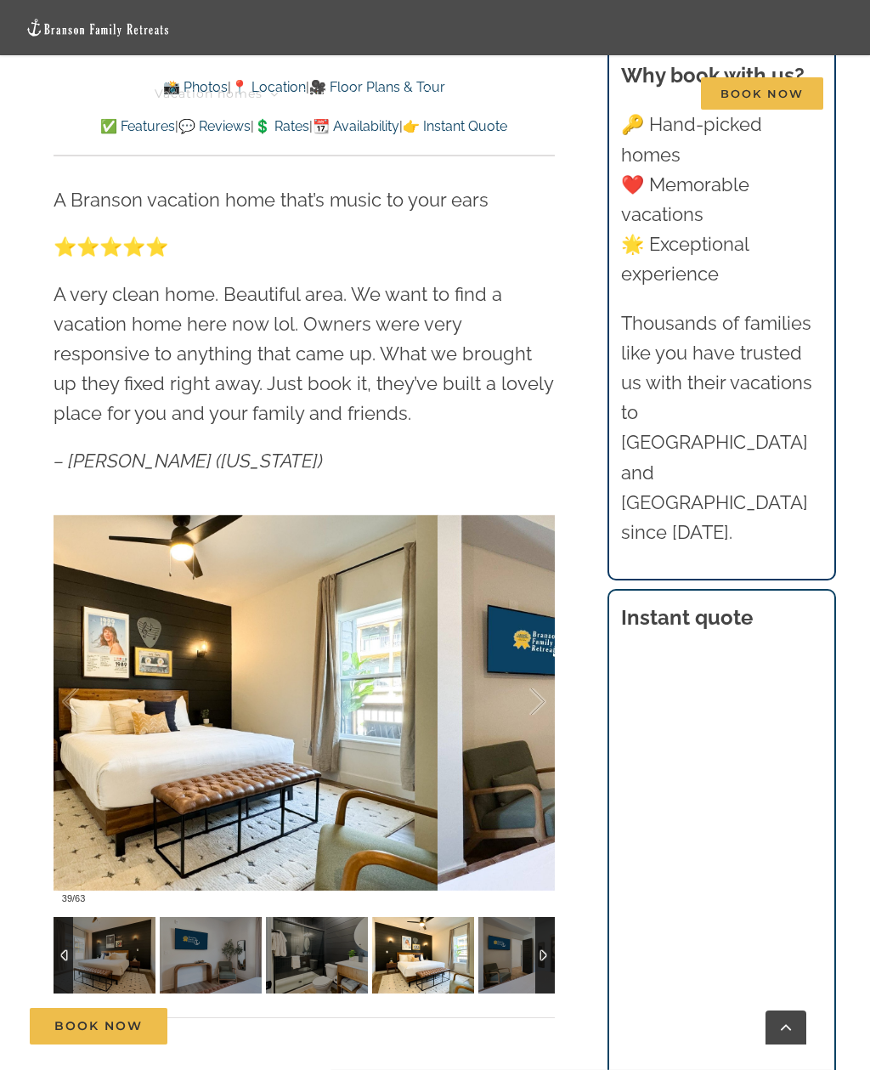
click at [531, 724] on div at bounding box center [520, 701] width 53 height 105
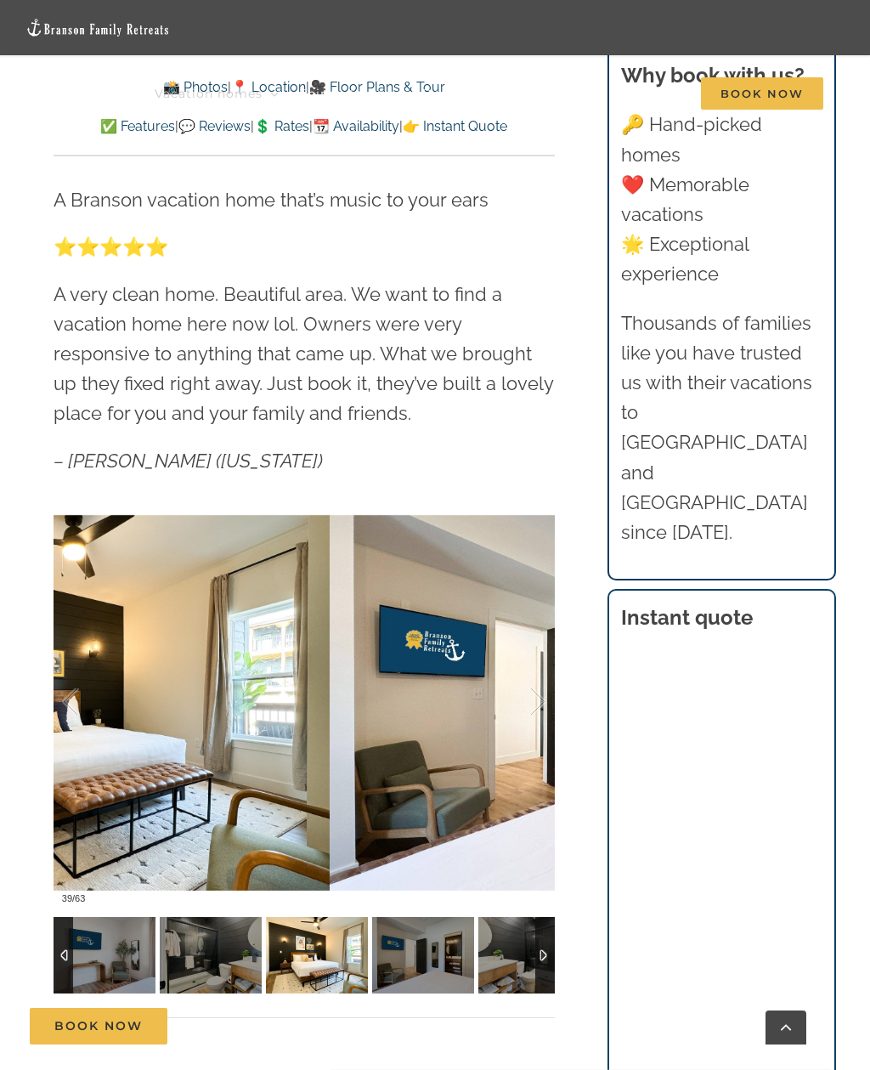
click at [92, 703] on div at bounding box center [88, 701] width 53 height 105
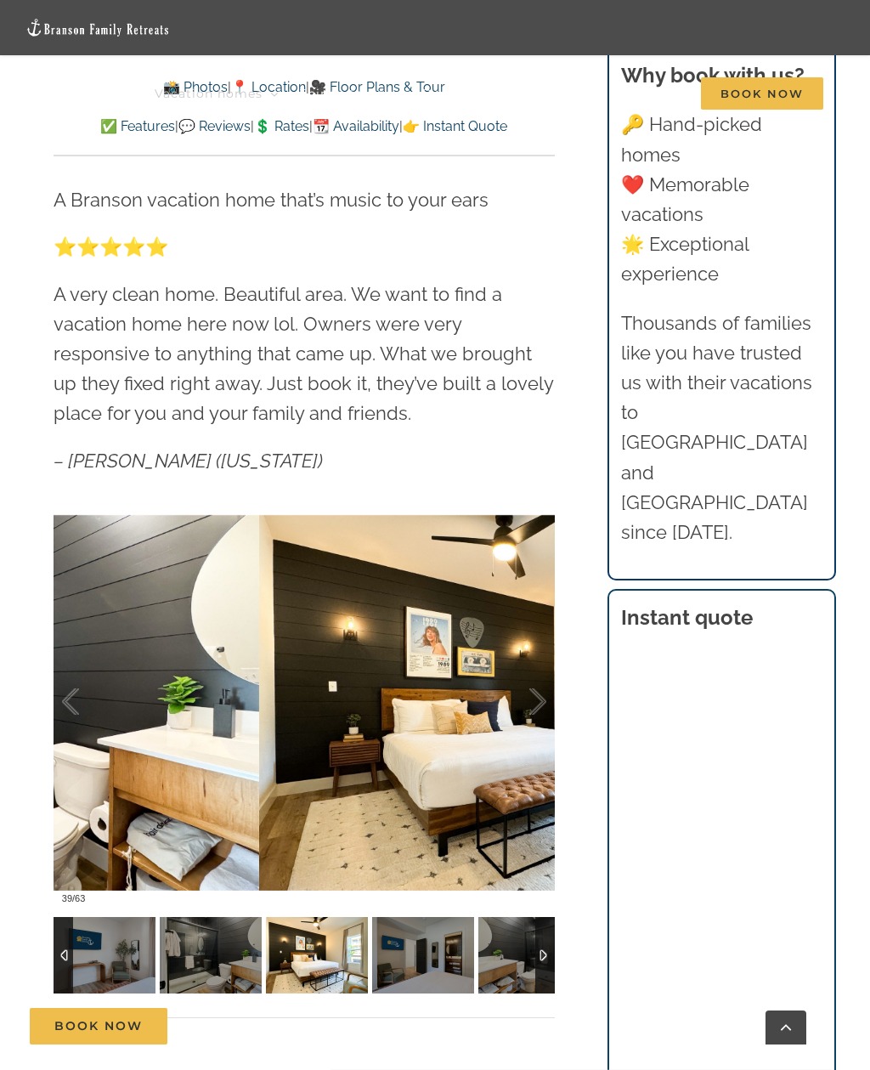
click at [79, 722] on div at bounding box center [88, 701] width 53 height 105
click at [528, 713] on div at bounding box center [520, 701] width 53 height 105
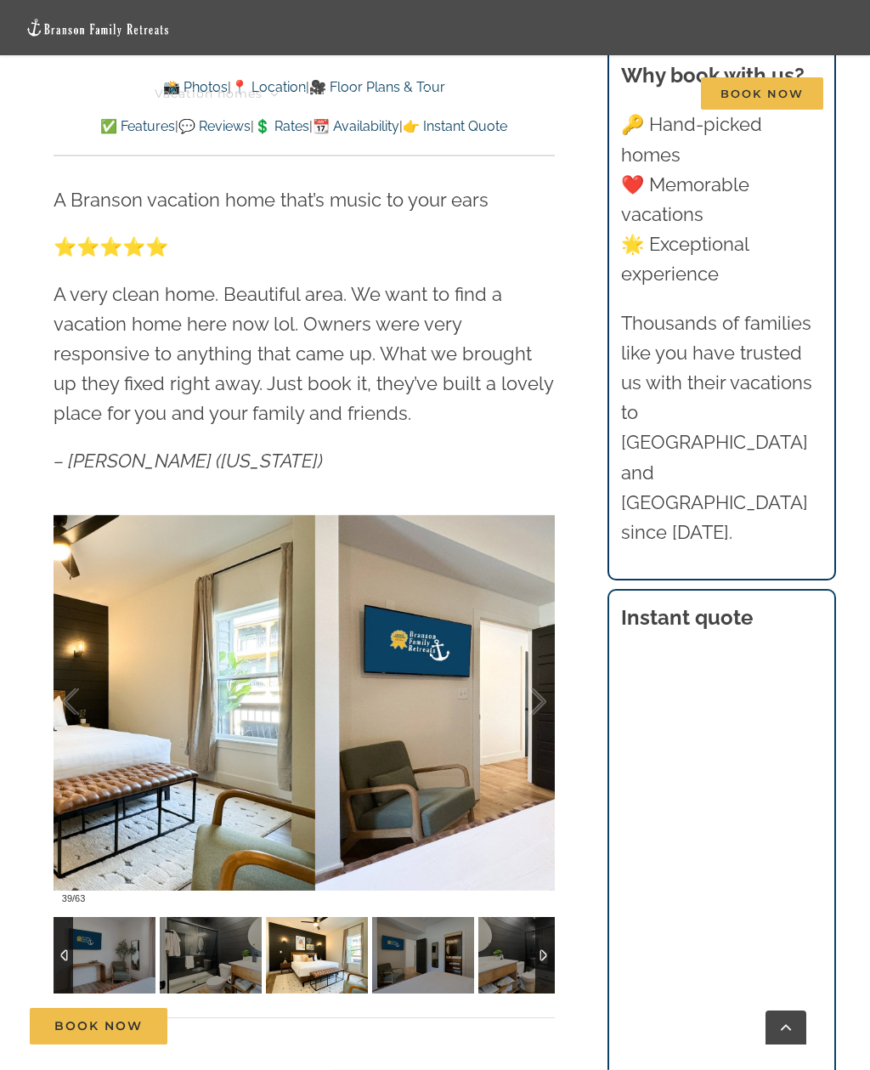
click at [514, 698] on div at bounding box center [520, 701] width 53 height 105
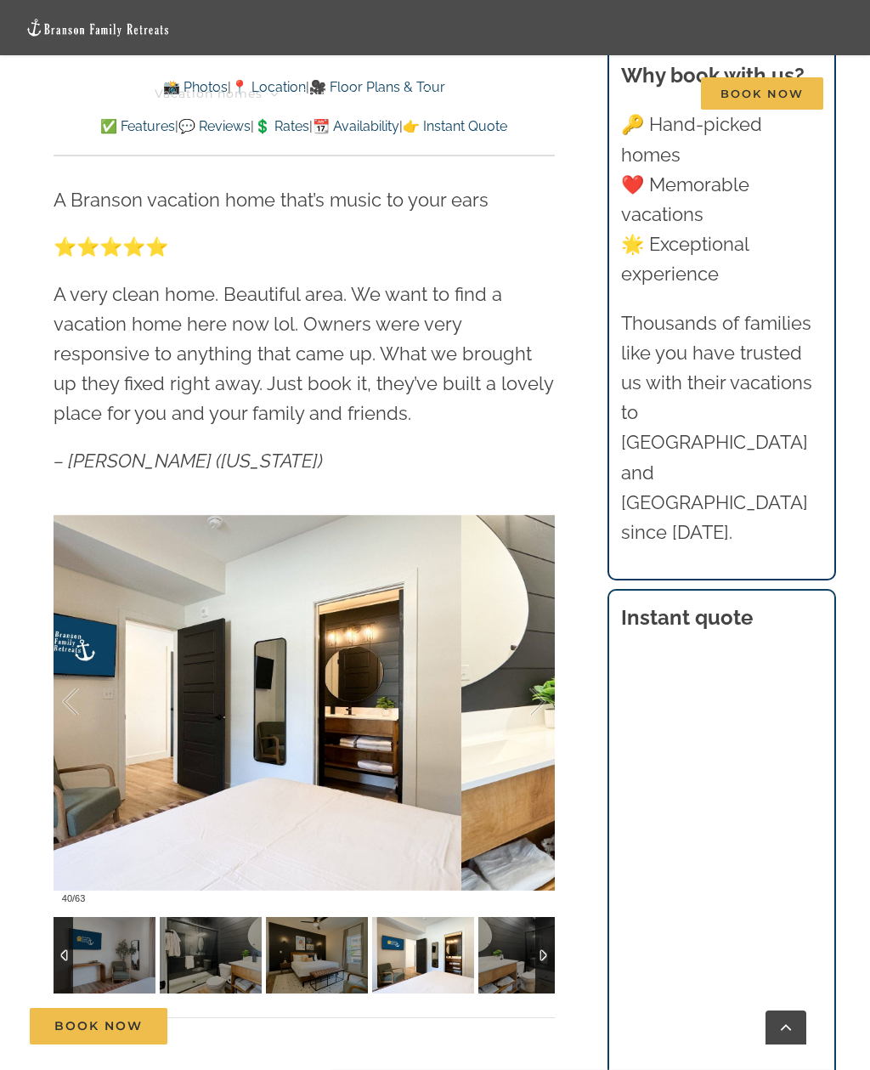
click at [526, 692] on div at bounding box center [520, 701] width 53 height 105
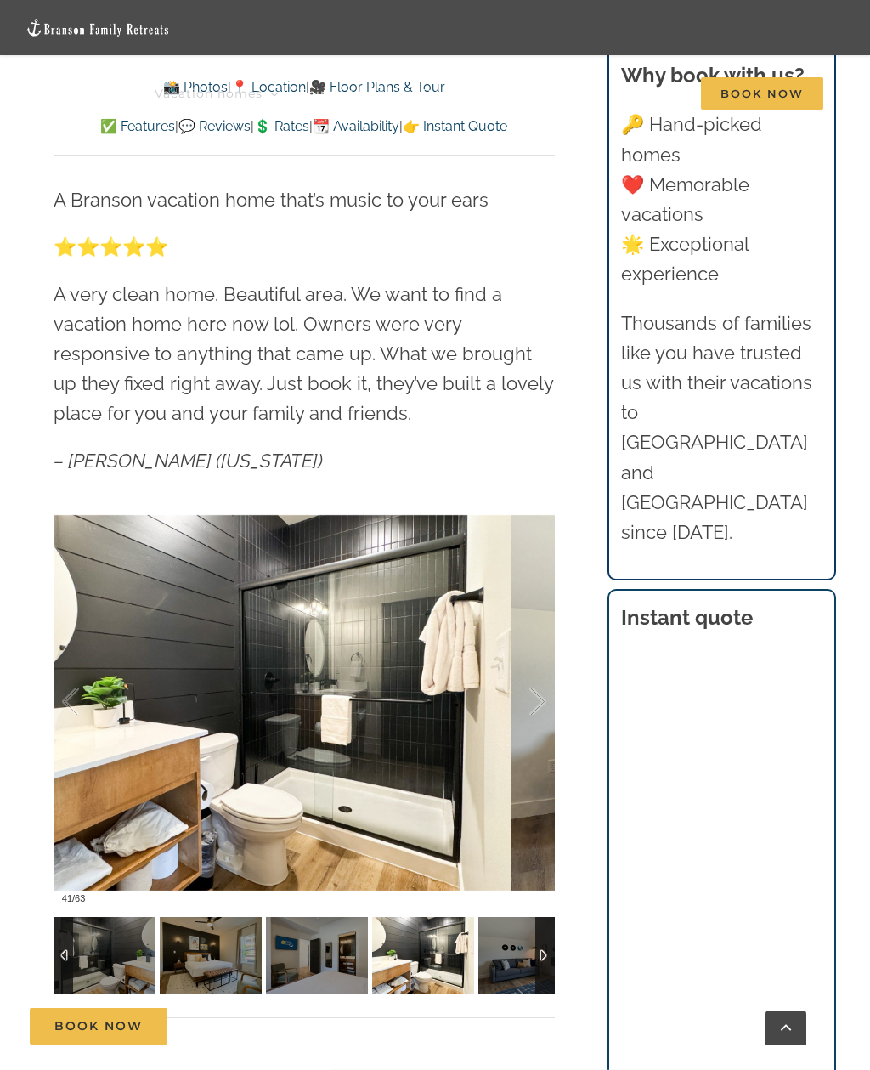
click at [516, 710] on div at bounding box center [520, 701] width 53 height 105
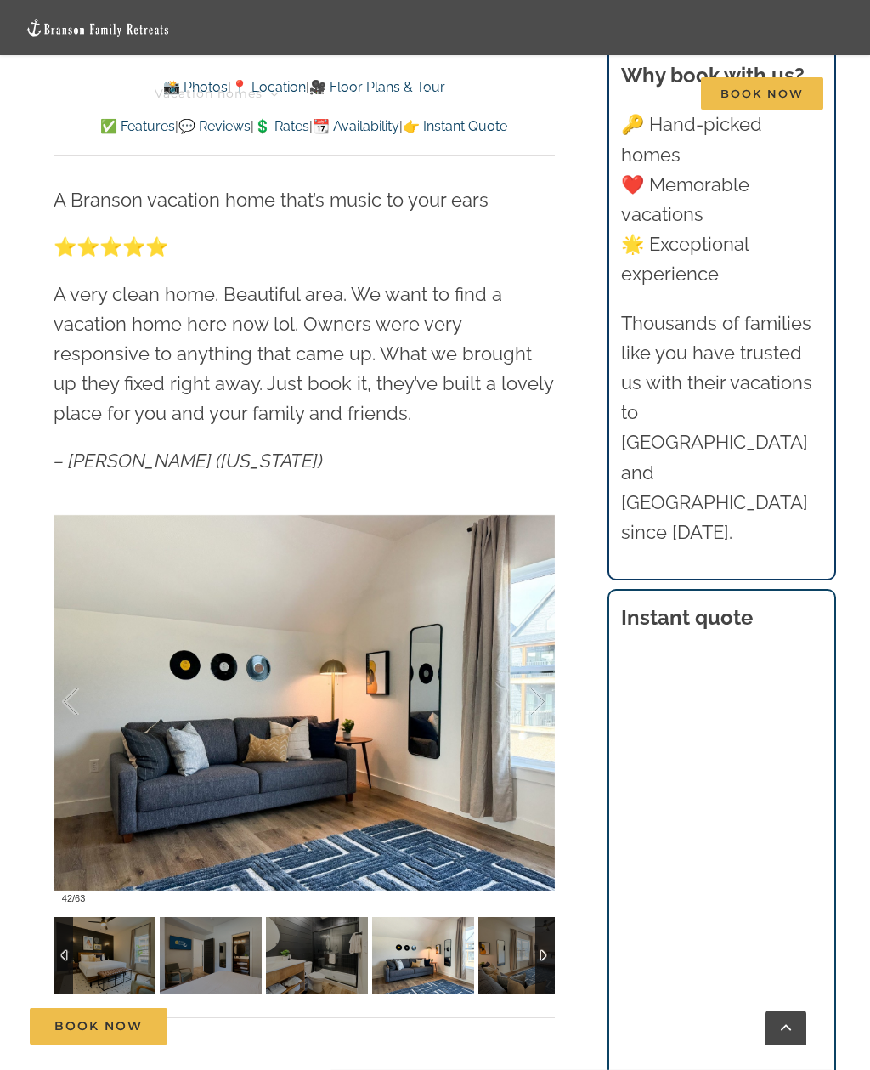
click at [85, 705] on div at bounding box center [88, 701] width 53 height 105
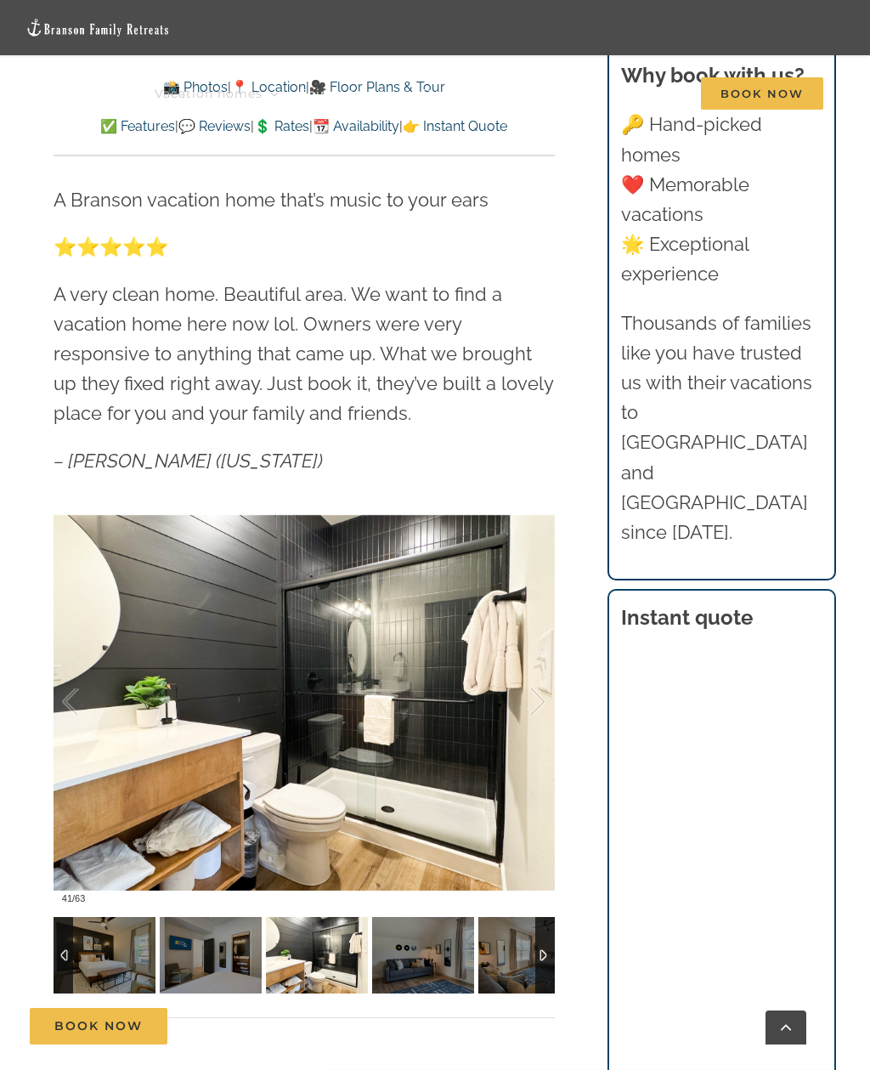
click at [67, 715] on div at bounding box center [88, 701] width 53 height 105
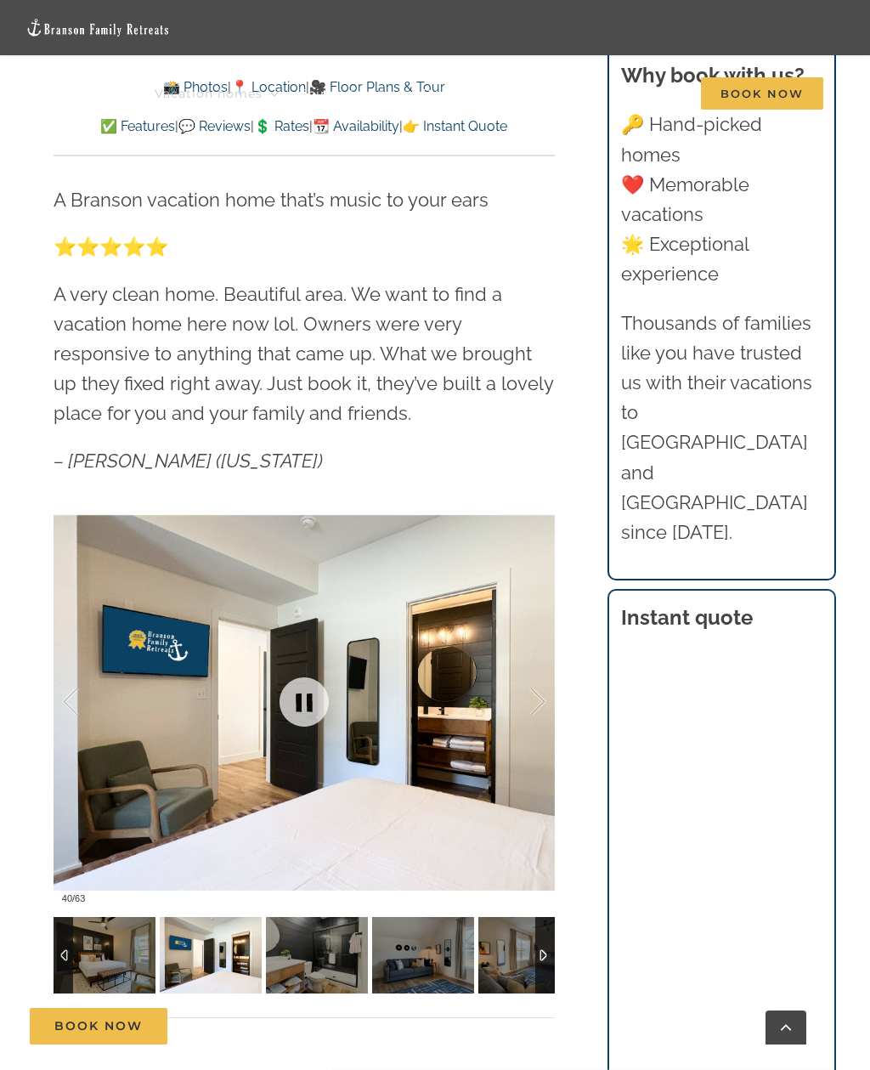
click at [80, 723] on div at bounding box center [88, 701] width 53 height 105
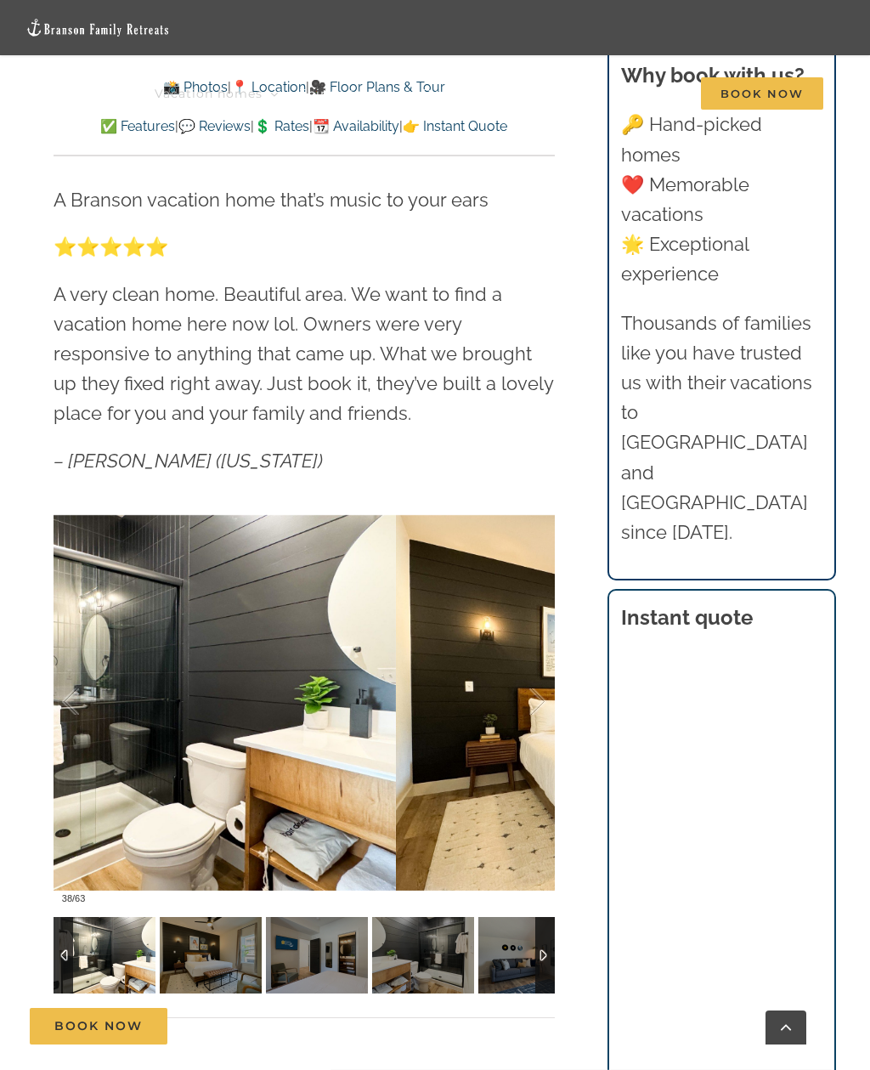
click at [76, 704] on div at bounding box center [88, 701] width 53 height 105
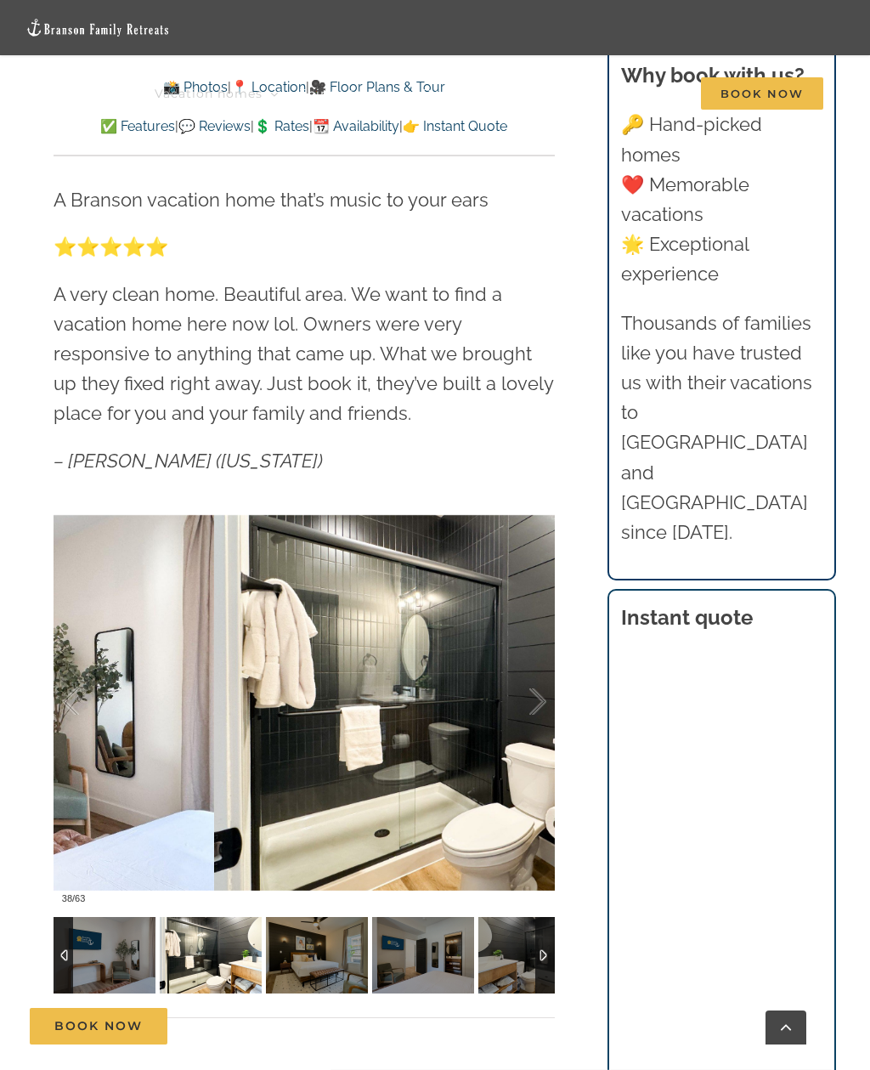
click at [64, 708] on div at bounding box center [88, 701] width 53 height 105
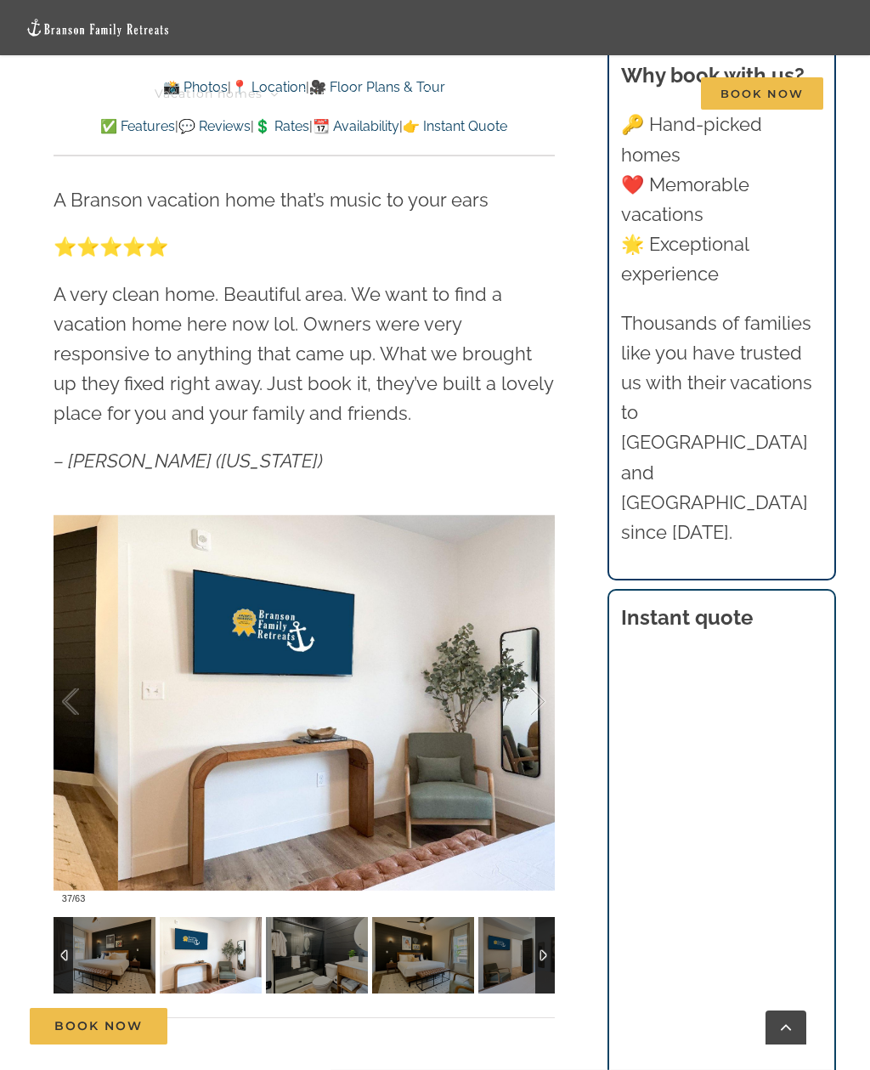
click at [67, 710] on div at bounding box center [88, 701] width 53 height 105
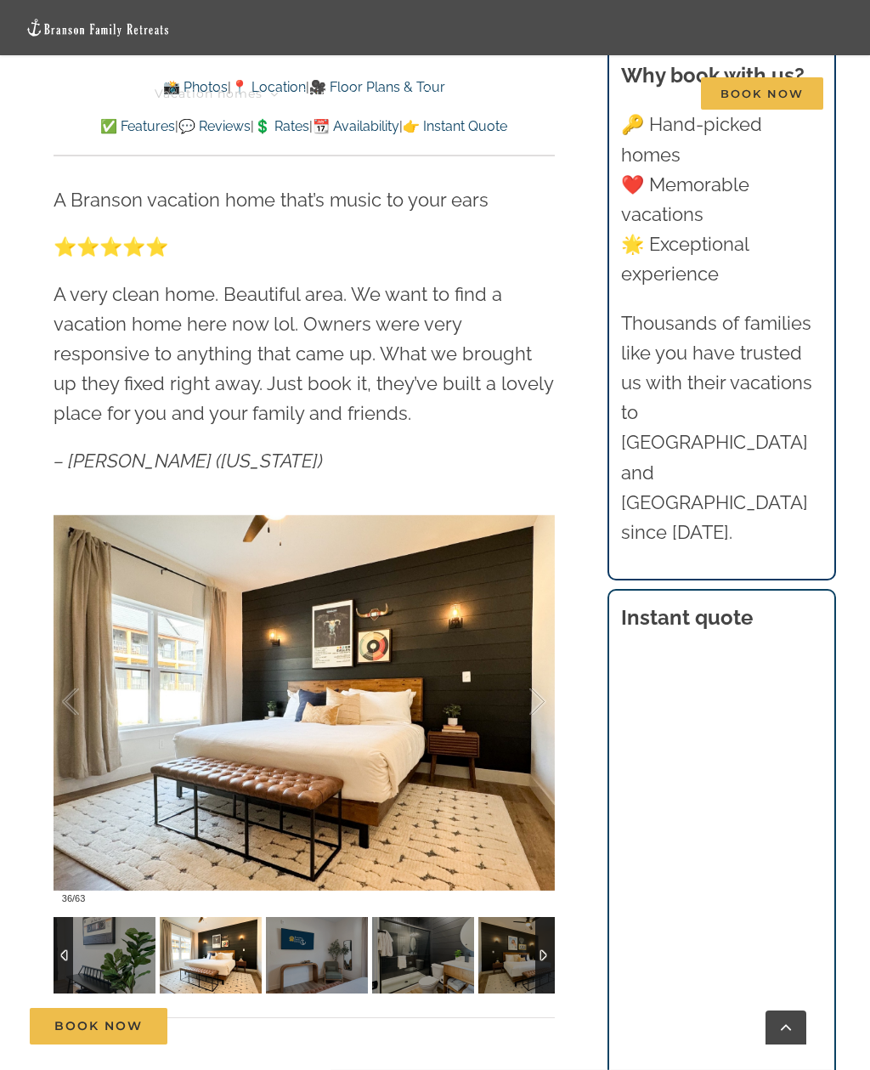
click at [540, 706] on div at bounding box center [520, 701] width 53 height 105
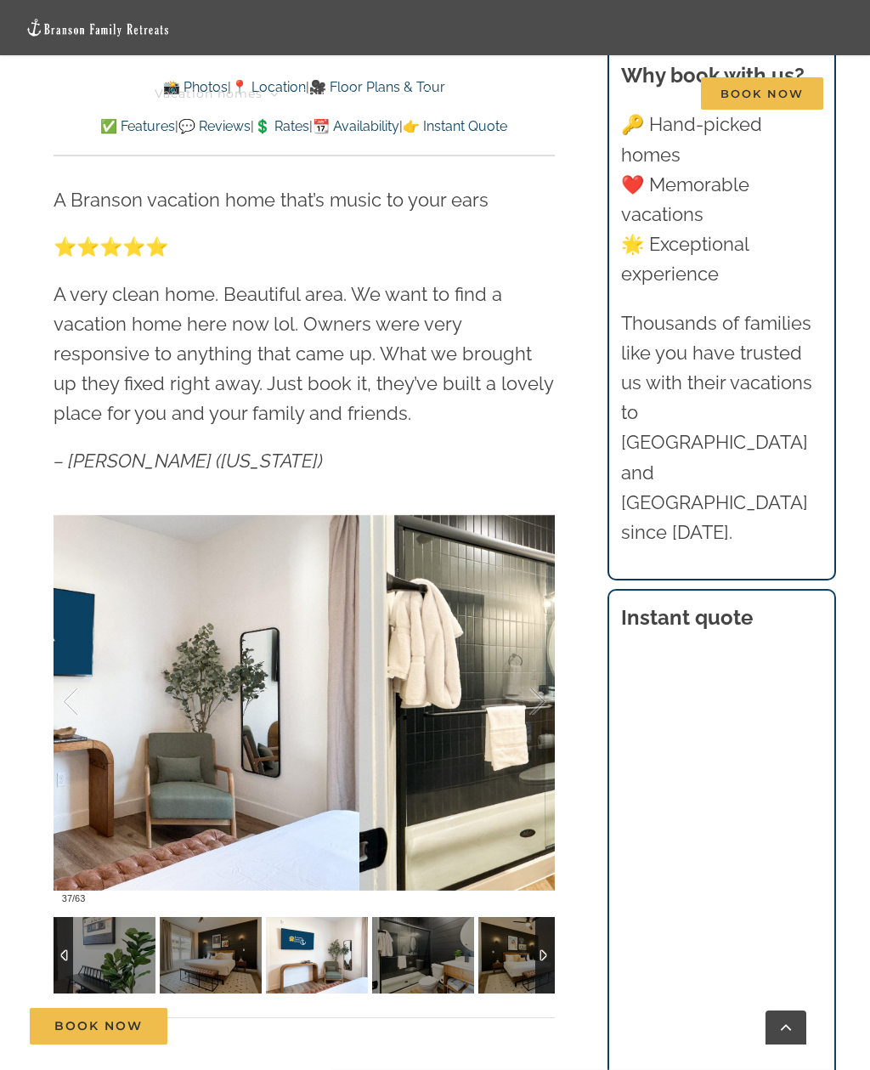
click at [536, 706] on div at bounding box center [520, 701] width 53 height 105
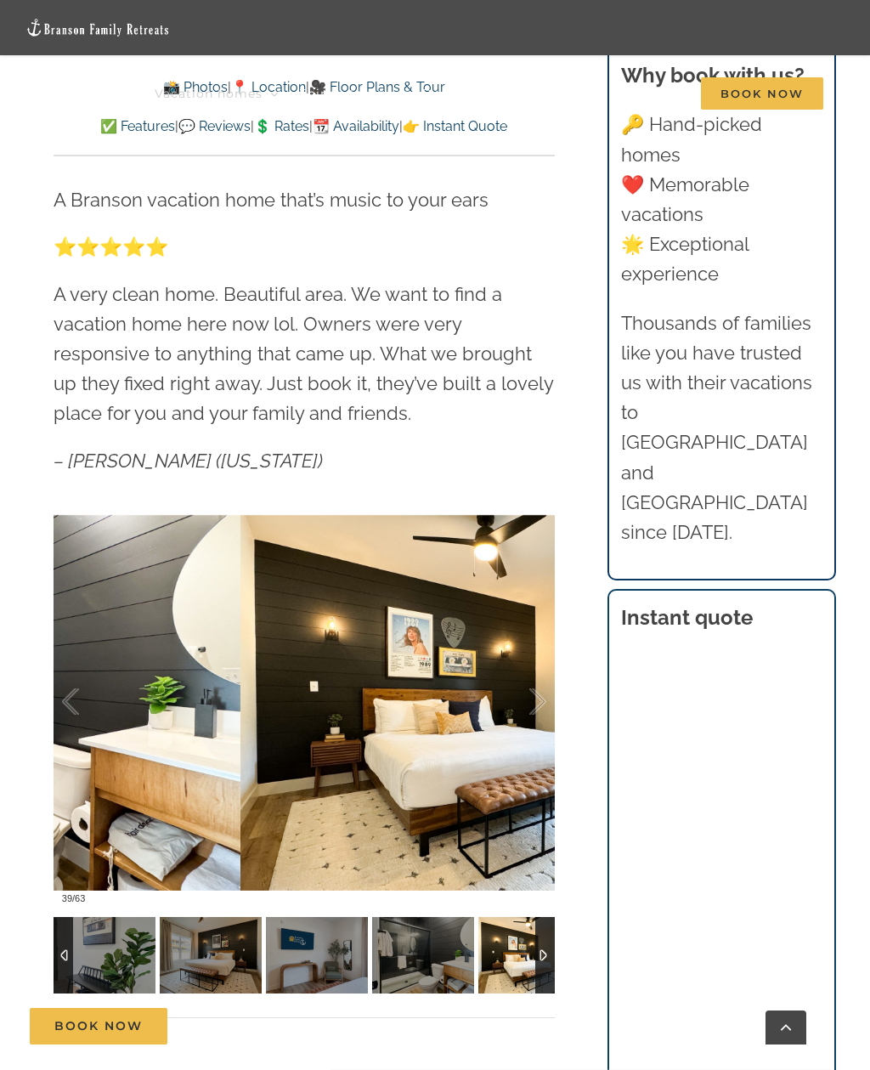
click at [535, 704] on div at bounding box center [520, 701] width 53 height 105
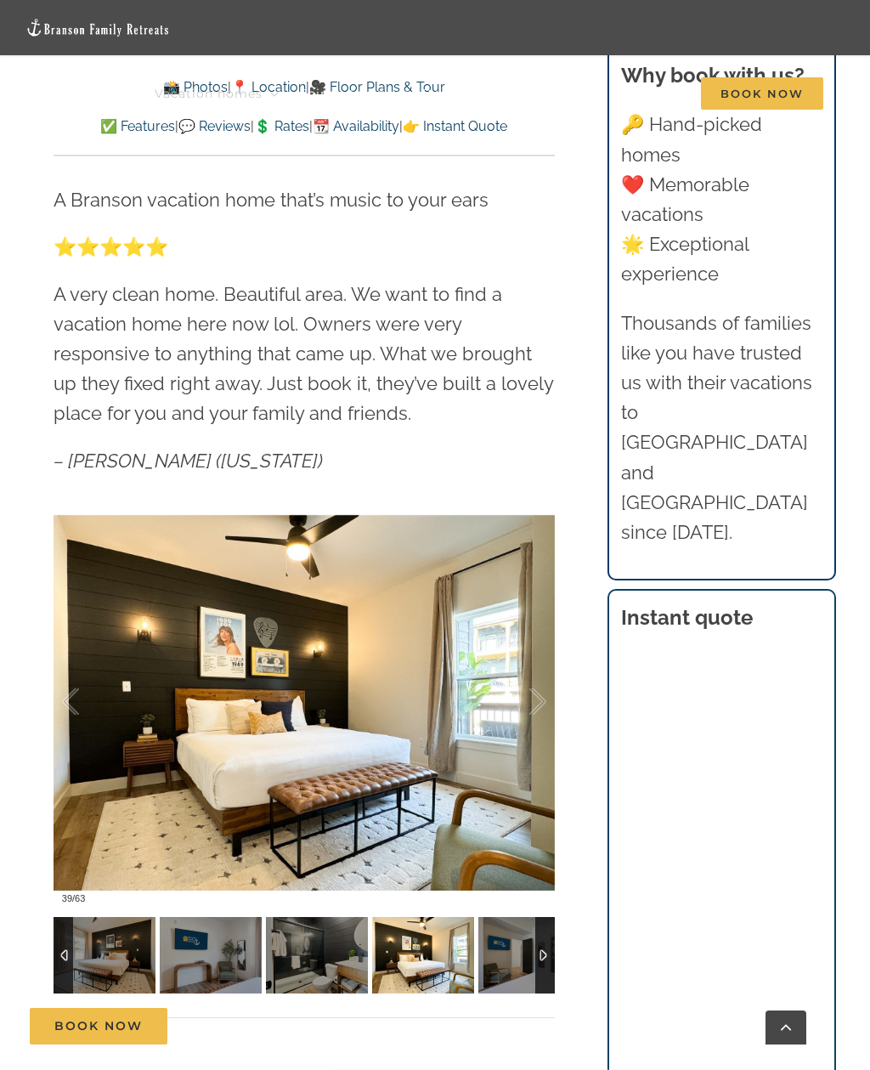
click at [536, 710] on div at bounding box center [520, 701] width 53 height 105
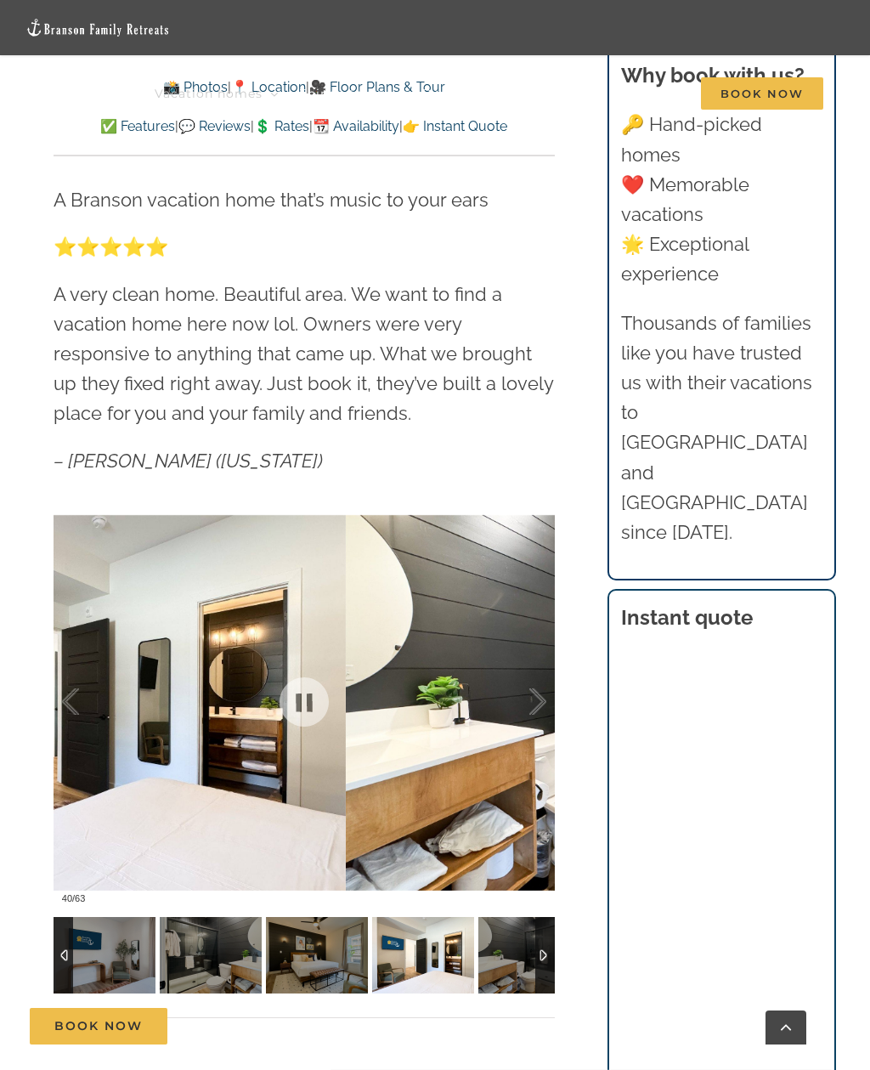
click at [541, 719] on div at bounding box center [520, 701] width 53 height 105
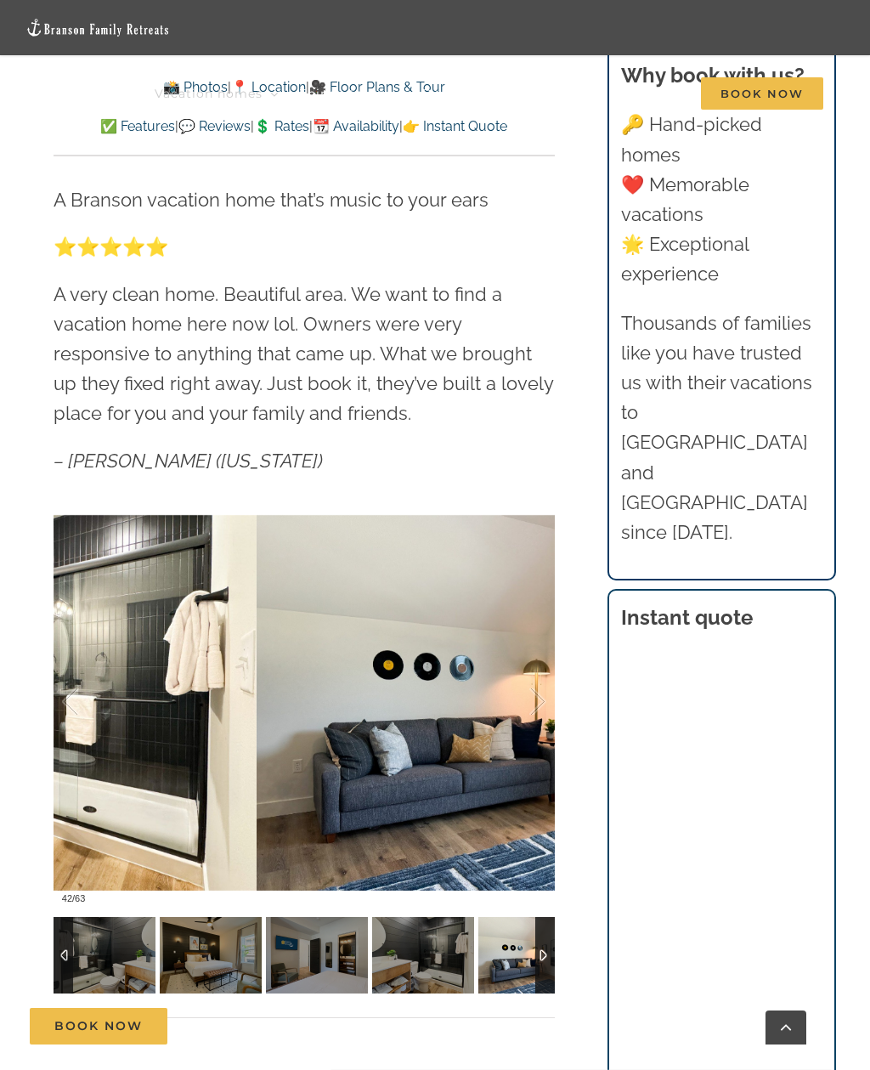
click at [535, 715] on div at bounding box center [520, 701] width 53 height 105
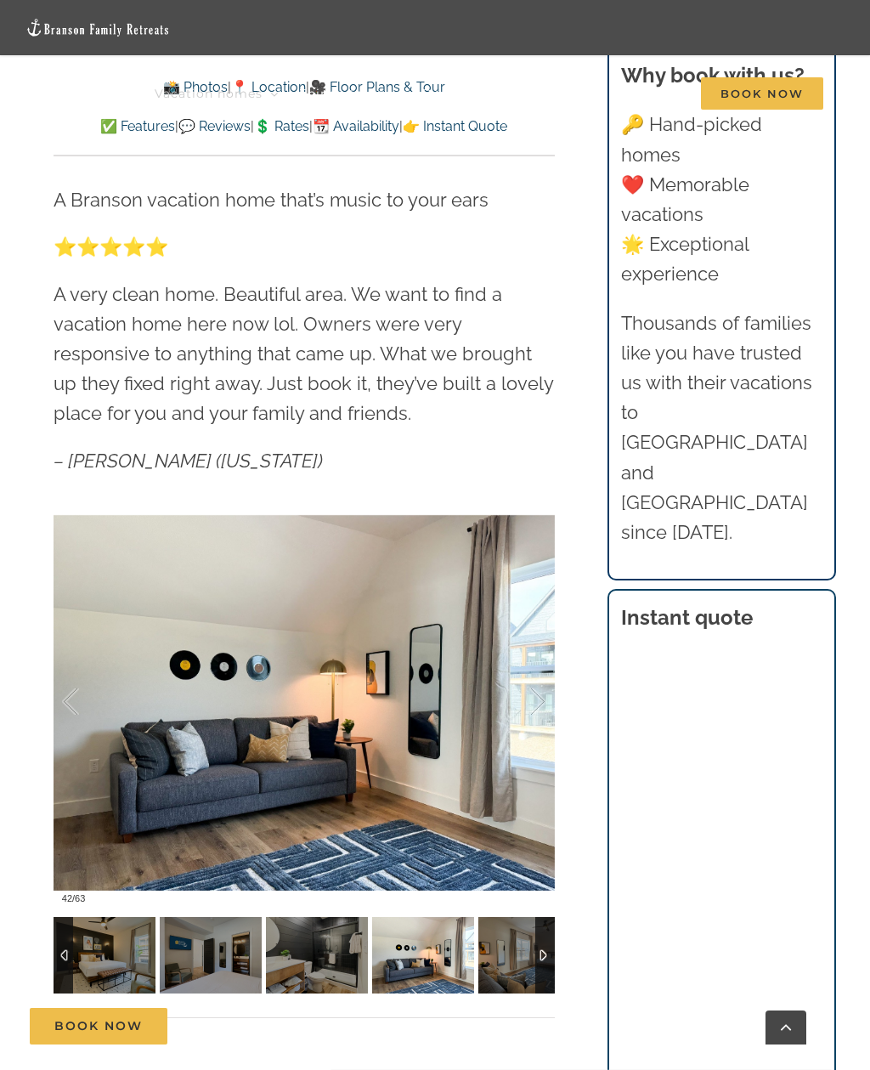
click at [546, 705] on div at bounding box center [520, 701] width 53 height 105
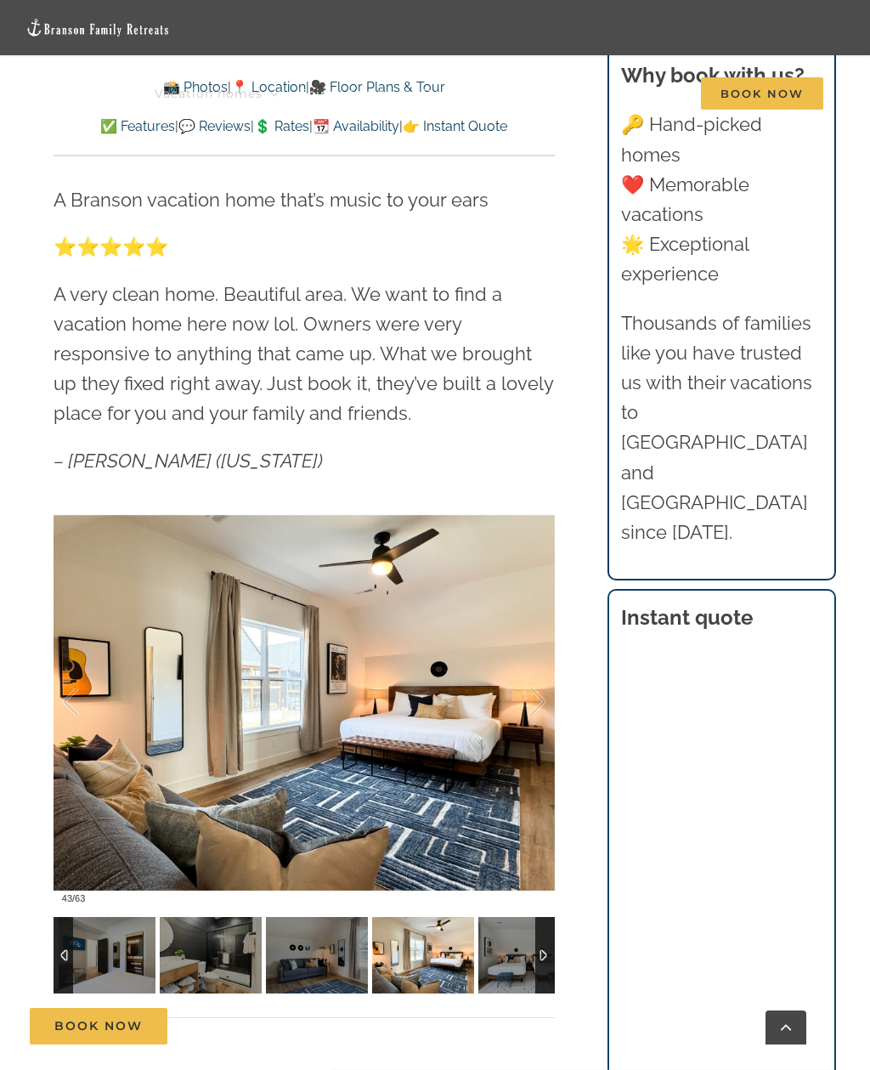
click at [542, 703] on div at bounding box center [520, 701] width 53 height 105
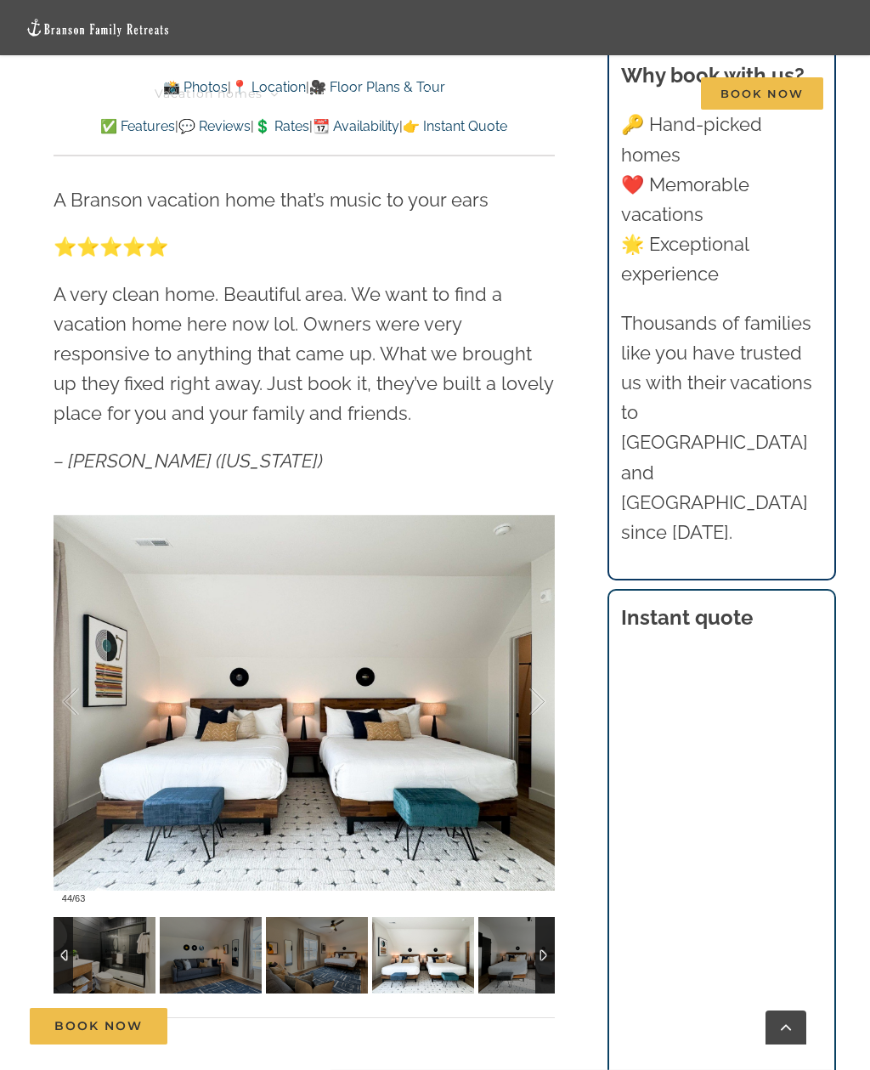
click at [545, 719] on div at bounding box center [520, 701] width 53 height 105
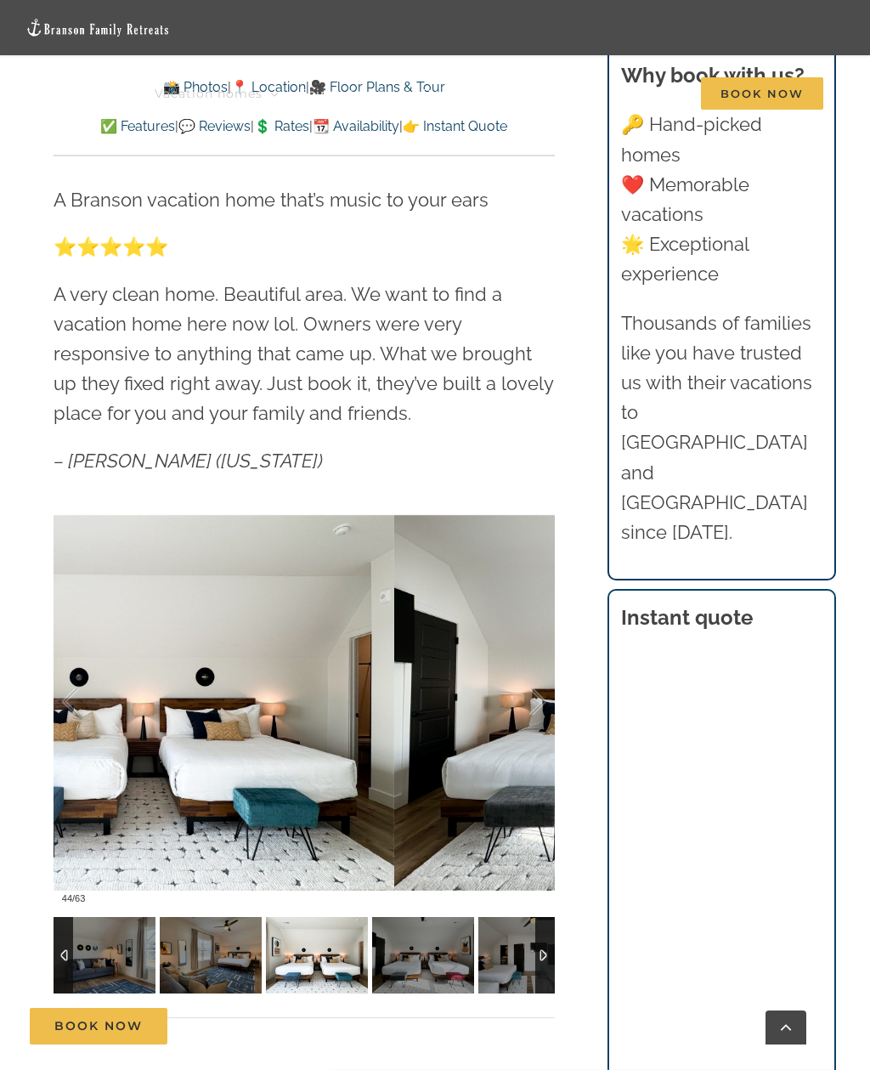
click at [86, 706] on div at bounding box center [88, 701] width 53 height 105
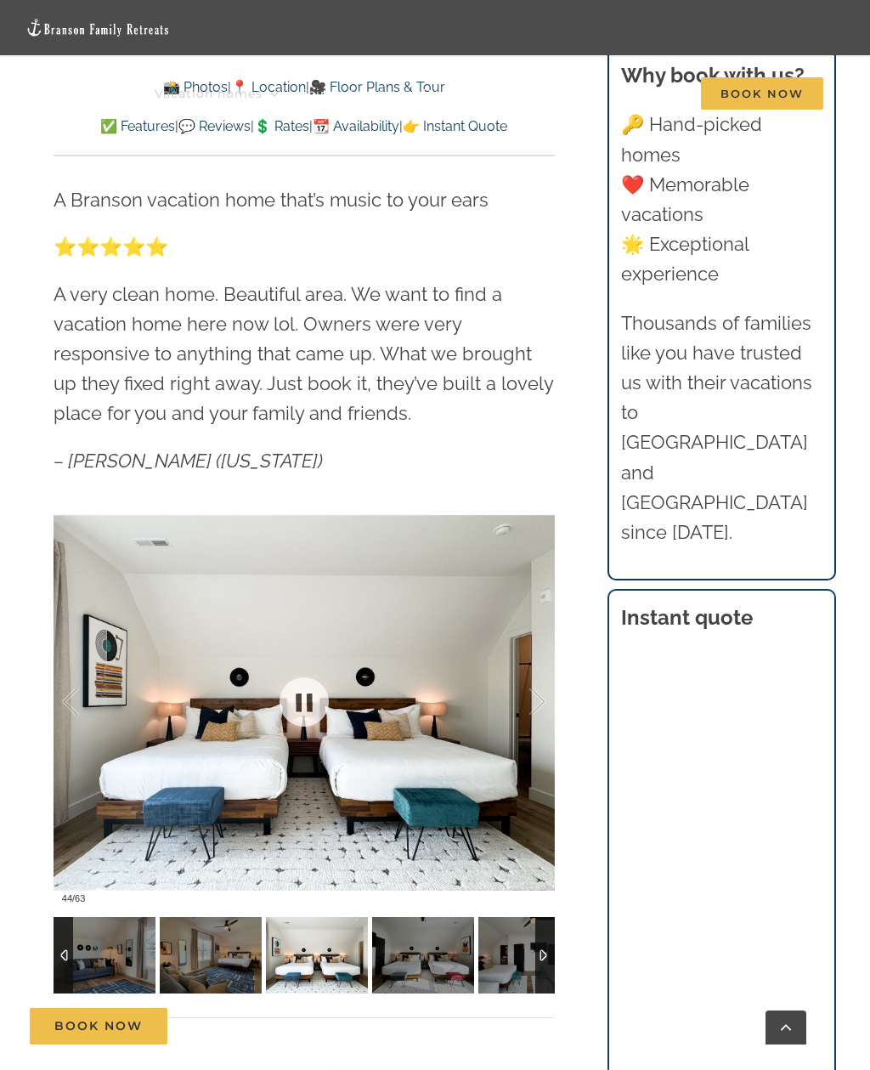
click at [549, 709] on div at bounding box center [304, 703] width 501 height 420
click at [539, 701] on div at bounding box center [520, 701] width 53 height 105
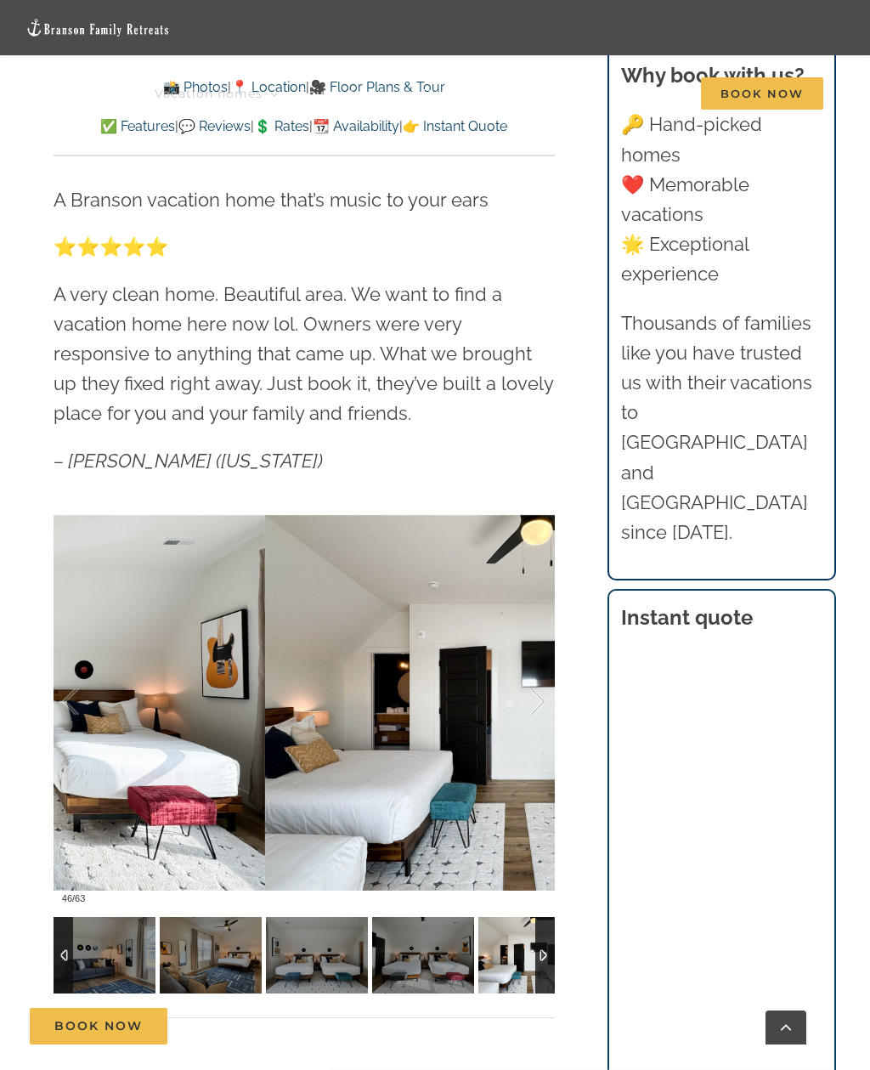
click at [540, 709] on div at bounding box center [520, 701] width 53 height 105
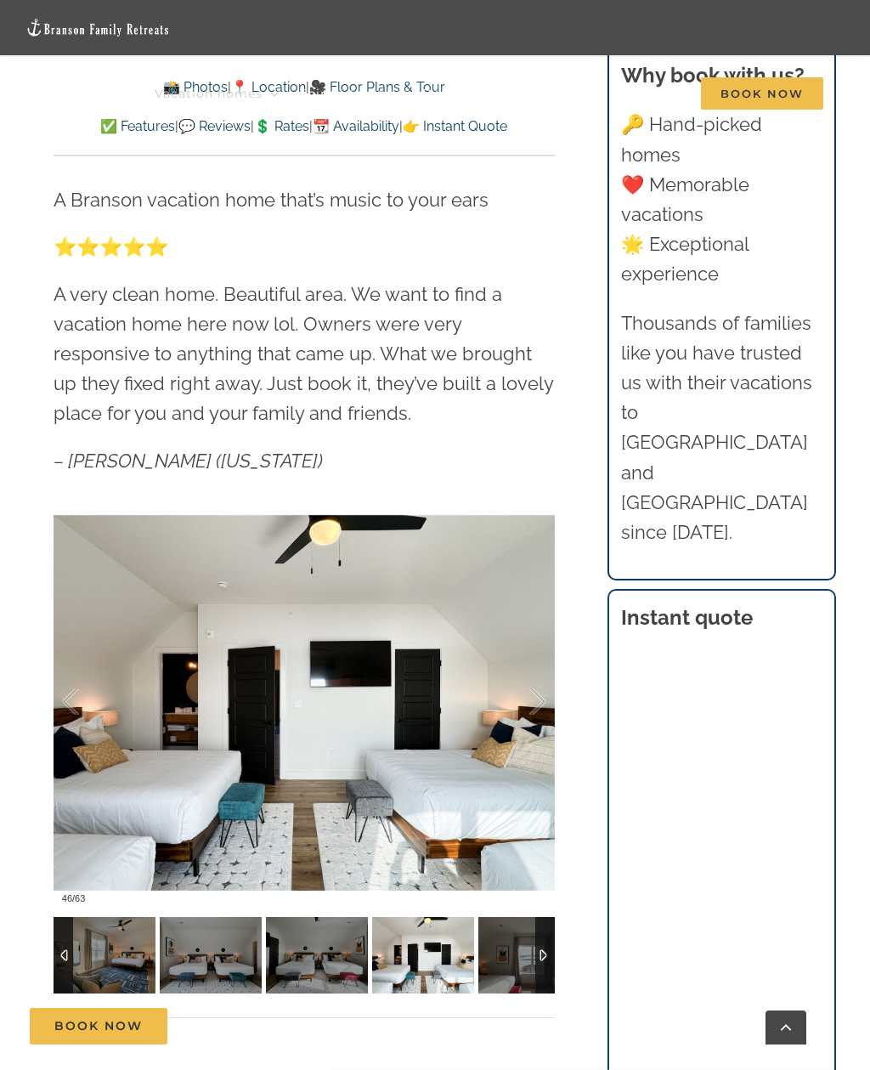
click at [82, 704] on div at bounding box center [88, 701] width 53 height 105
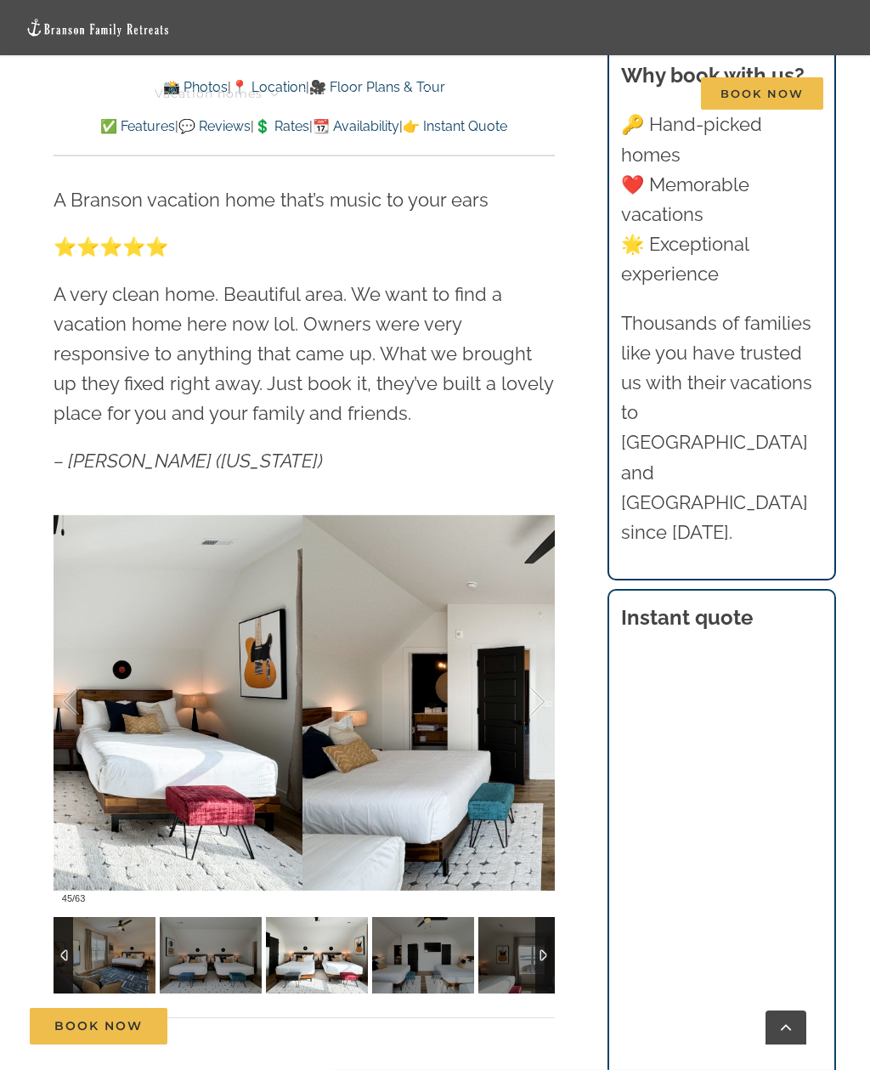
click at [532, 713] on div at bounding box center [520, 701] width 53 height 105
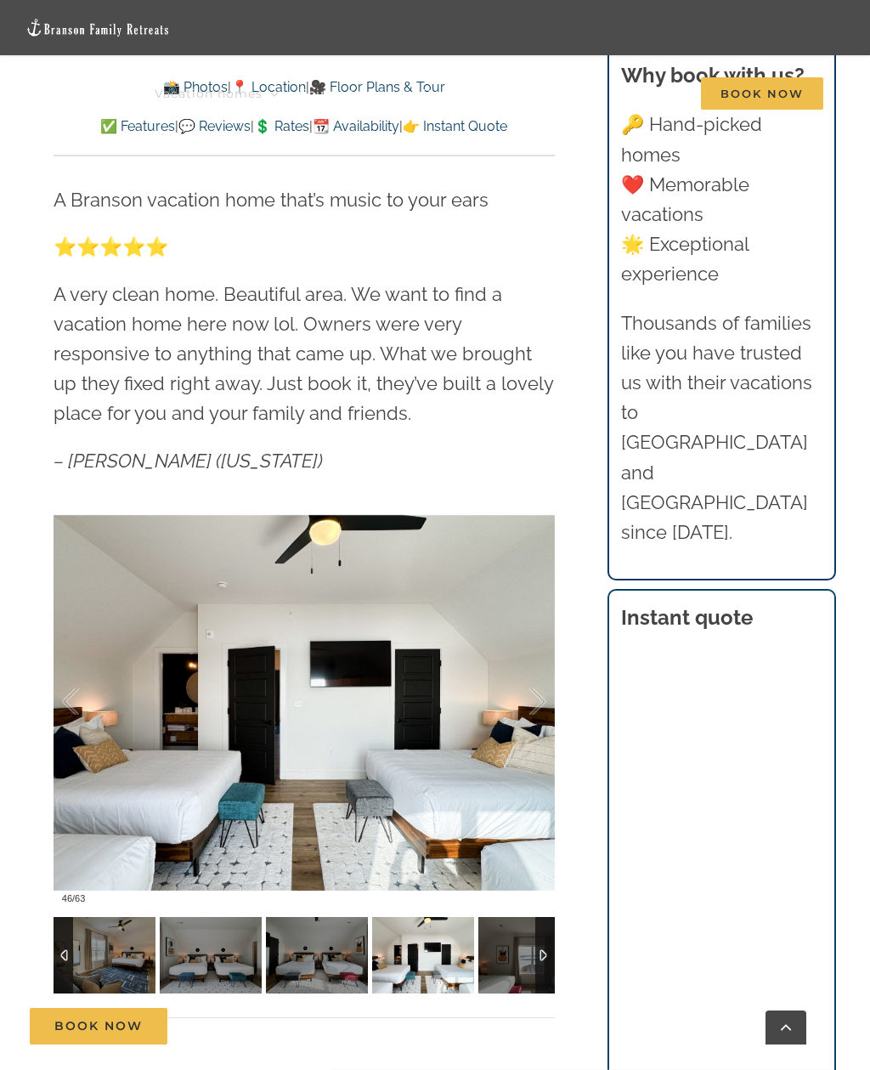
click at [541, 709] on div at bounding box center [520, 701] width 53 height 105
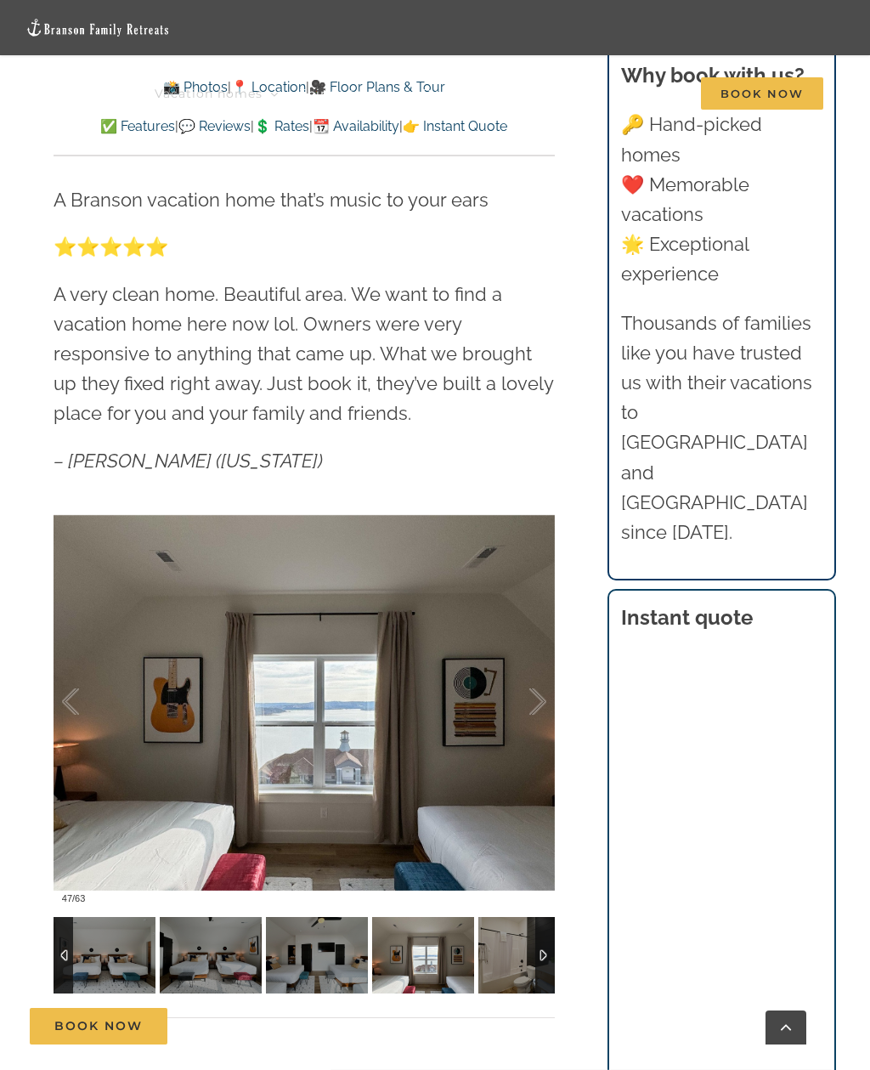
click at [541, 706] on div at bounding box center [520, 701] width 53 height 105
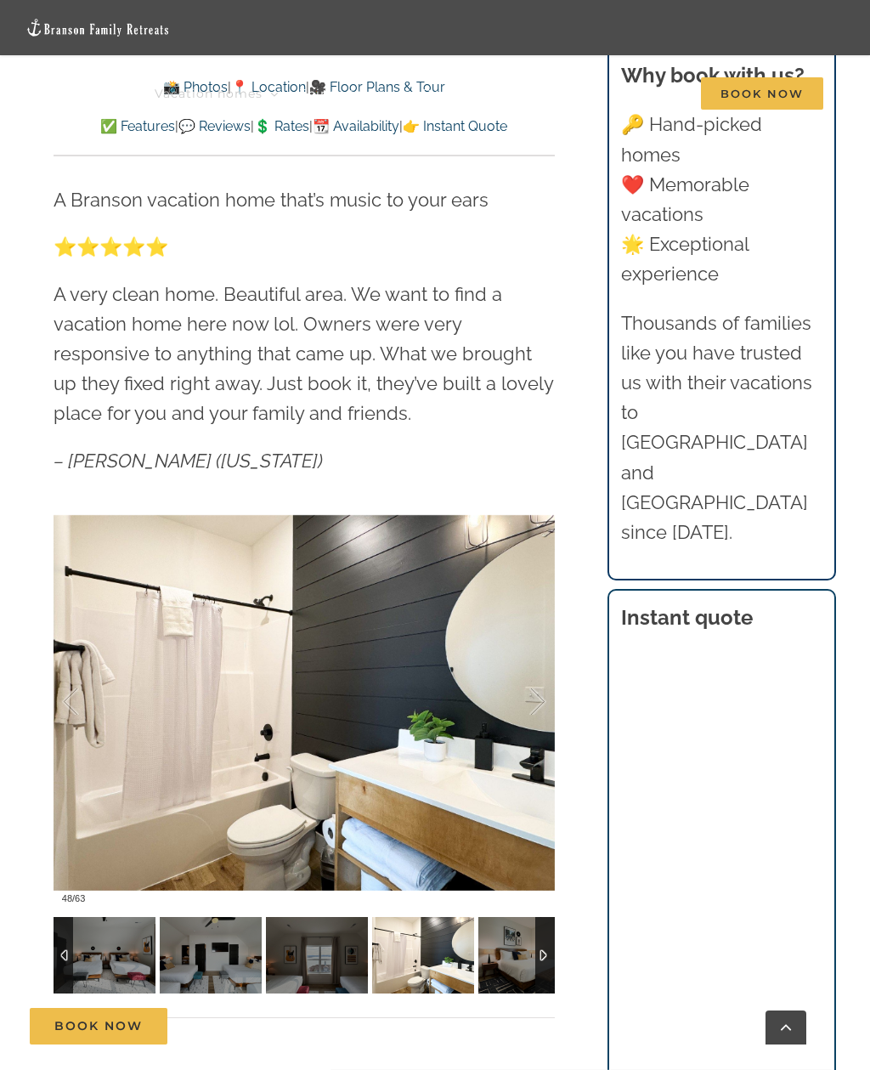
click at [535, 716] on div at bounding box center [520, 701] width 53 height 105
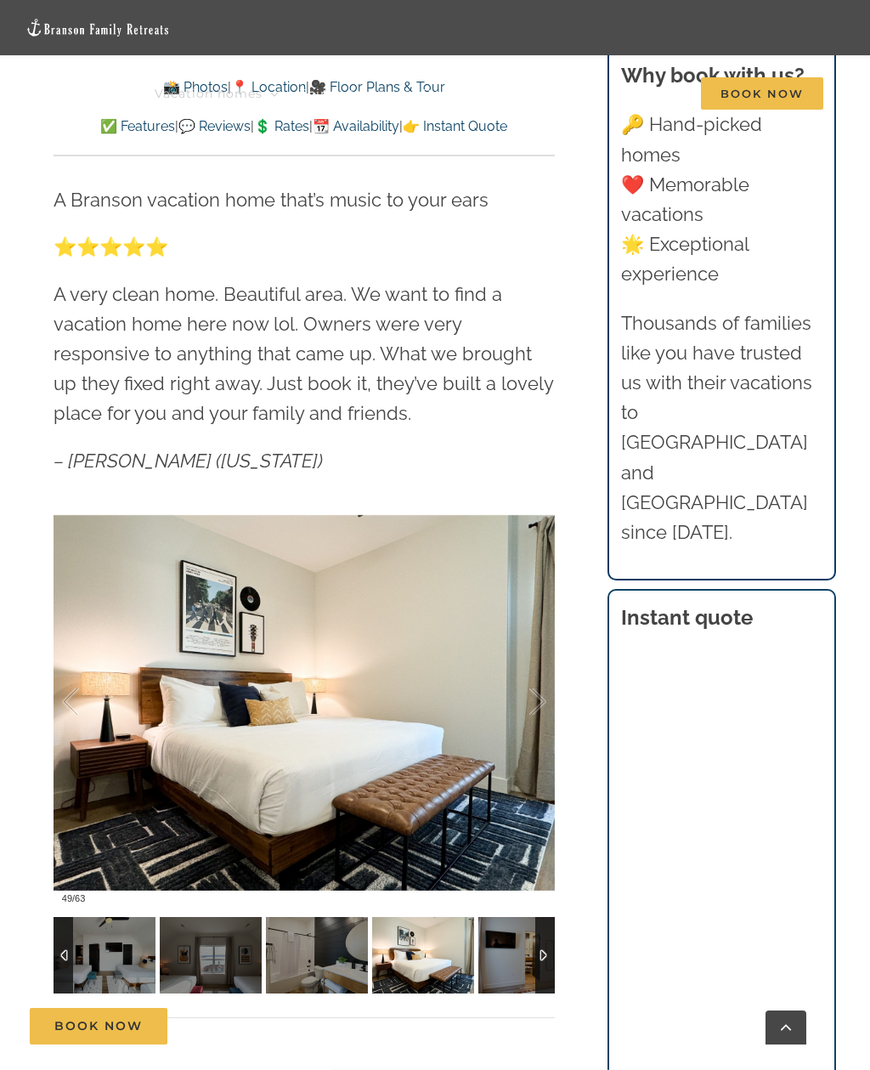
click at [537, 710] on div at bounding box center [520, 701] width 53 height 105
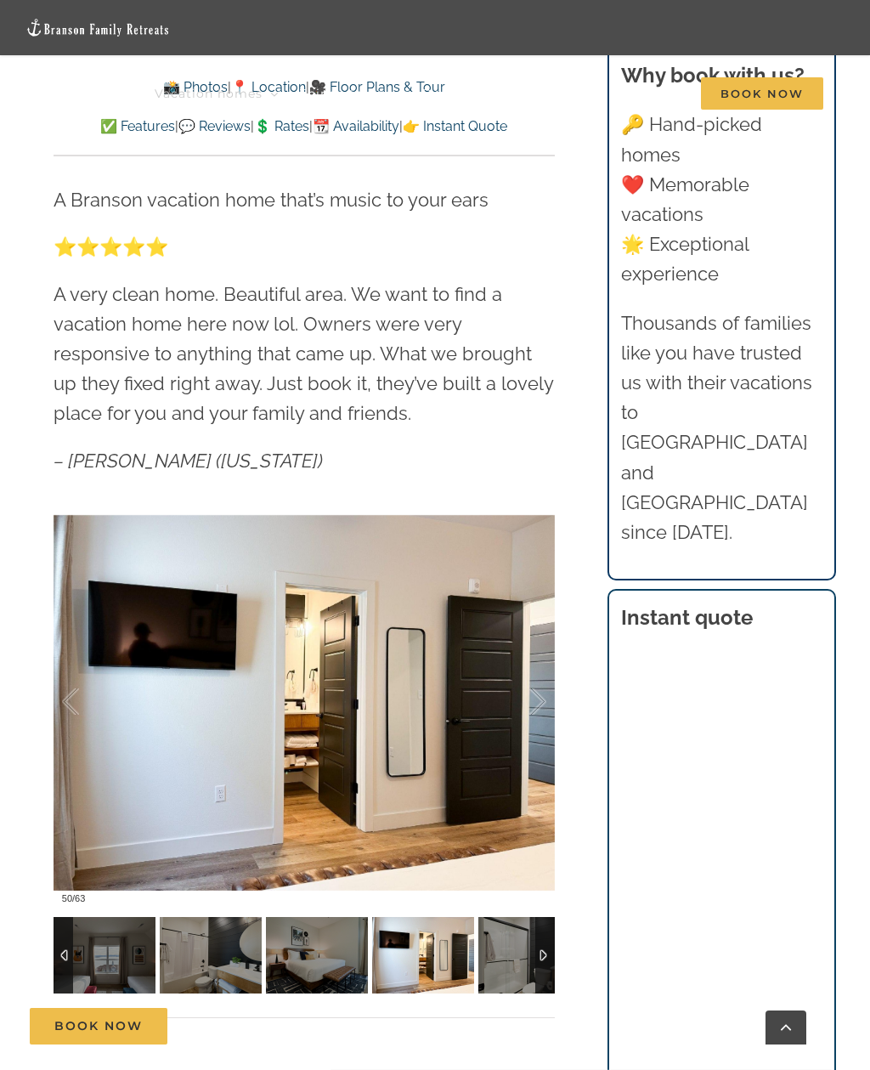
click at [542, 714] on div at bounding box center [520, 701] width 53 height 105
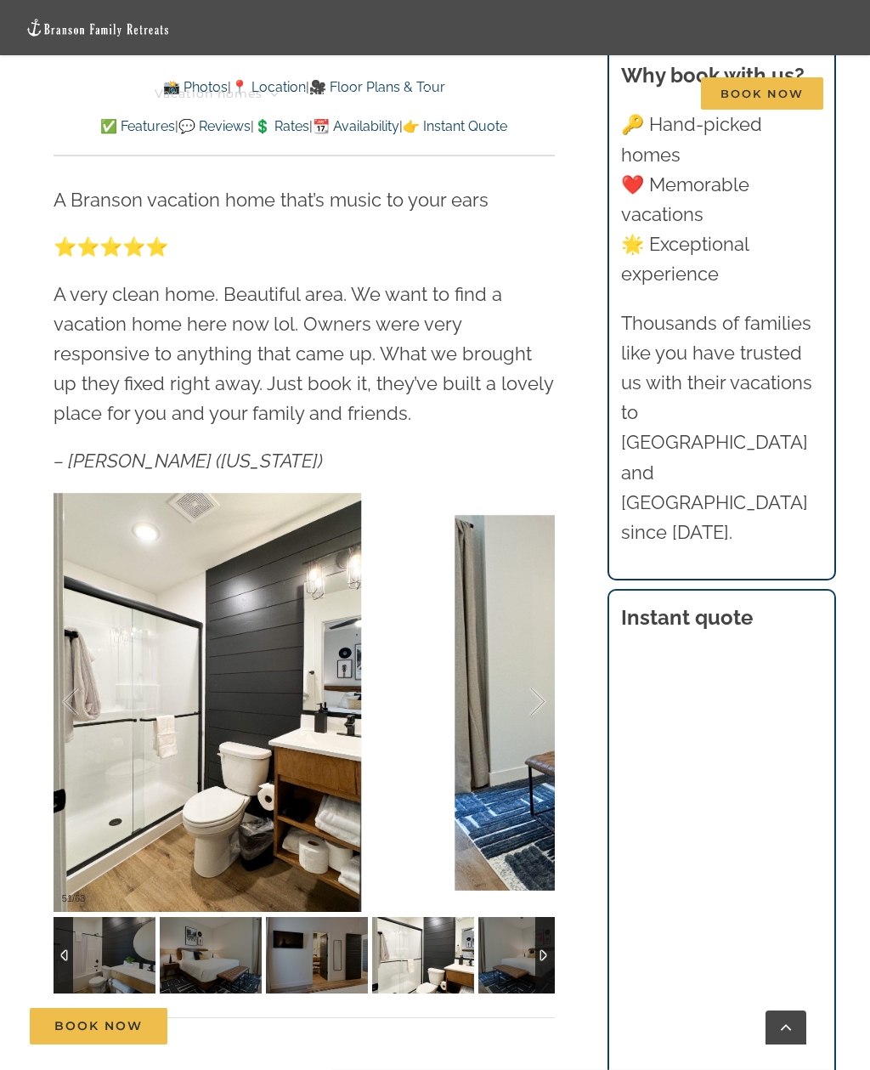
click at [544, 717] on div at bounding box center [520, 701] width 53 height 105
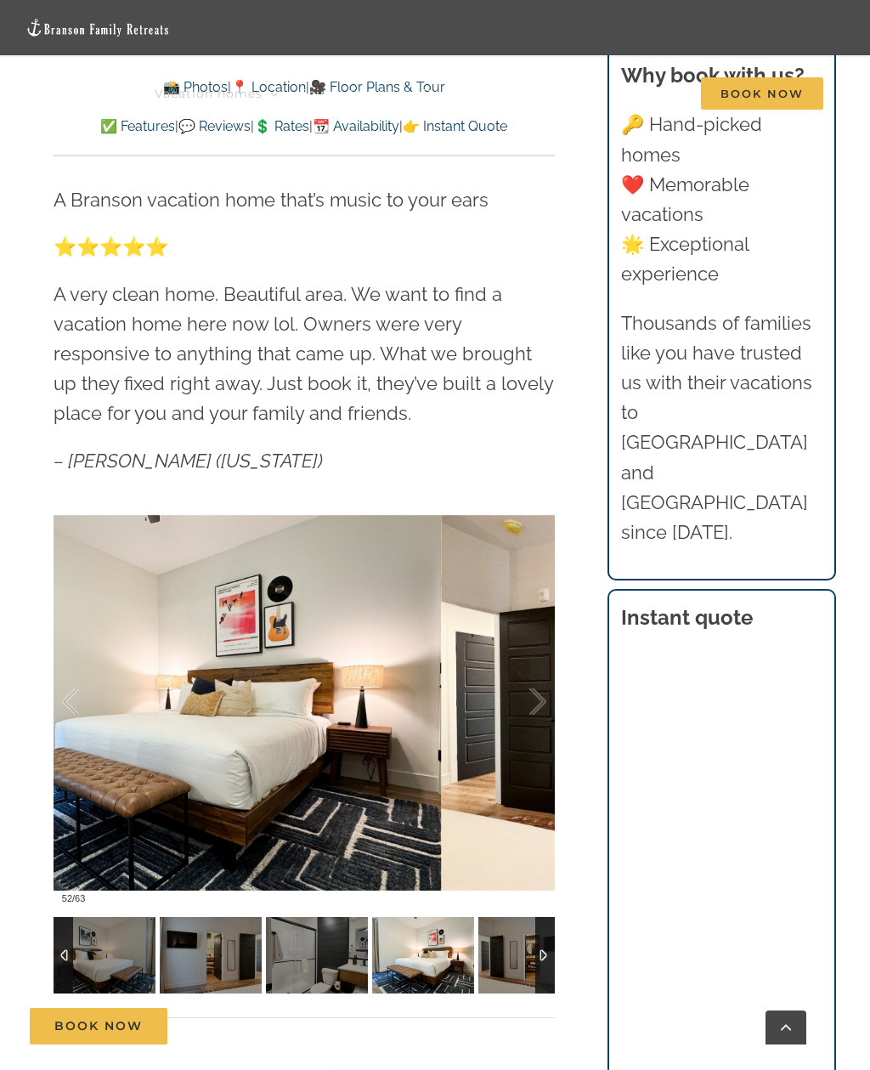
click at [543, 716] on div at bounding box center [520, 701] width 53 height 105
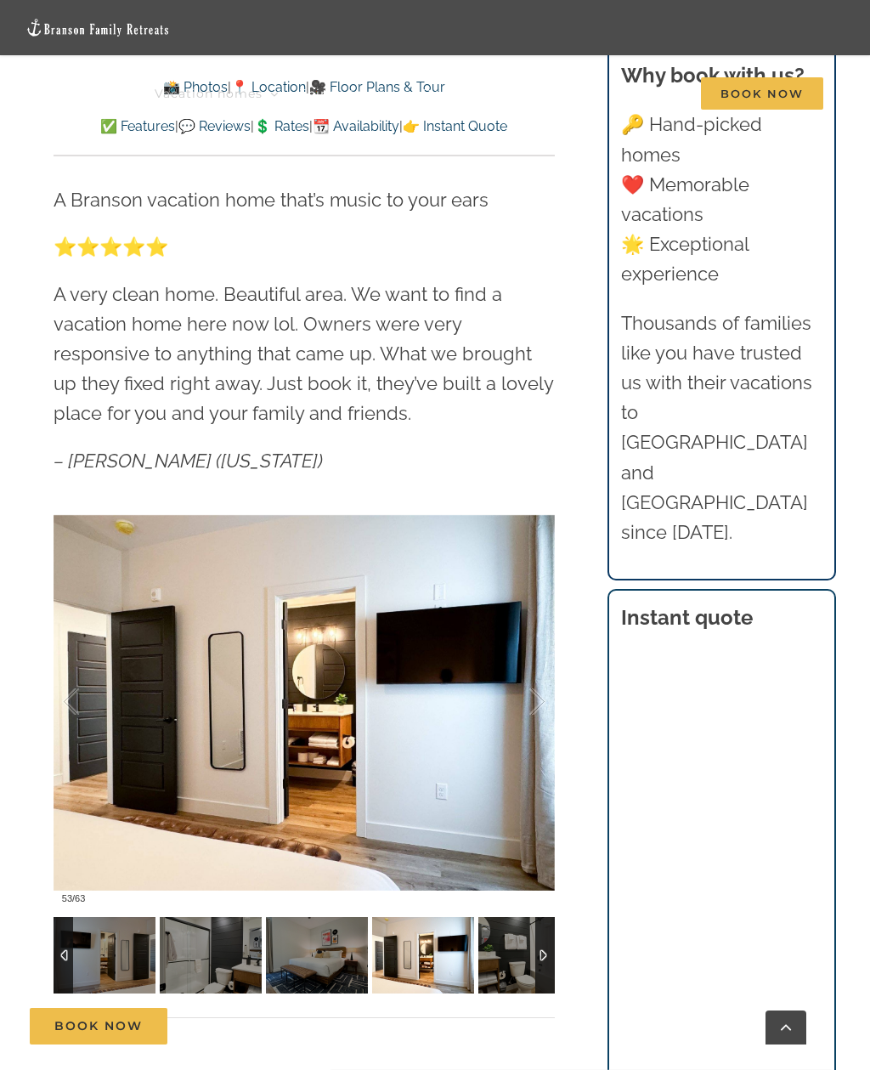
click at [543, 716] on div at bounding box center [520, 701] width 53 height 105
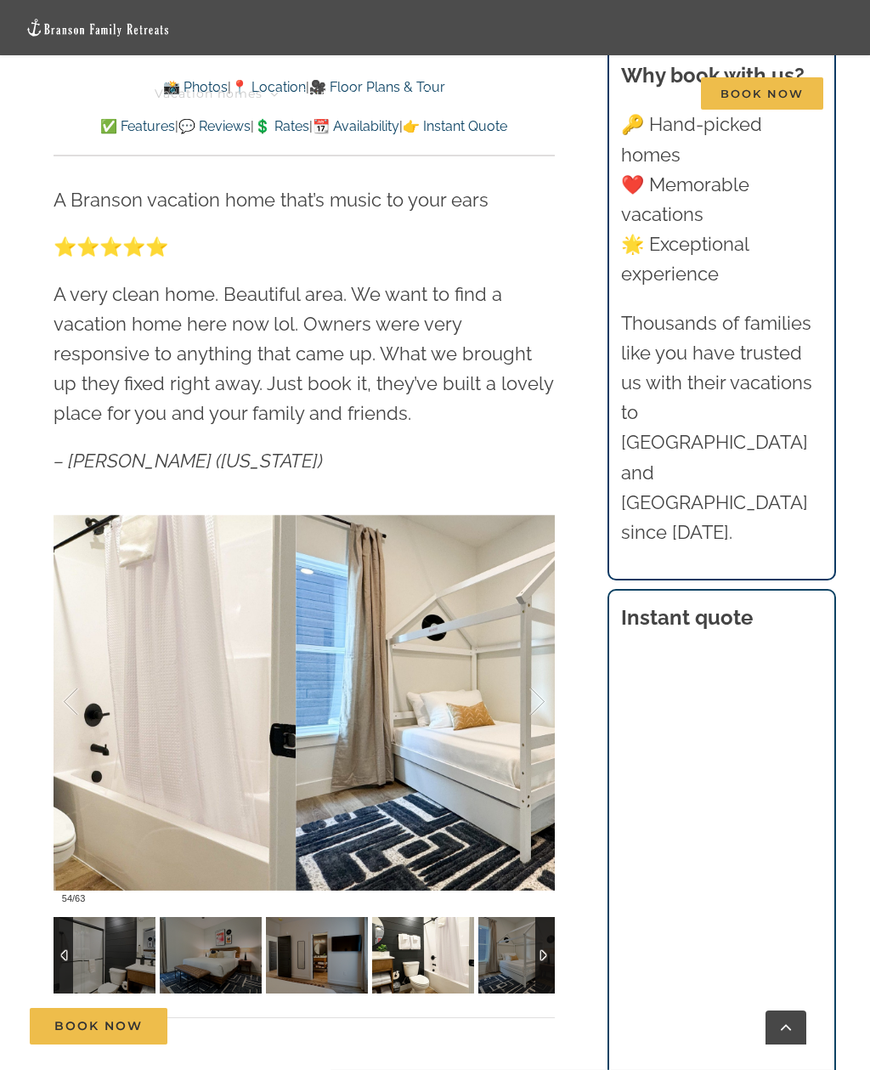
click at [542, 709] on div at bounding box center [520, 701] width 53 height 105
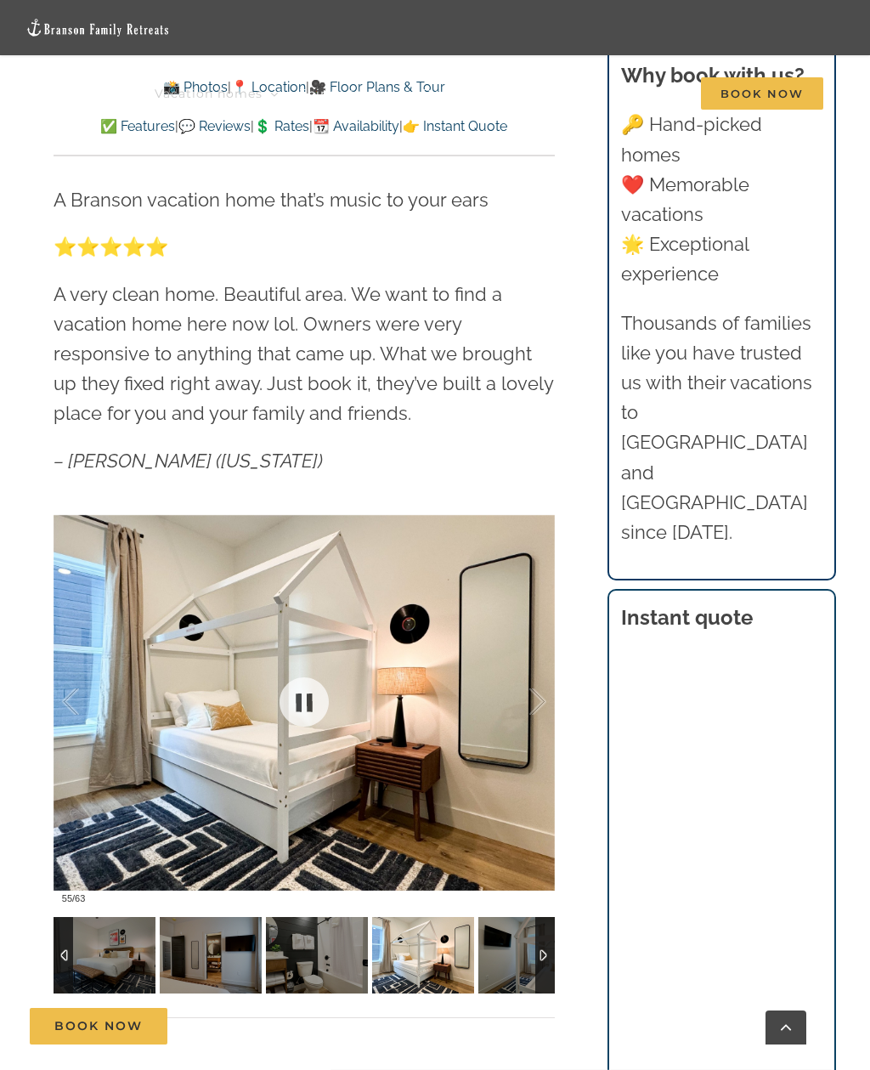
click at [550, 721] on div at bounding box center [304, 703] width 501 height 420
click at [546, 695] on div at bounding box center [304, 703] width 501 height 420
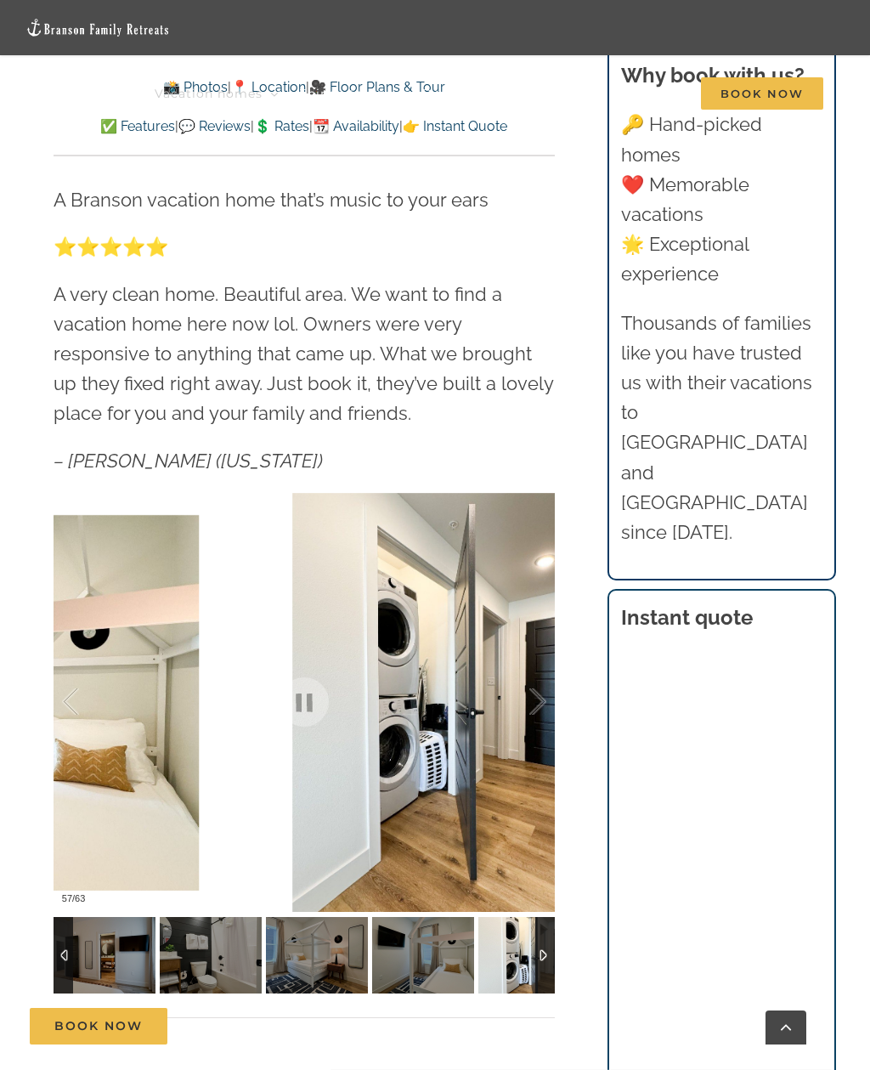
click at [540, 710] on div at bounding box center [520, 701] width 53 height 105
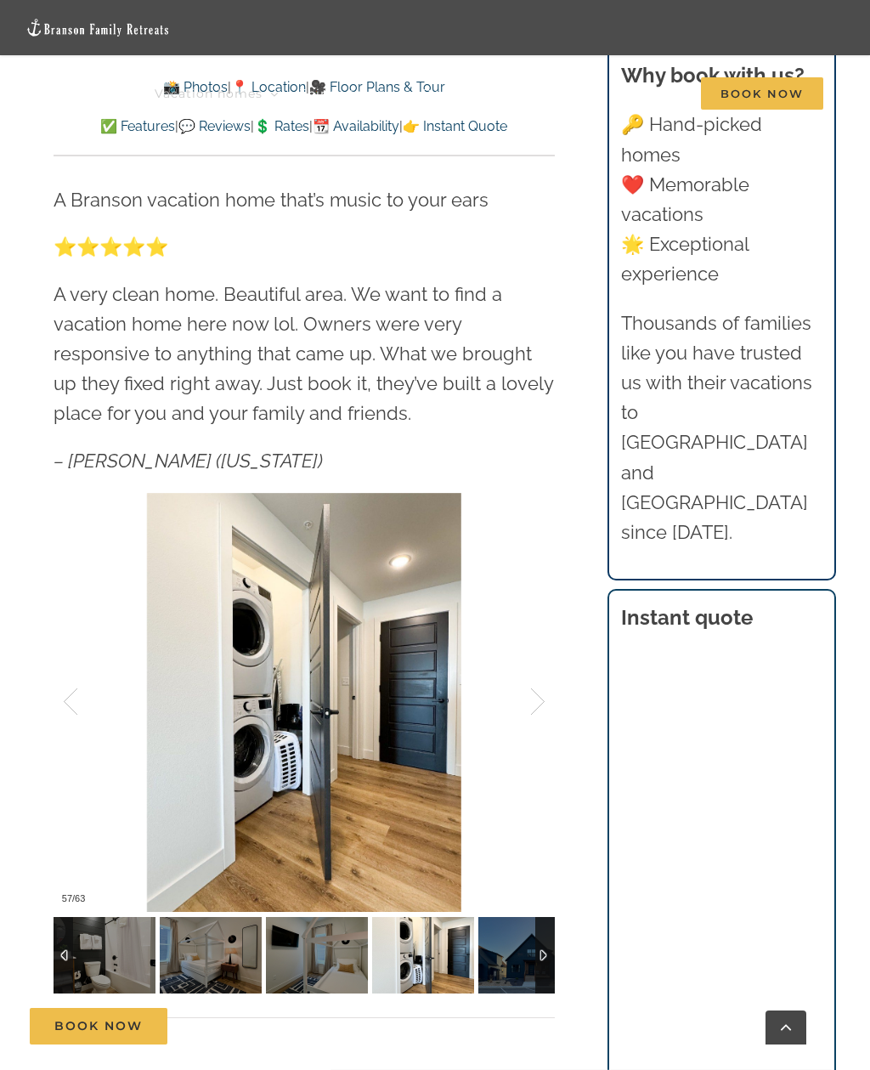
click at [541, 715] on div at bounding box center [520, 701] width 53 height 105
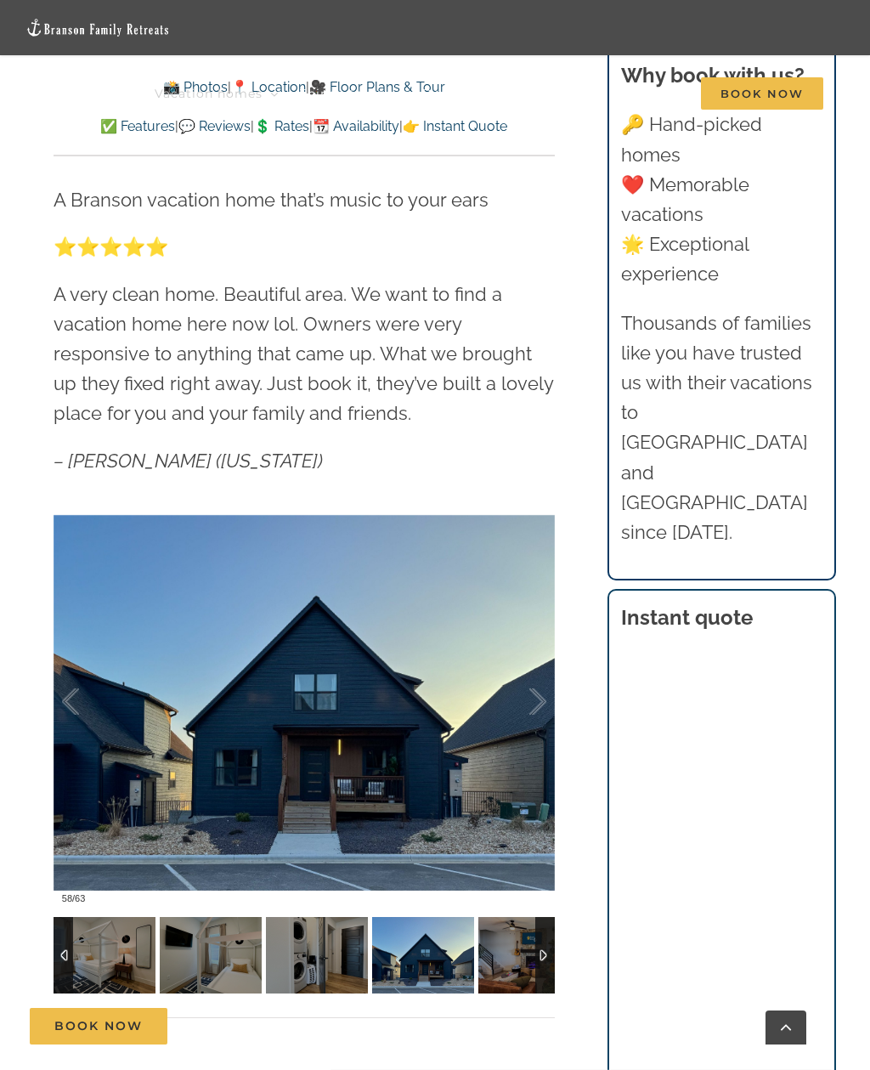
click at [541, 706] on div at bounding box center [520, 701] width 53 height 105
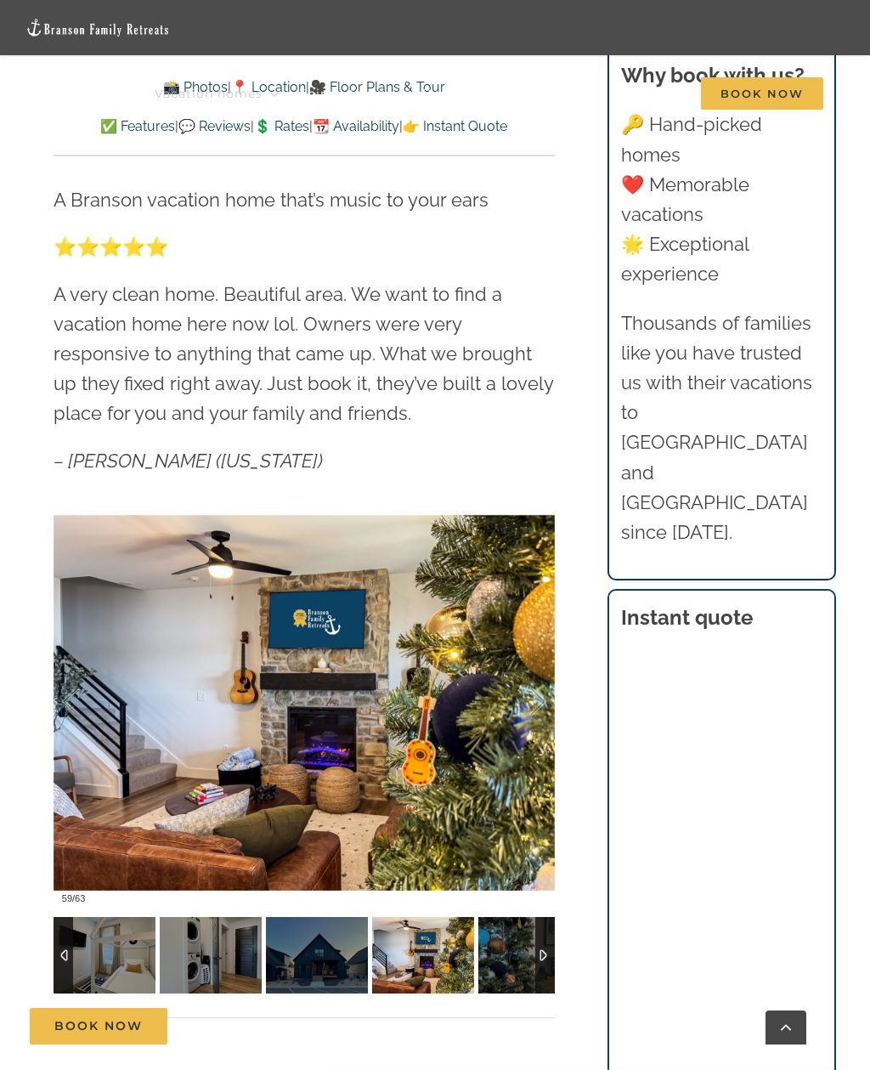
click at [539, 703] on div at bounding box center [520, 701] width 53 height 105
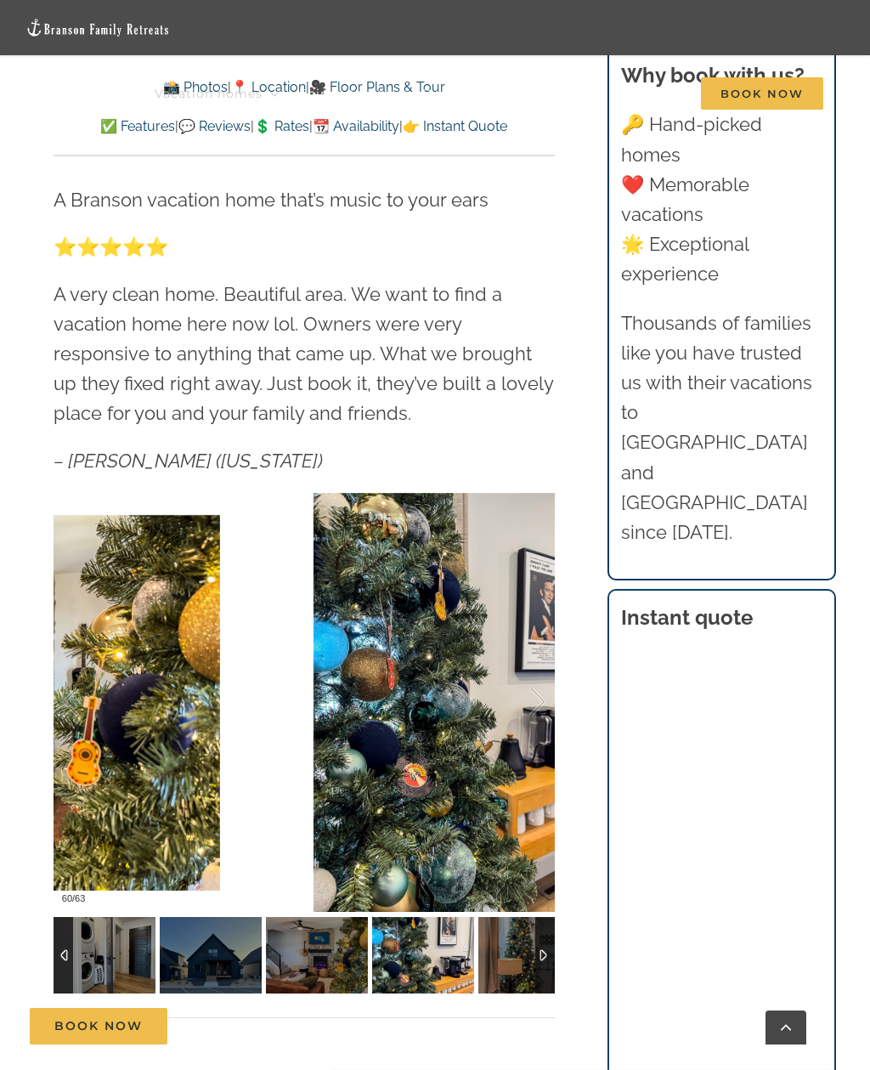
click at [86, 700] on div at bounding box center [88, 701] width 53 height 105
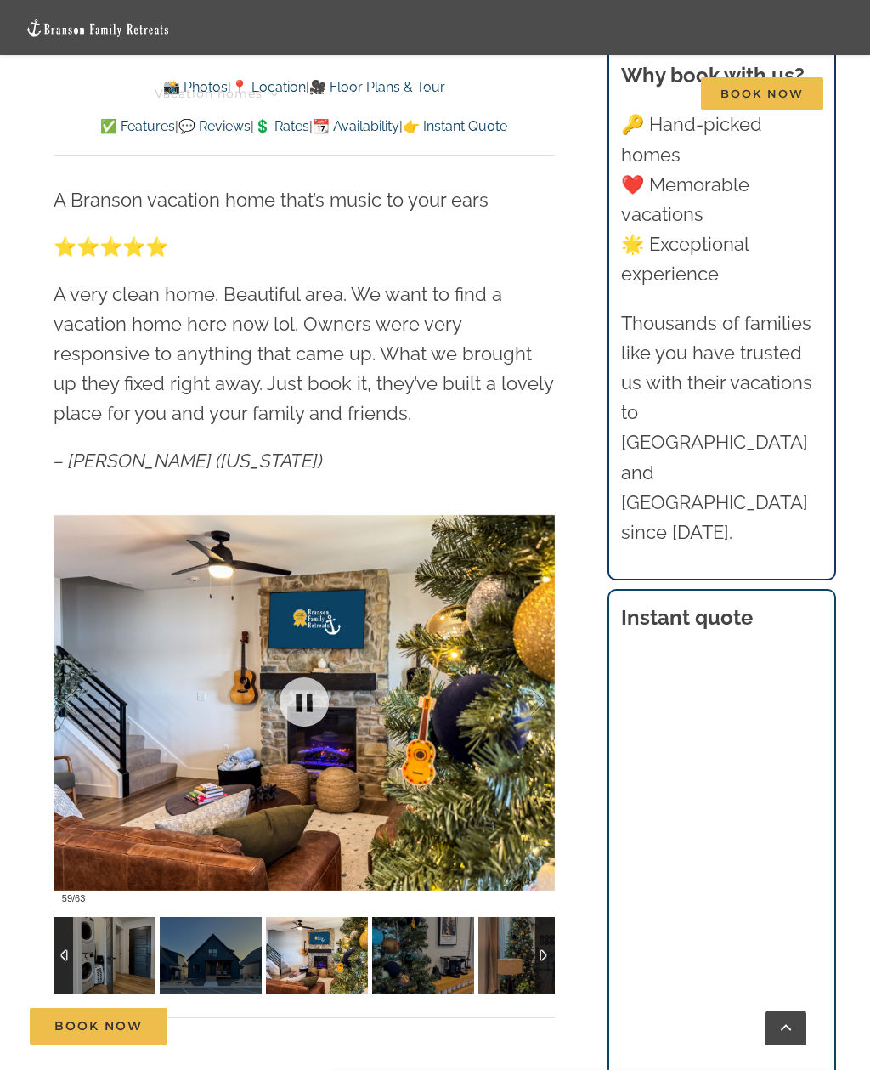
click at [554, 689] on div at bounding box center [304, 703] width 501 height 420
click at [518, 714] on div at bounding box center [520, 701] width 53 height 105
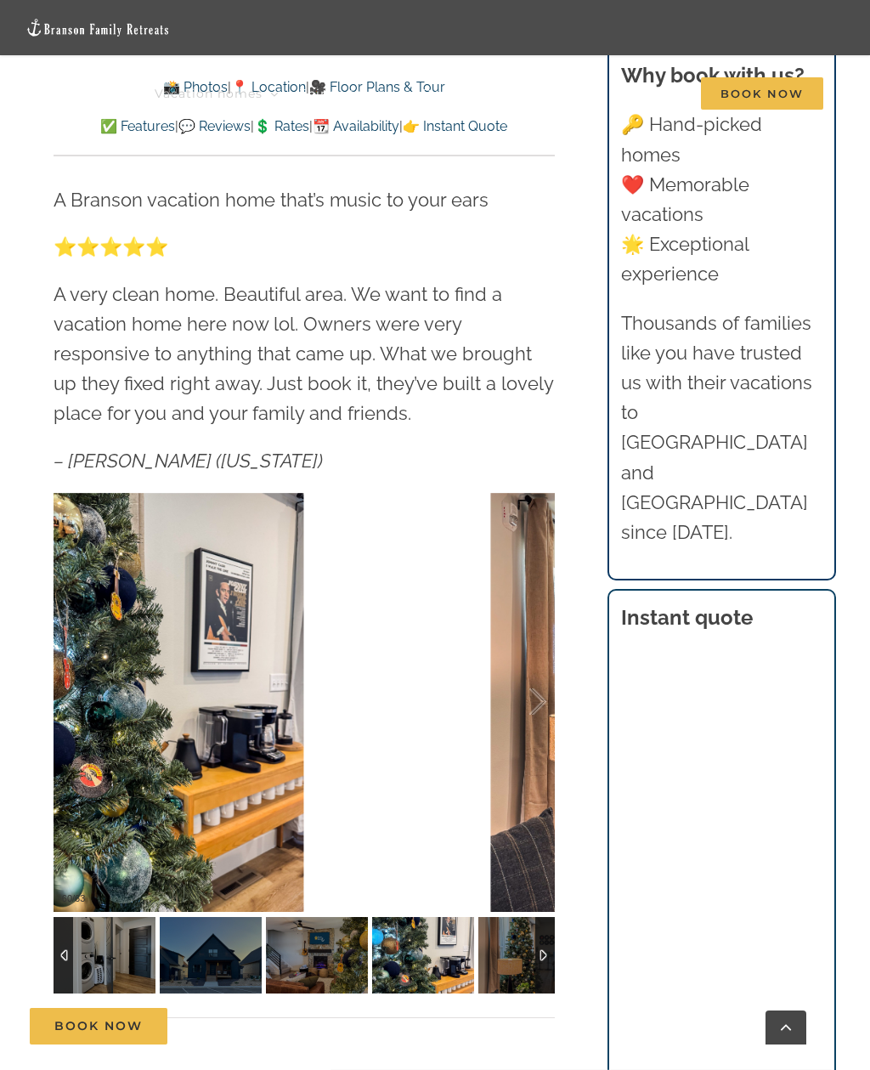
click at [514, 706] on div at bounding box center [520, 701] width 53 height 105
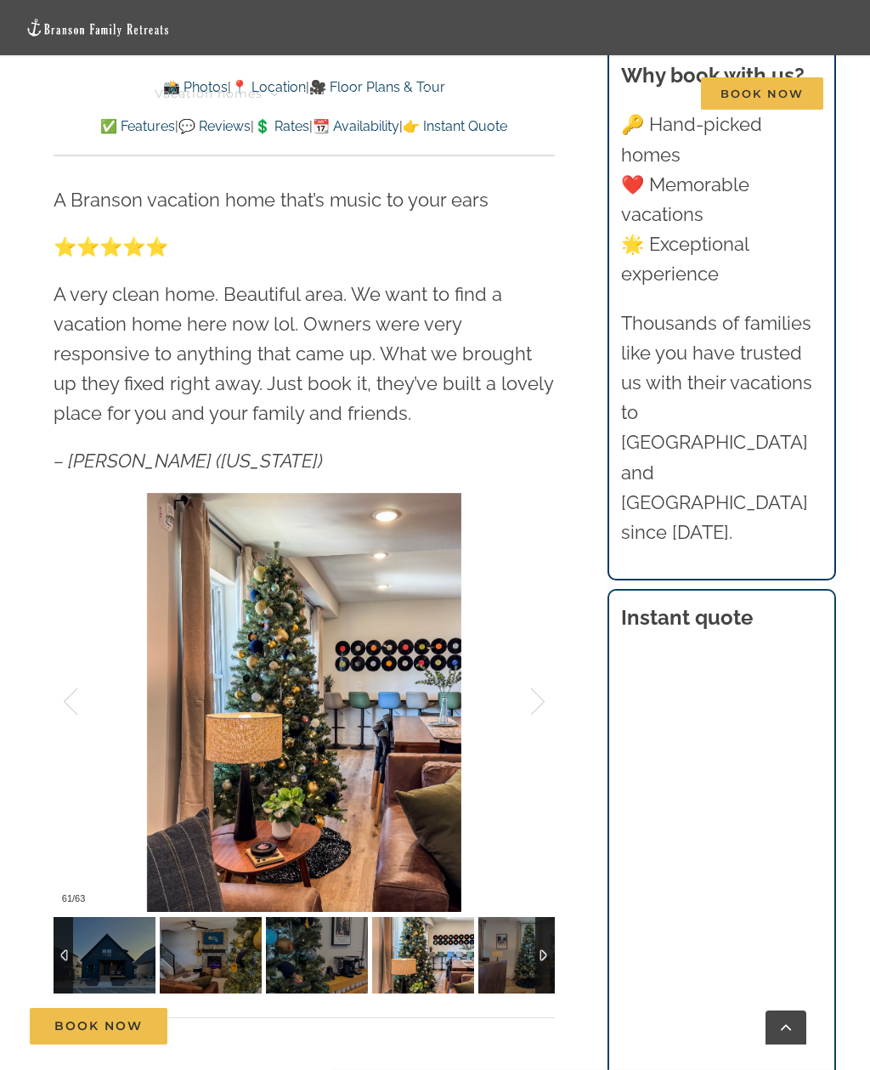
click at [504, 696] on div at bounding box center [520, 701] width 53 height 105
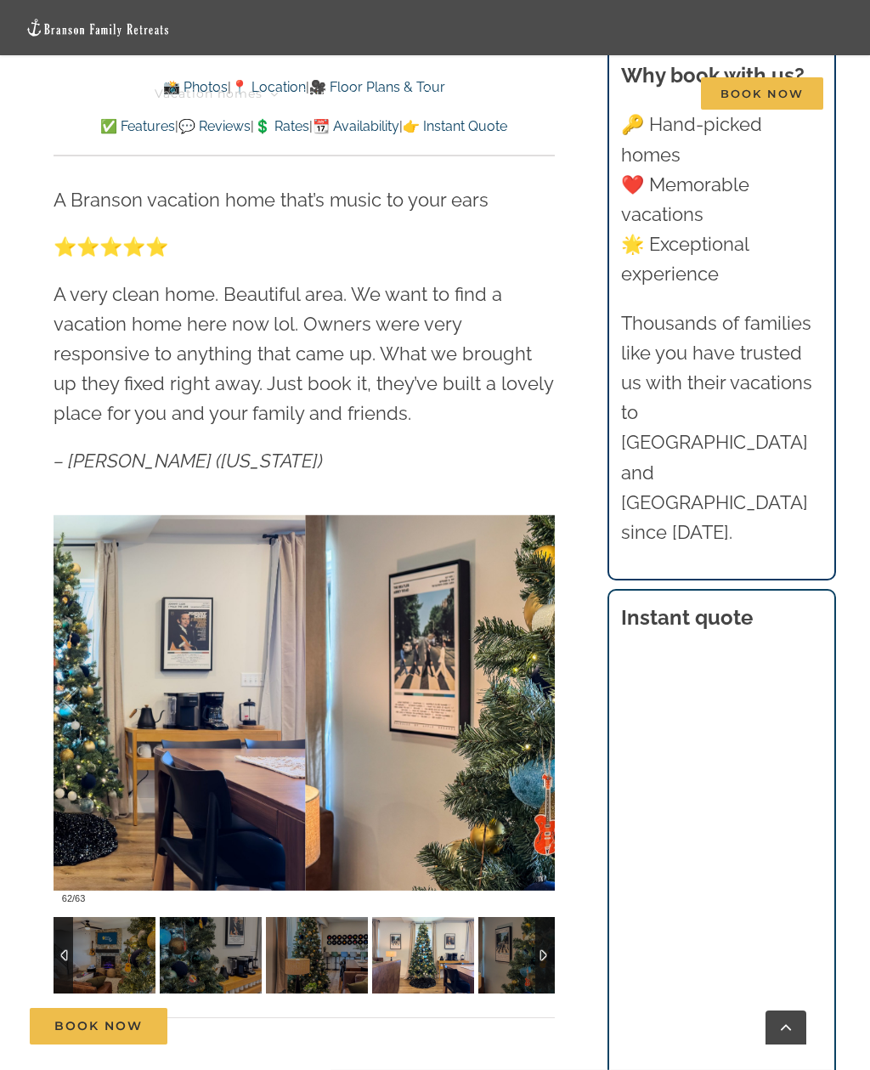
click at [512, 695] on div at bounding box center [520, 701] width 53 height 105
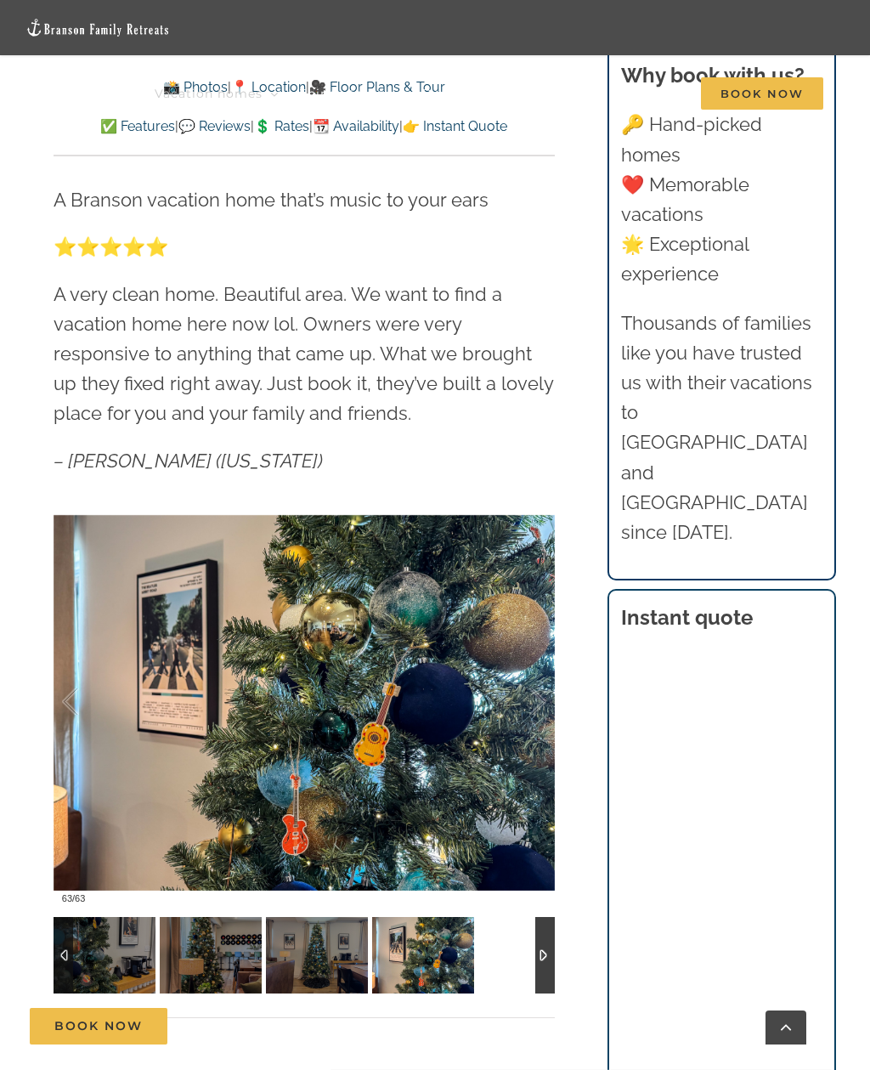
click at [512, 705] on div at bounding box center [520, 701] width 53 height 105
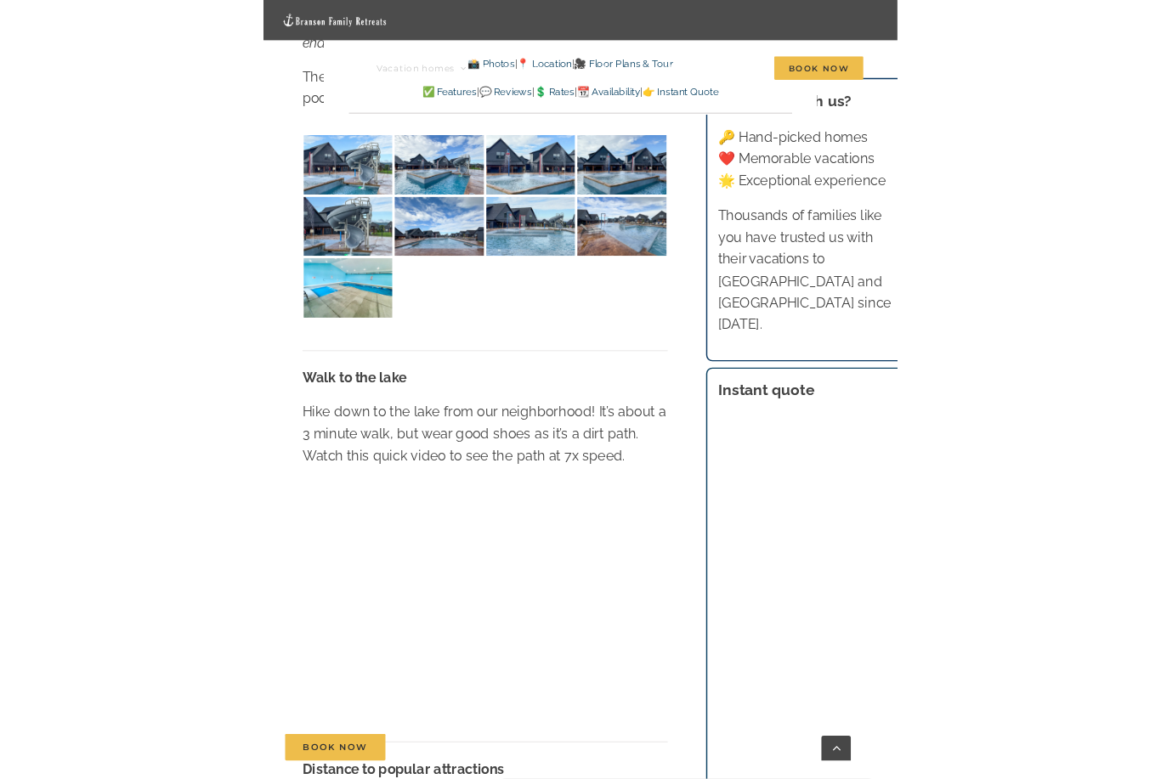
scroll to position [4417, 0]
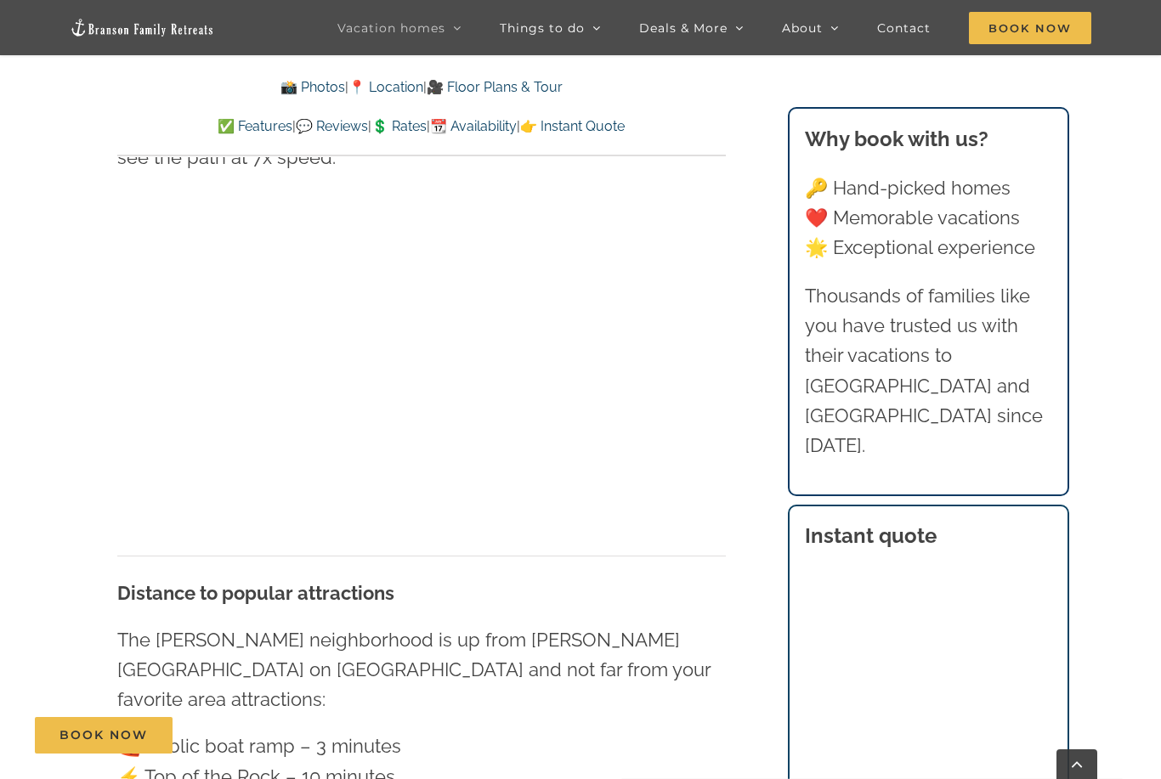
click at [679, 327] on div "Walk to the lake Hike down to the lake from our neighborhood! It’s about a 3 mi…" at bounding box center [421, 284] width 609 height 542
click at [1, 37] on div "Vacation homes 2 to 3 Bedrooms Mini Camp | 2 Bedrooms Mini Pearl | 2 Bedrooms M…" at bounding box center [580, 27] width 1161 height 55
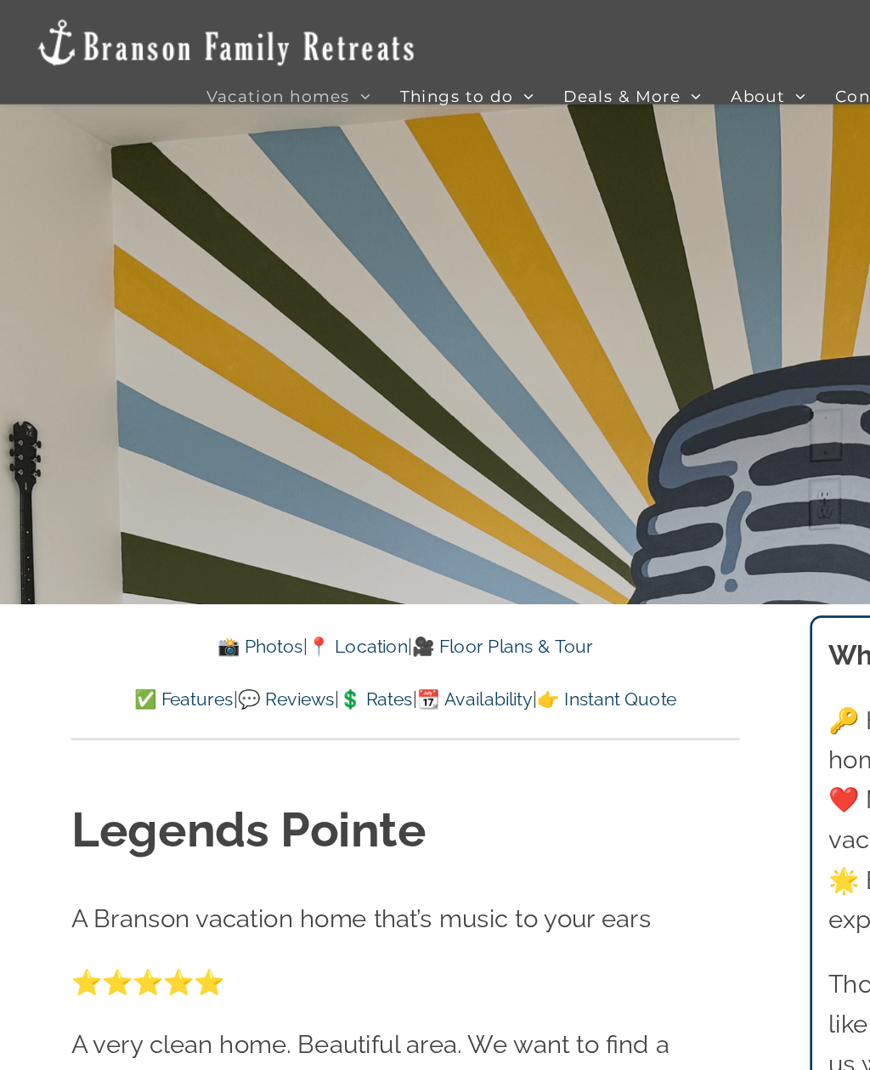
scroll to position [662, 0]
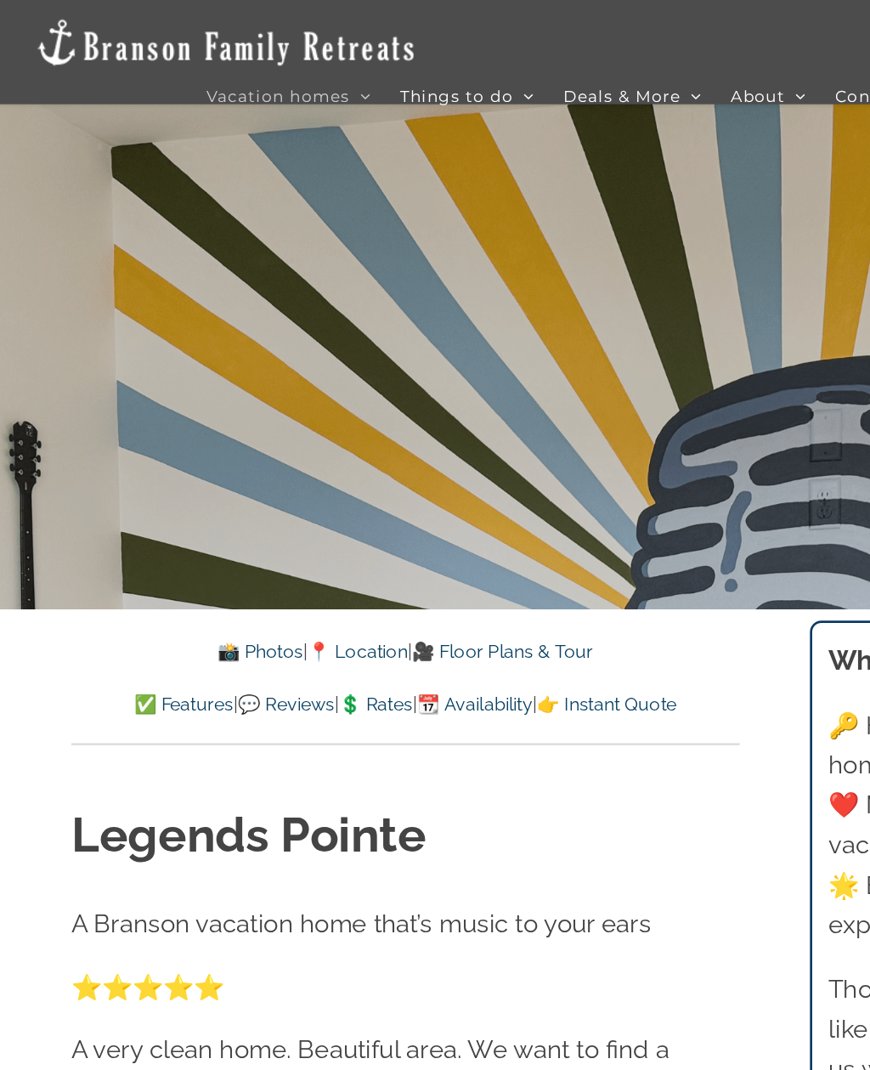
click at [402, 484] on link "🎥 Floor Plans & Tour" at bounding box center [377, 489] width 136 height 16
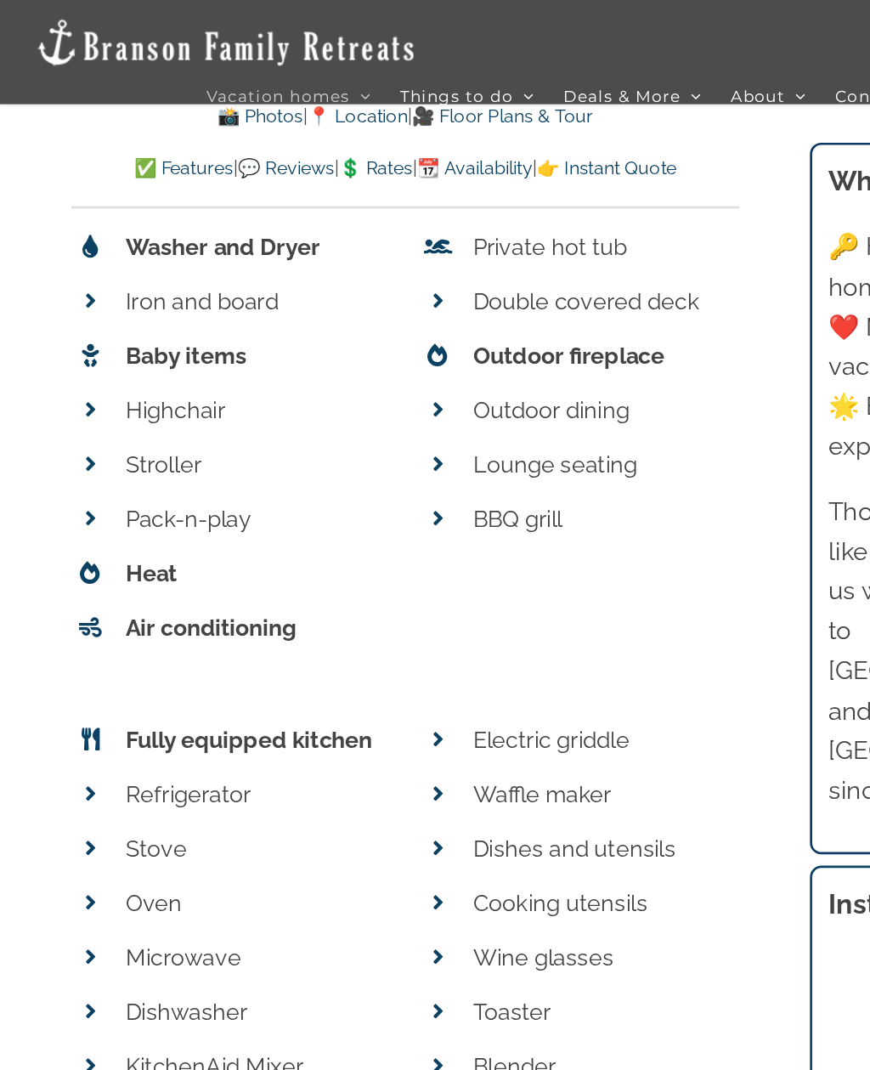
scroll to position [7902, 0]
